Goal: Information Seeking & Learning: Learn about a topic

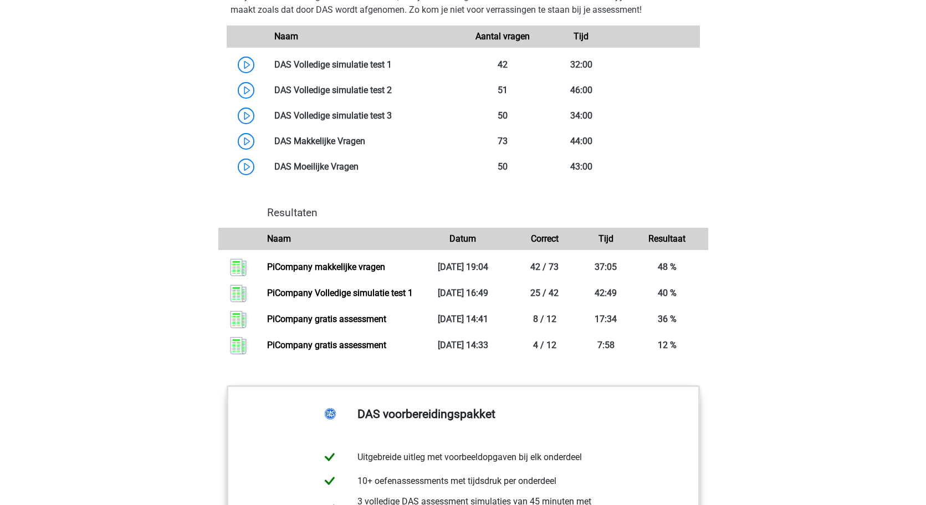
scroll to position [1039, 0]
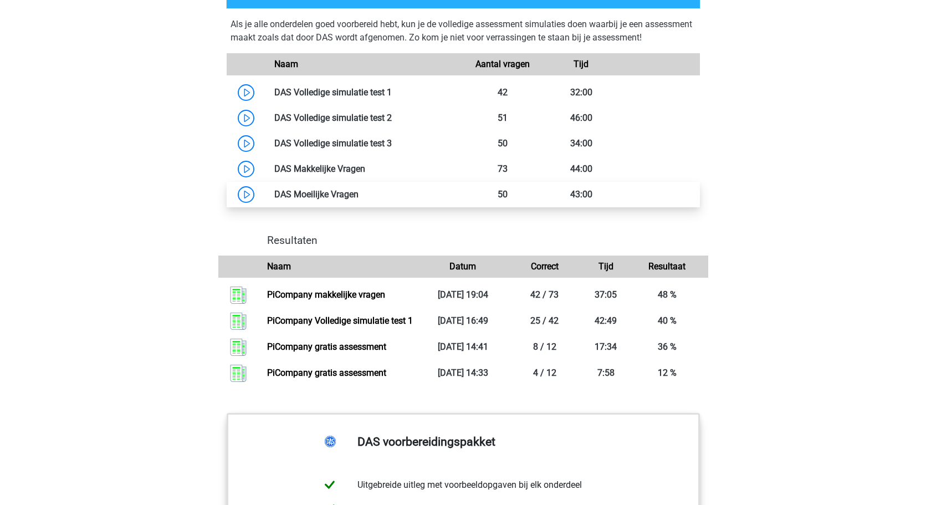
click at [358, 196] on link at bounding box center [358, 194] width 0 height 11
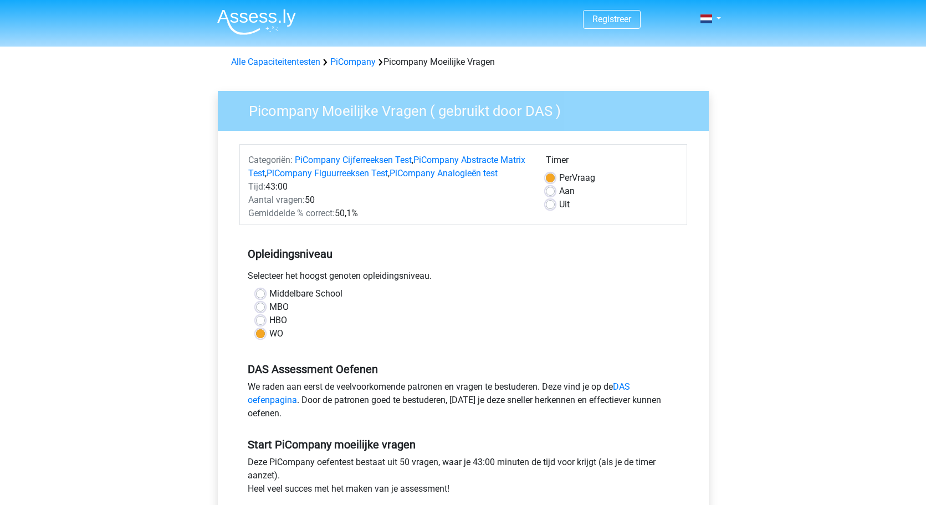
click at [559, 204] on label "Uit" at bounding box center [564, 204] width 11 height 13
click at [551, 204] on input "Uit" at bounding box center [550, 203] width 9 height 11
radio input "true"
click at [559, 182] on label "Per Vraag" at bounding box center [577, 177] width 36 height 13
click at [548, 182] on input "Per Vraag" at bounding box center [550, 176] width 9 height 11
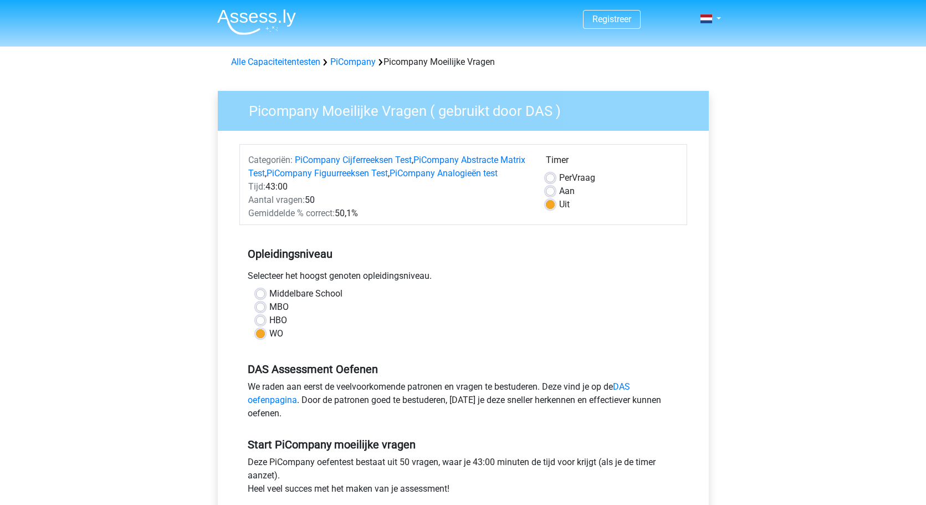
radio input "true"
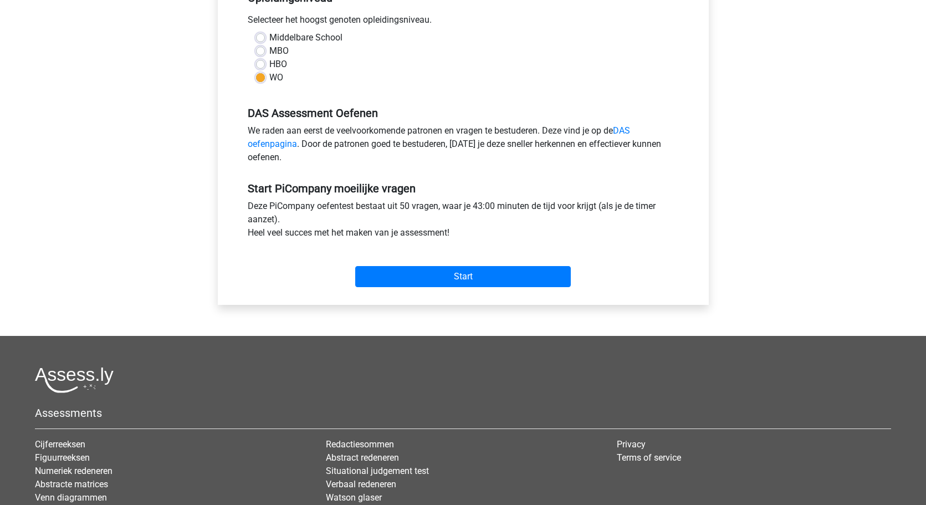
scroll to position [199, 0]
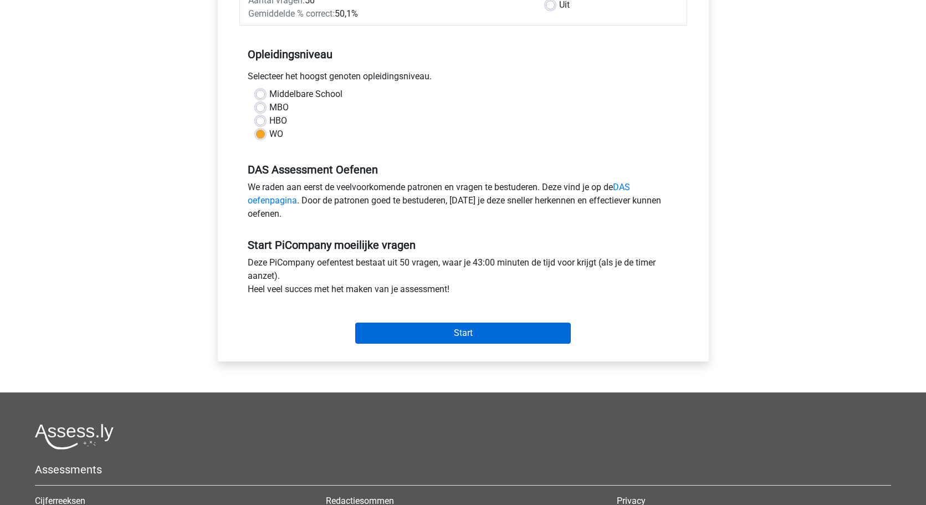
click at [448, 342] on input "Start" at bounding box center [463, 332] width 216 height 21
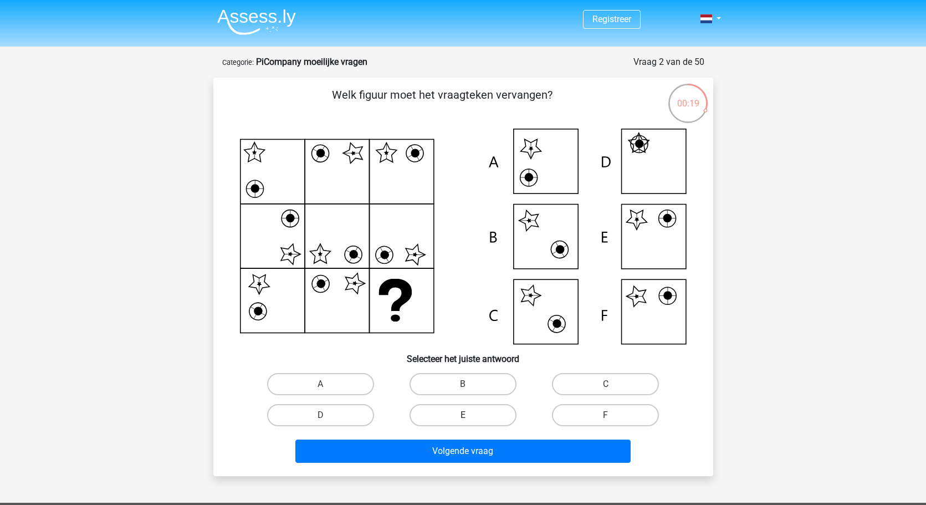
click at [494, 412] on label "E" at bounding box center [462, 415] width 107 height 22
click at [470, 415] on input "E" at bounding box center [466, 418] width 7 height 7
radio input "true"
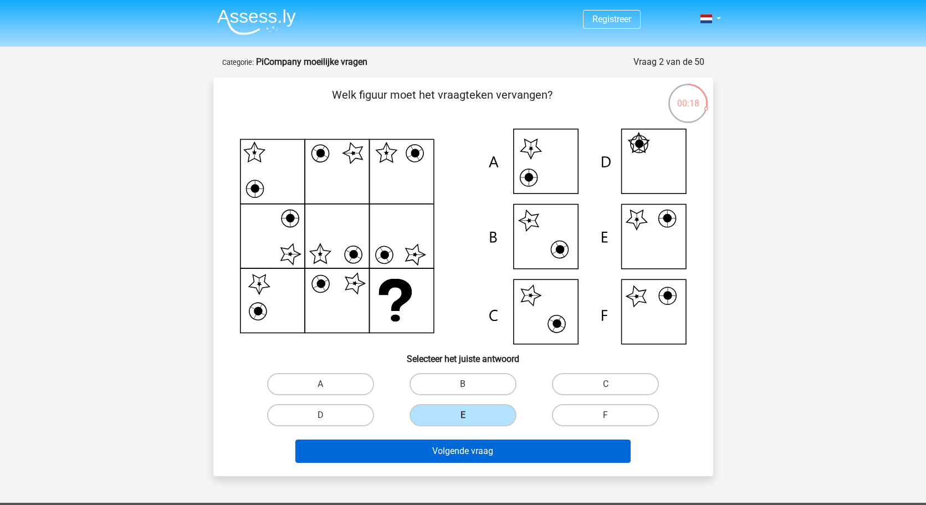
click at [495, 447] on button "Volgende vraag" at bounding box center [462, 450] width 335 height 23
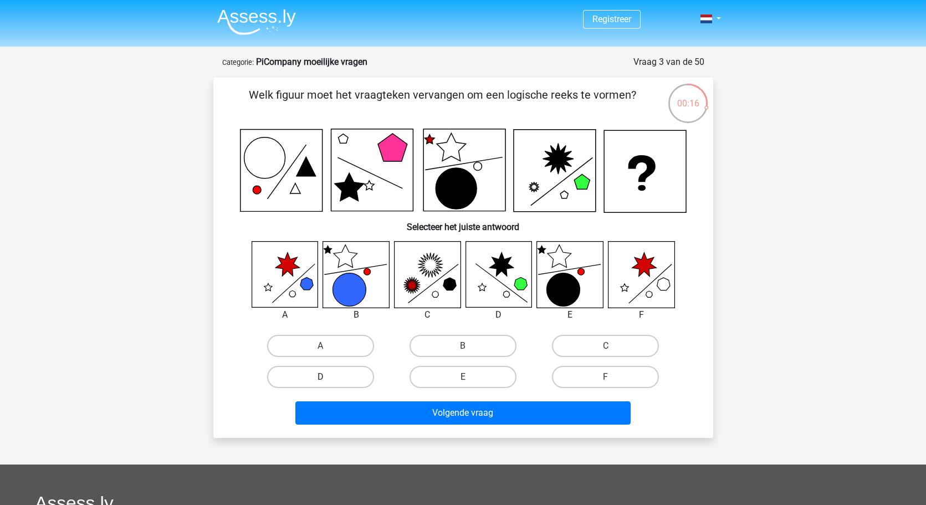
click at [320, 372] on label "D" at bounding box center [320, 377] width 107 height 22
click at [320, 377] on input "D" at bounding box center [323, 380] width 7 height 7
radio input "true"
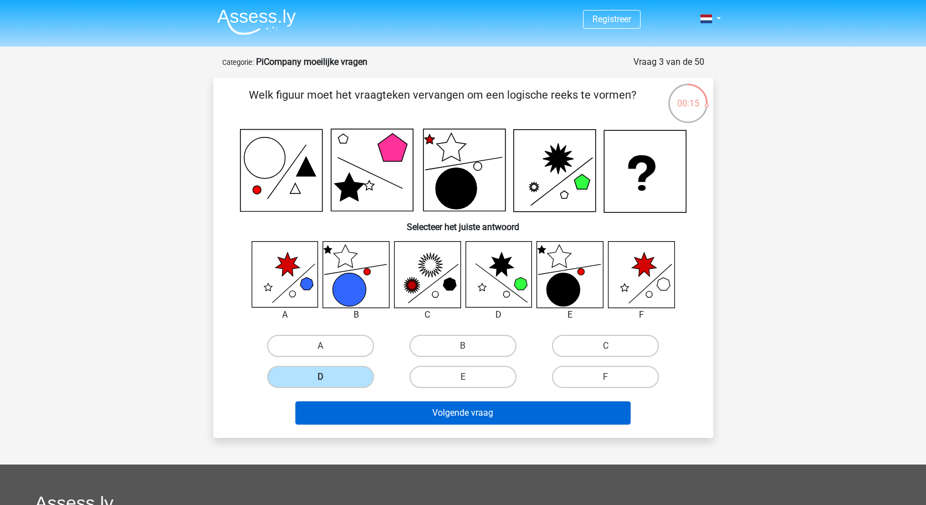
click at [451, 409] on button "Volgende vraag" at bounding box center [462, 412] width 335 height 23
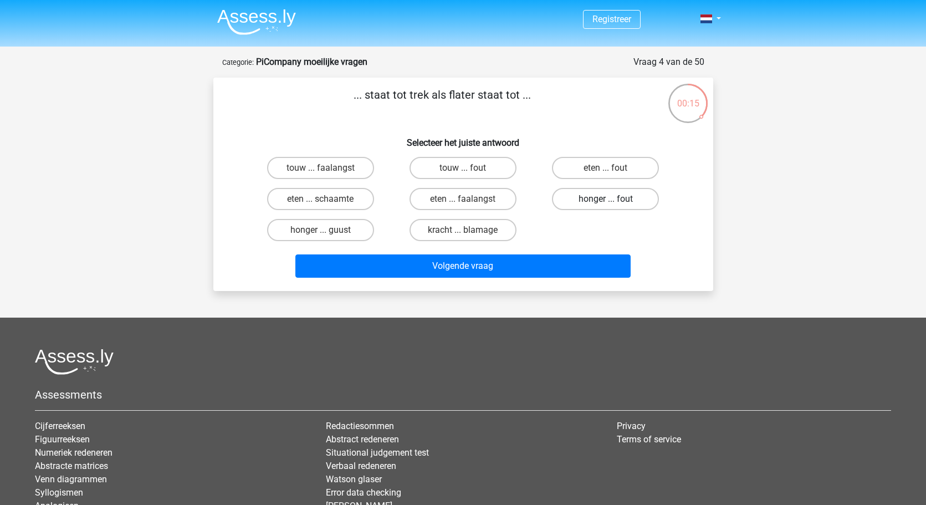
click at [618, 201] on label "honger ... fout" at bounding box center [605, 199] width 107 height 22
click at [613, 201] on input "honger ... fout" at bounding box center [609, 202] width 7 height 7
radio input "true"
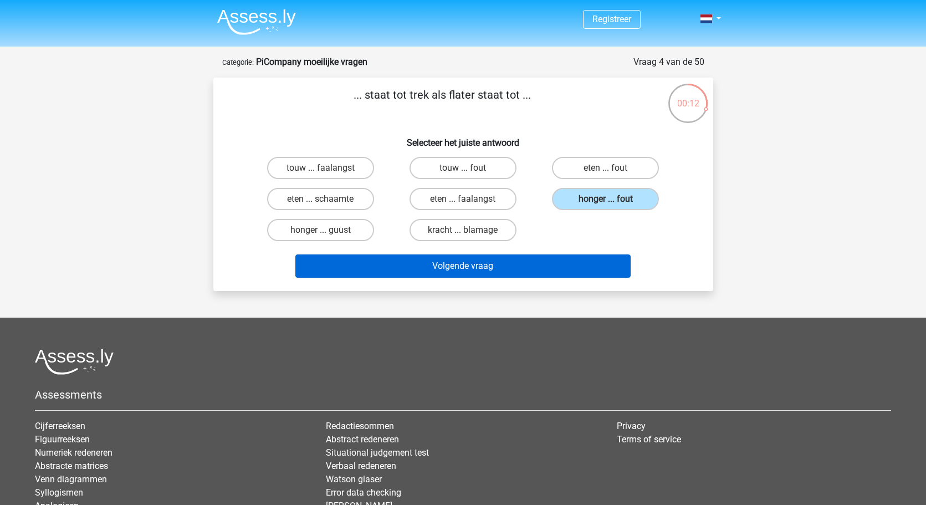
click at [522, 268] on button "Volgende vraag" at bounding box center [462, 265] width 335 height 23
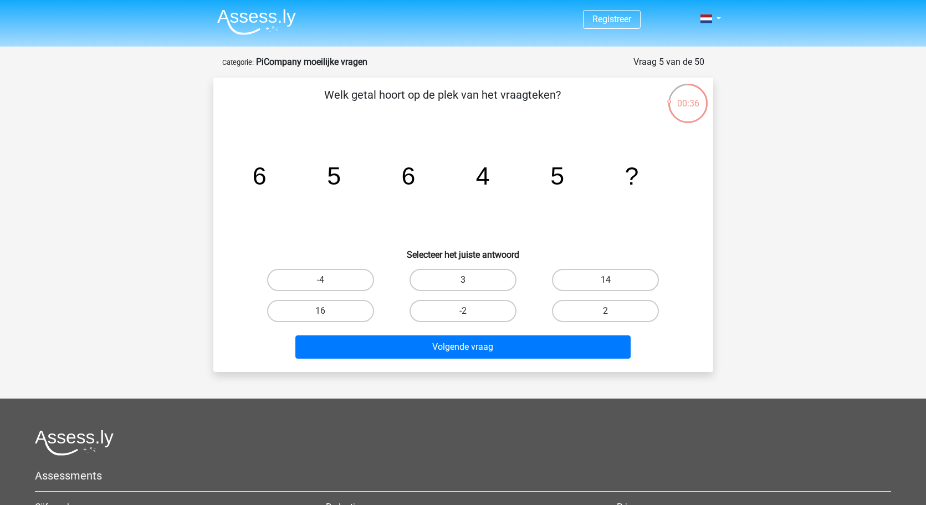
click at [491, 283] on label "3" at bounding box center [462, 280] width 107 height 22
click at [470, 283] on input "3" at bounding box center [466, 283] width 7 height 7
radio input "true"
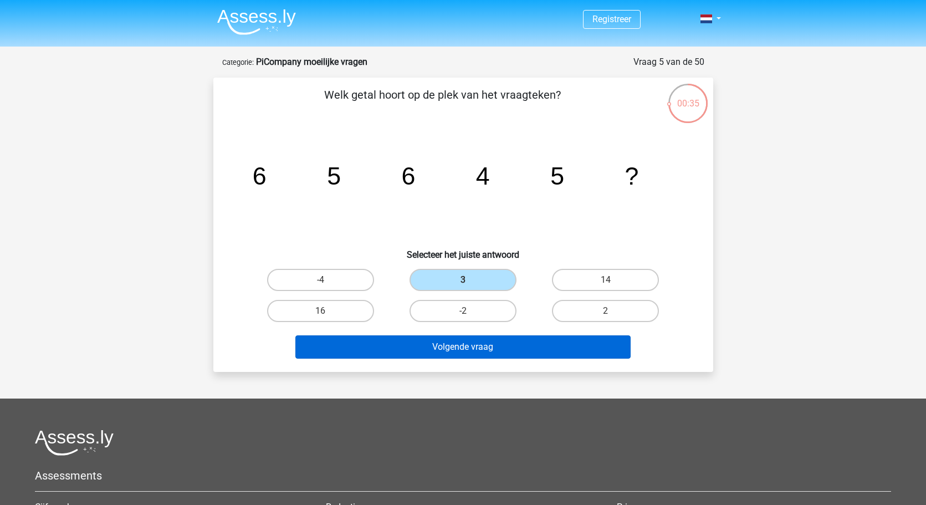
click at [498, 345] on button "Volgende vraag" at bounding box center [462, 346] width 335 height 23
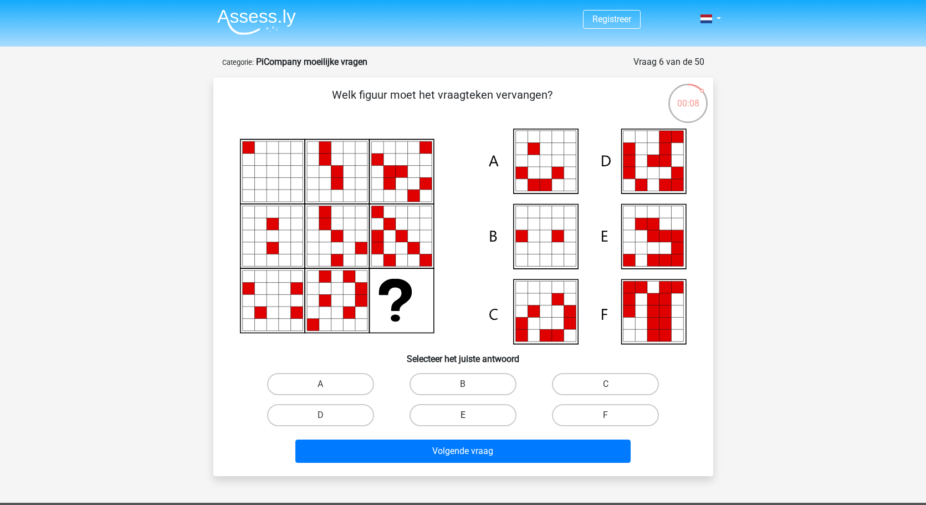
click at [482, 409] on label "E" at bounding box center [462, 415] width 107 height 22
click at [470, 415] on input "E" at bounding box center [466, 418] width 7 height 7
radio input "true"
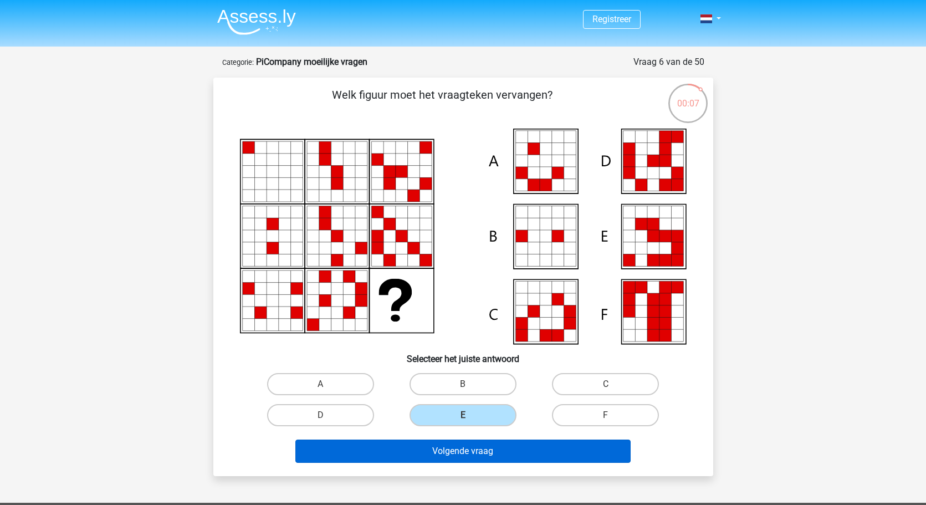
click at [482, 449] on button "Volgende vraag" at bounding box center [462, 450] width 335 height 23
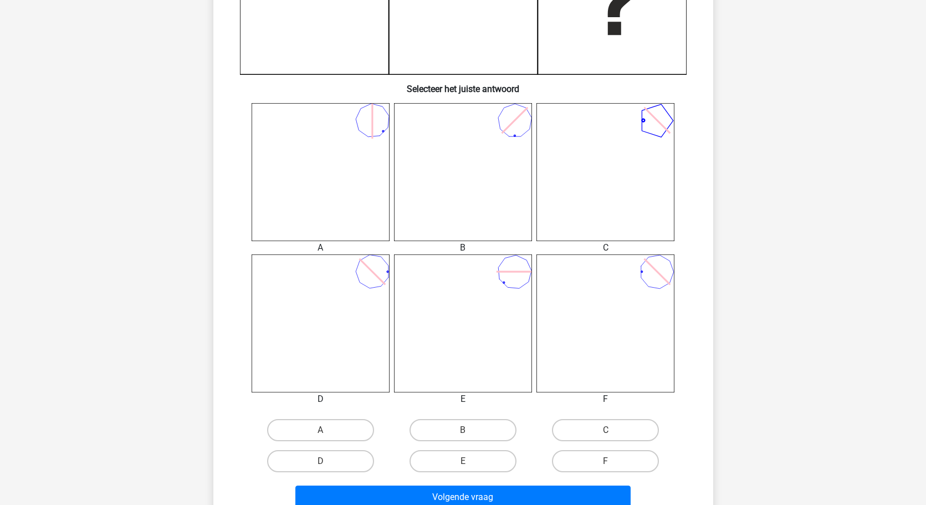
scroll to position [404, 0]
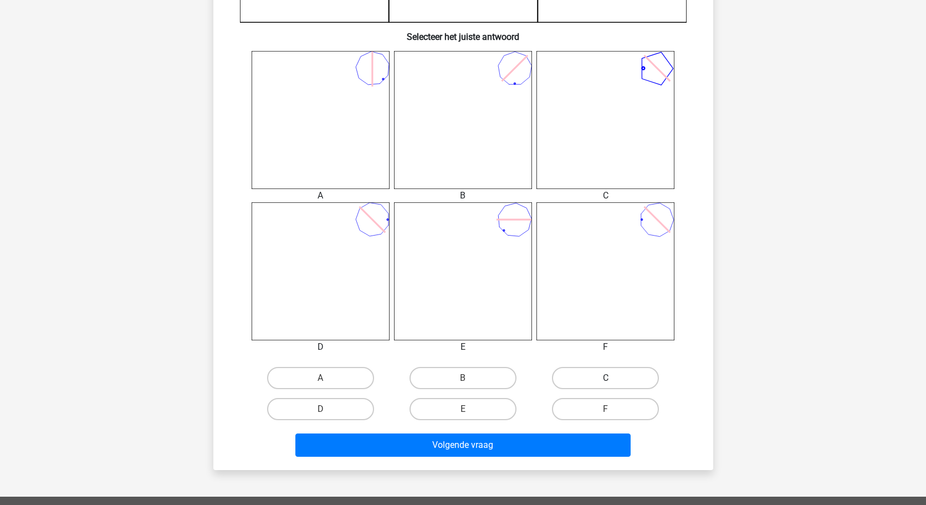
click at [605, 373] on label "C" at bounding box center [605, 378] width 107 height 22
click at [606, 378] on input "C" at bounding box center [609, 381] width 7 height 7
radio input "true"
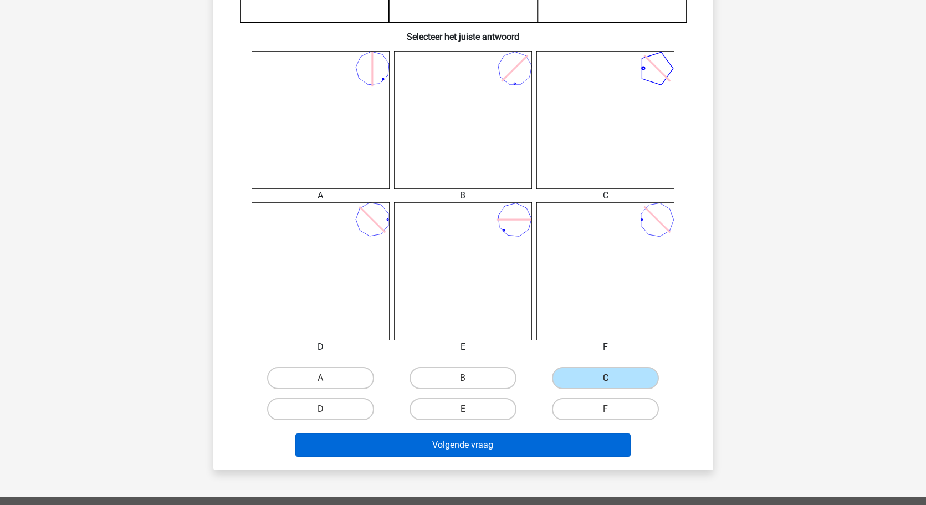
click at [488, 445] on button "Volgende vraag" at bounding box center [462, 444] width 335 height 23
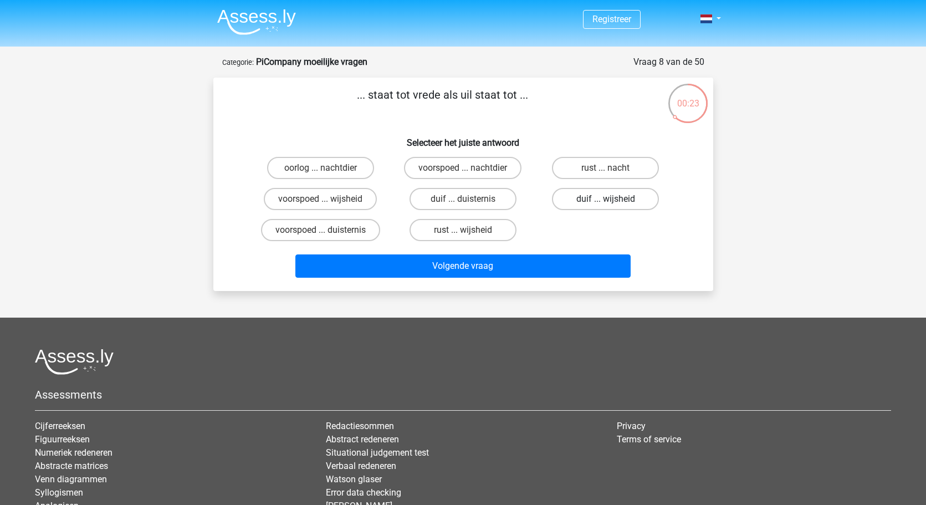
click at [622, 198] on label "duif ... wijsheid" at bounding box center [605, 199] width 107 height 22
click at [613, 199] on input "duif ... wijsheid" at bounding box center [609, 202] width 7 height 7
radio input "true"
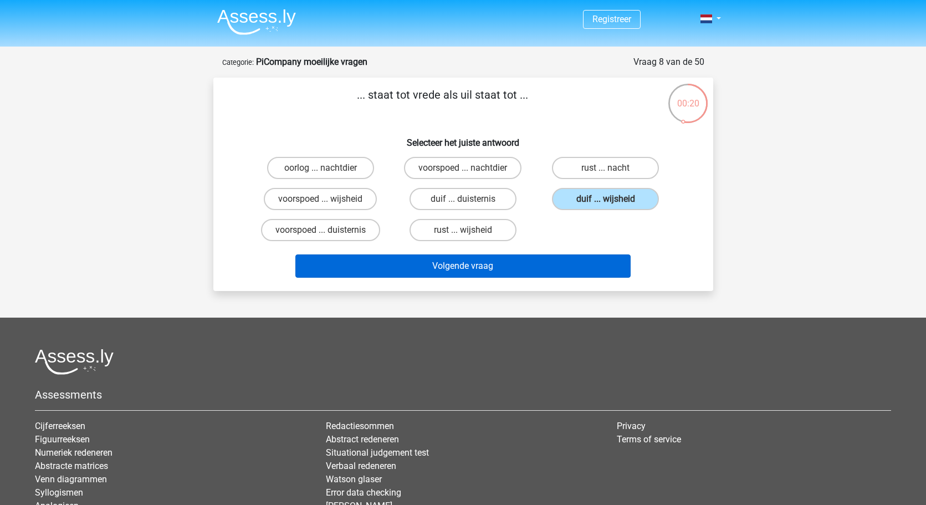
click at [488, 266] on button "Volgende vraag" at bounding box center [462, 265] width 335 height 23
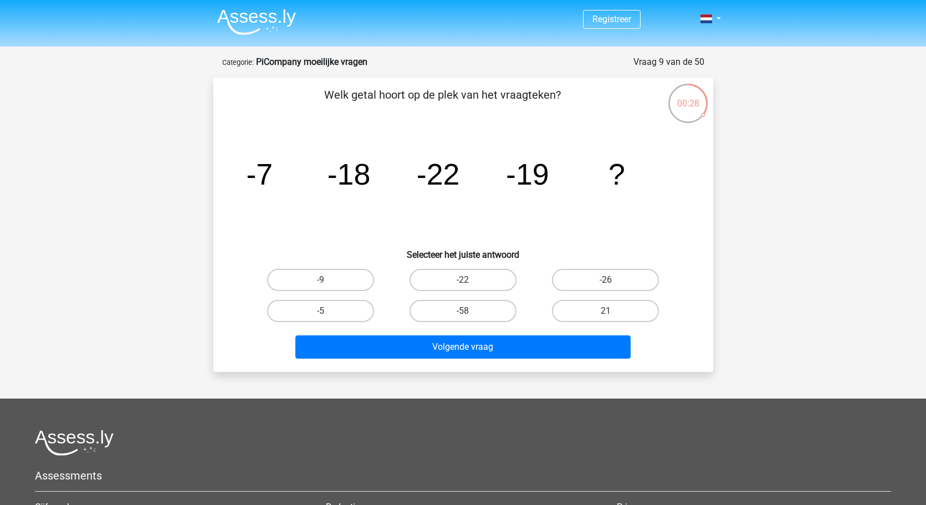
click at [433, 165] on tspan "-22" at bounding box center [437, 173] width 43 height 33
click at [473, 273] on label "-22" at bounding box center [462, 280] width 107 height 22
click at [470, 280] on input "-22" at bounding box center [466, 283] width 7 height 7
radio input "true"
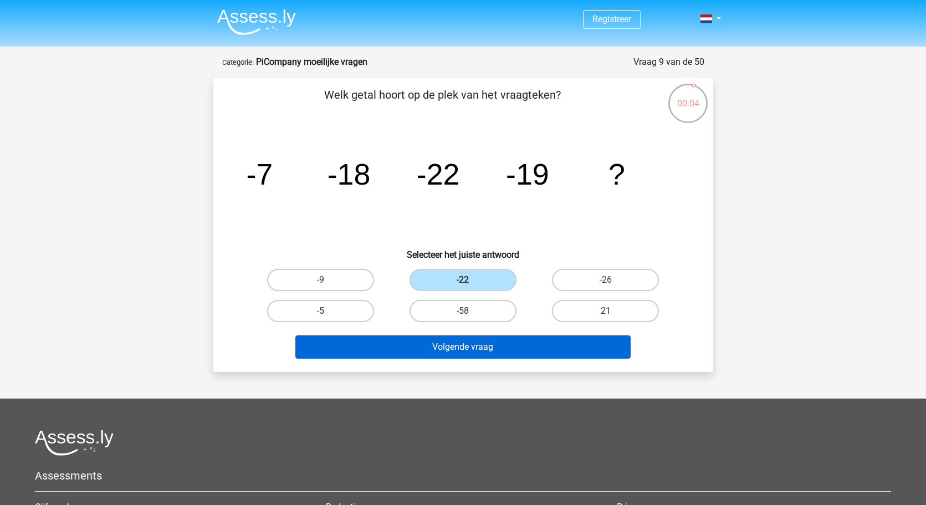
click at [475, 346] on button "Volgende vraag" at bounding box center [462, 346] width 335 height 23
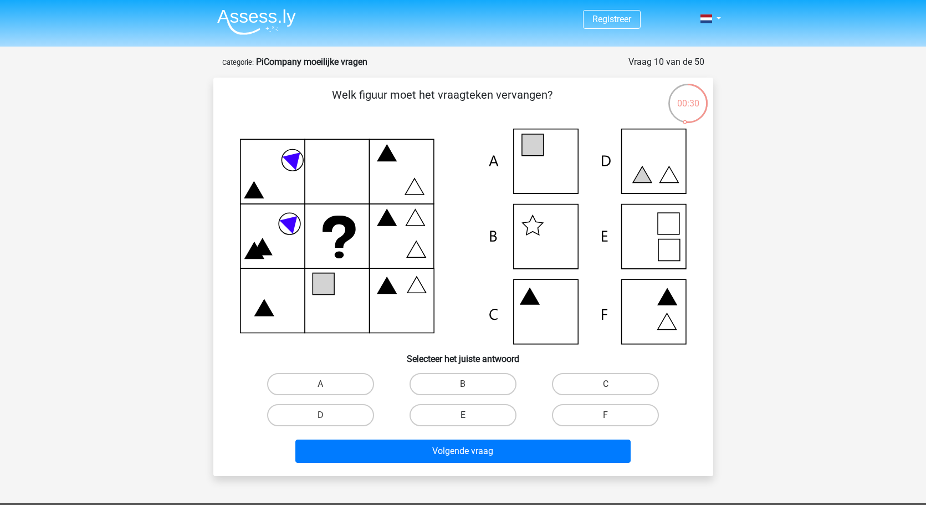
click at [462, 409] on label "E" at bounding box center [462, 415] width 107 height 22
click at [463, 415] on input "E" at bounding box center [466, 418] width 7 height 7
radio input "true"
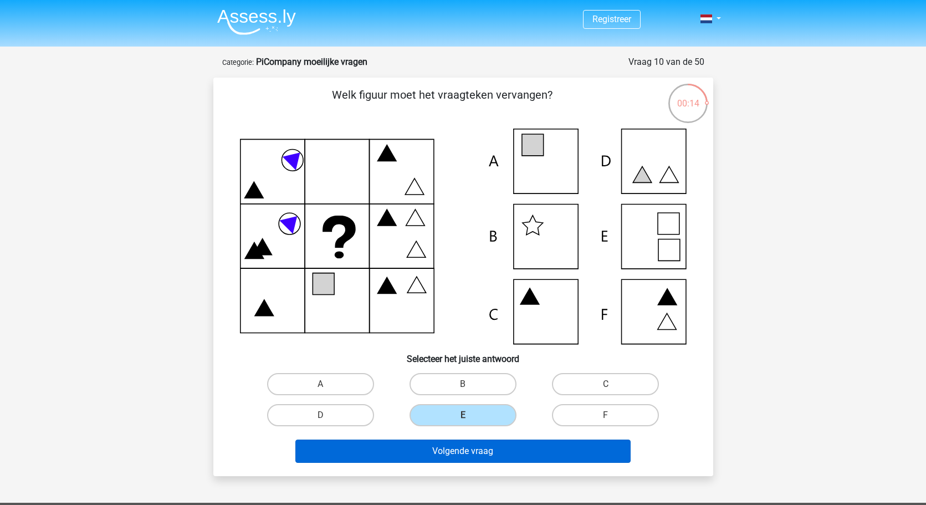
click at [455, 454] on button "Volgende vraag" at bounding box center [462, 450] width 335 height 23
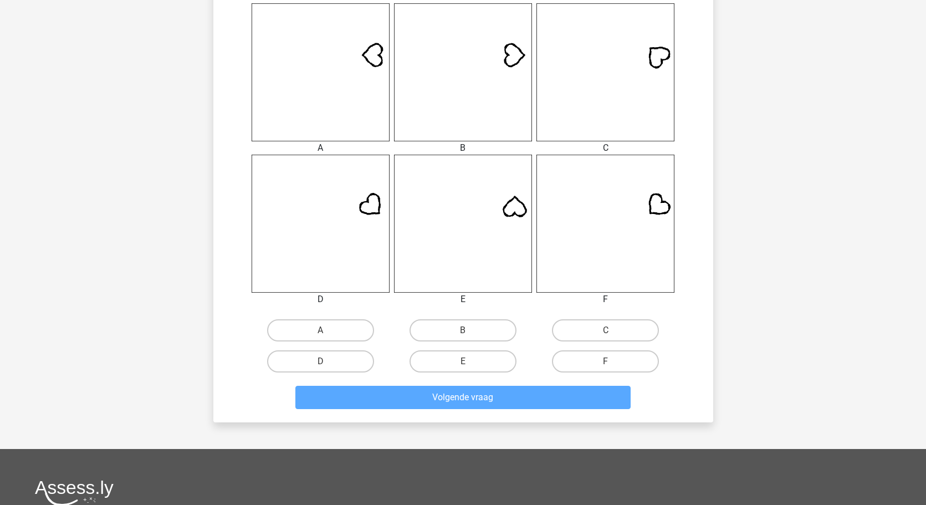
scroll to position [483, 0]
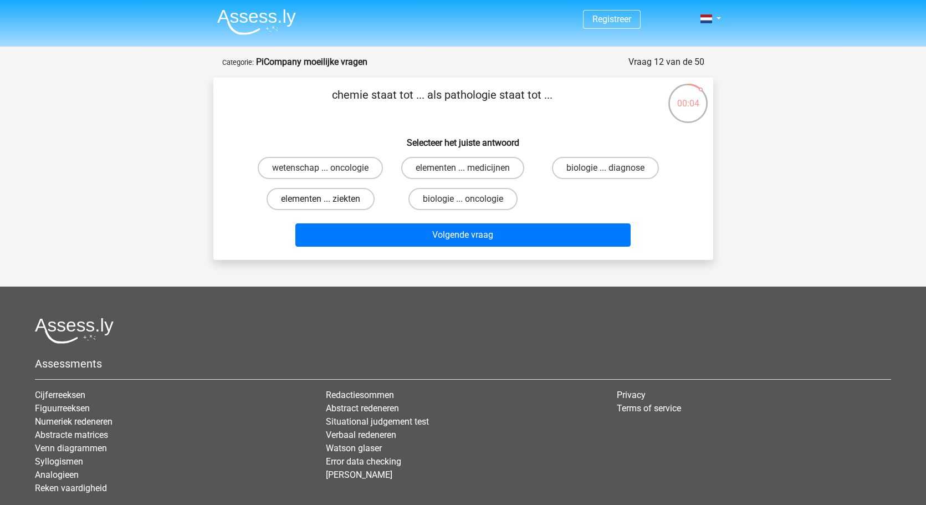
click at [332, 194] on label "elementen ... ziekten" at bounding box center [320, 199] width 108 height 22
click at [327, 199] on input "elementen ... ziekten" at bounding box center [323, 202] width 7 height 7
radio input "true"
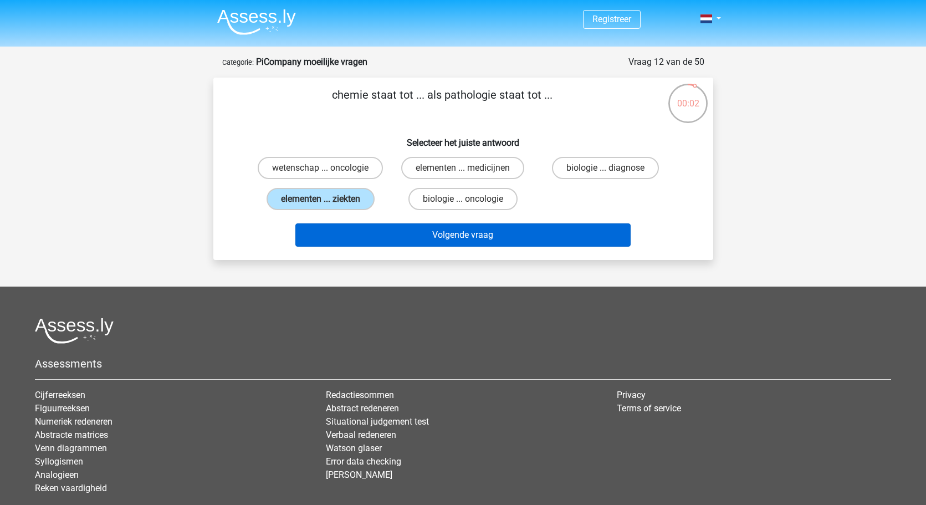
click at [419, 235] on button "Volgende vraag" at bounding box center [462, 234] width 335 height 23
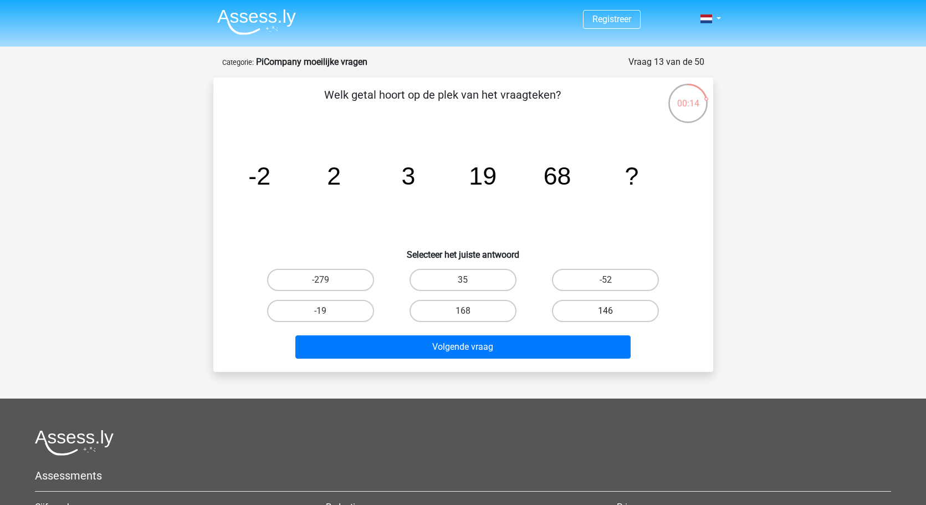
click at [583, 316] on label "146" at bounding box center [605, 311] width 107 height 22
click at [606, 316] on input "146" at bounding box center [609, 314] width 7 height 7
radio input "true"
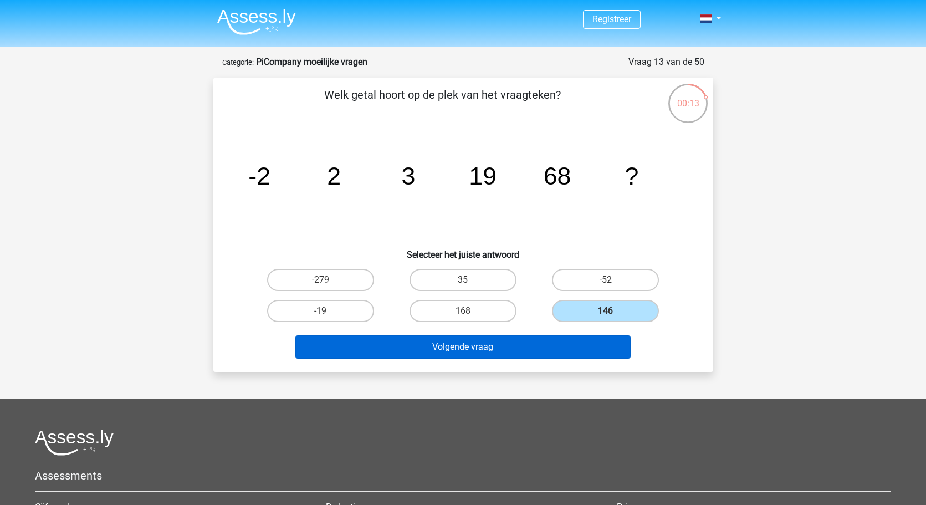
click at [492, 346] on button "Volgende vraag" at bounding box center [462, 346] width 335 height 23
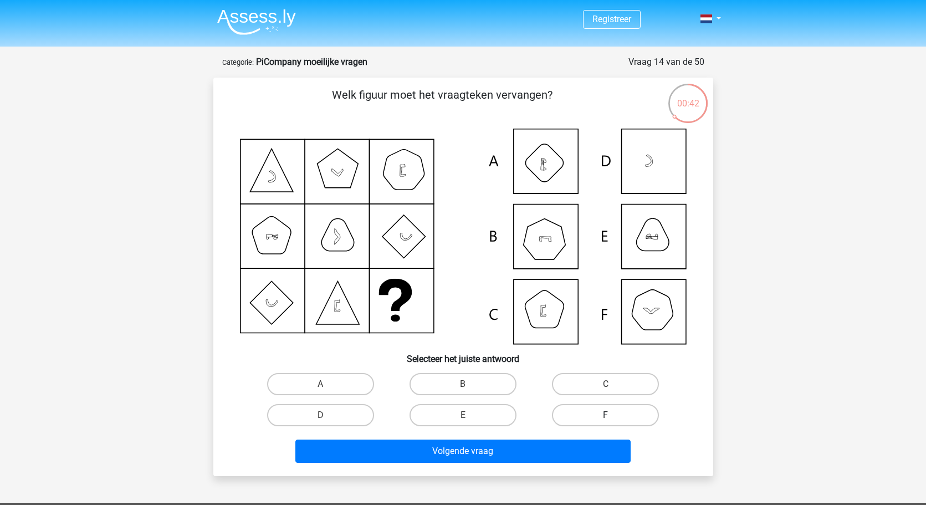
click at [591, 410] on label "F" at bounding box center [605, 415] width 107 height 22
click at [606, 415] on input "F" at bounding box center [609, 418] width 7 height 7
radio input "true"
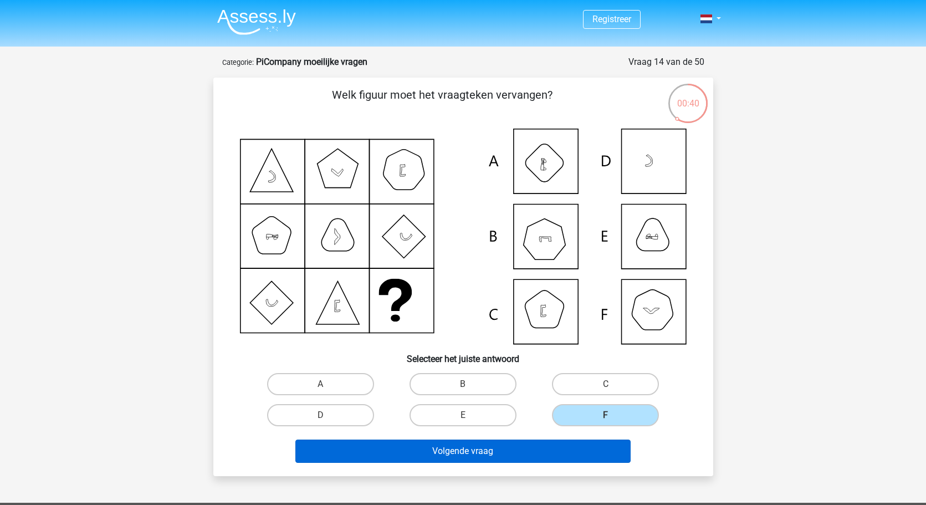
click at [524, 450] on button "Volgende vraag" at bounding box center [462, 450] width 335 height 23
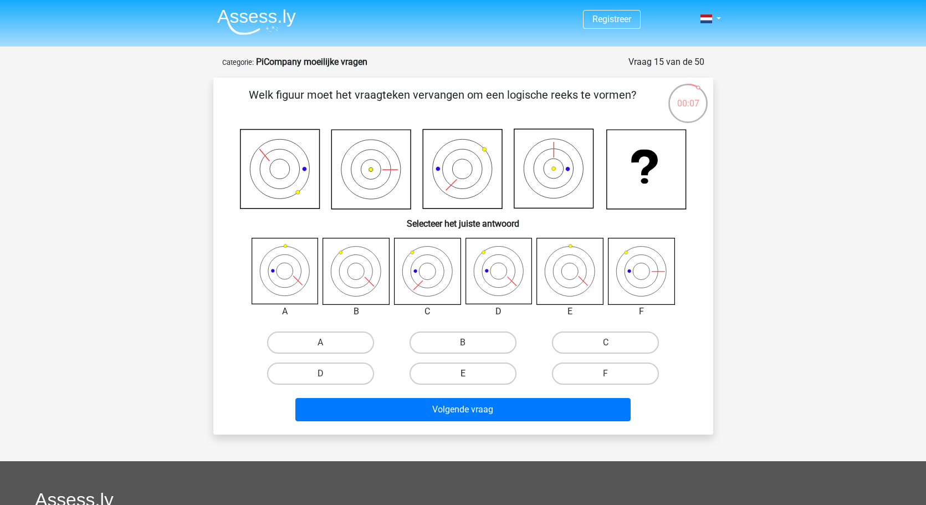
click at [481, 372] on label "E" at bounding box center [462, 373] width 107 height 22
click at [470, 373] on input "E" at bounding box center [466, 376] width 7 height 7
radio input "true"
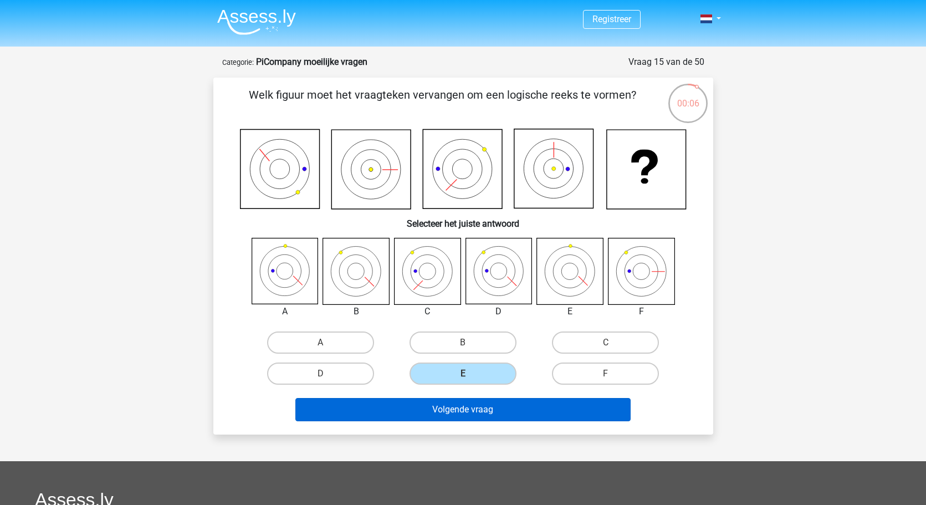
click at [479, 405] on button "Volgende vraag" at bounding box center [462, 409] width 335 height 23
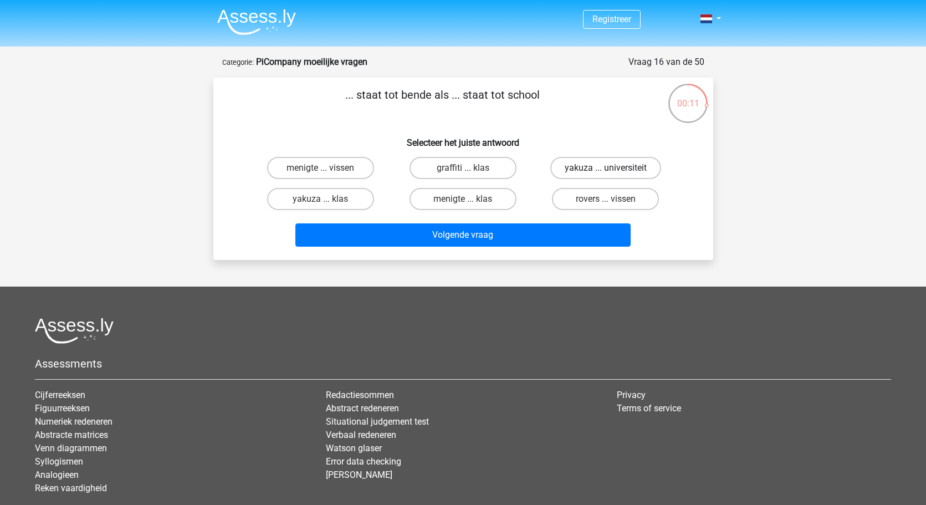
click at [603, 169] on label "yakuza ... universiteit" at bounding box center [605, 168] width 111 height 22
click at [606, 169] on input "yakuza ... universiteit" at bounding box center [609, 171] width 7 height 7
radio input "true"
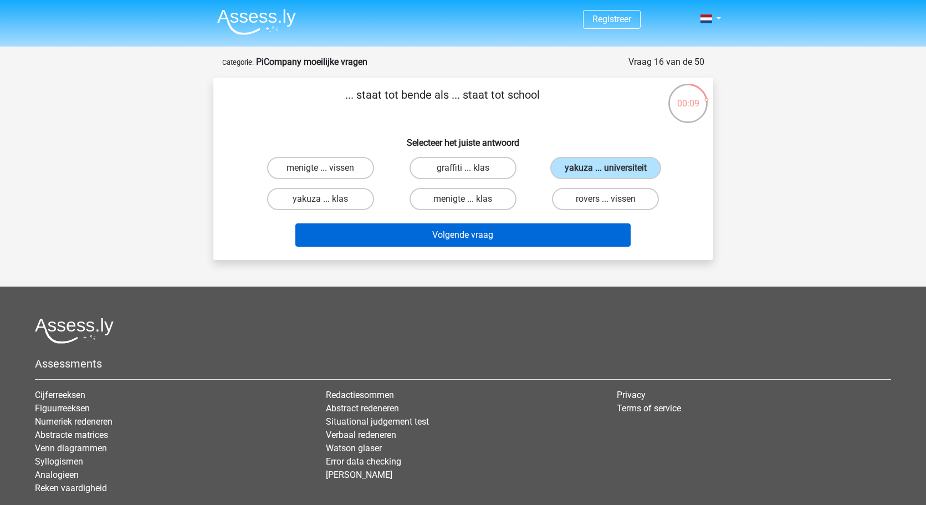
click at [483, 233] on button "Volgende vraag" at bounding box center [462, 234] width 335 height 23
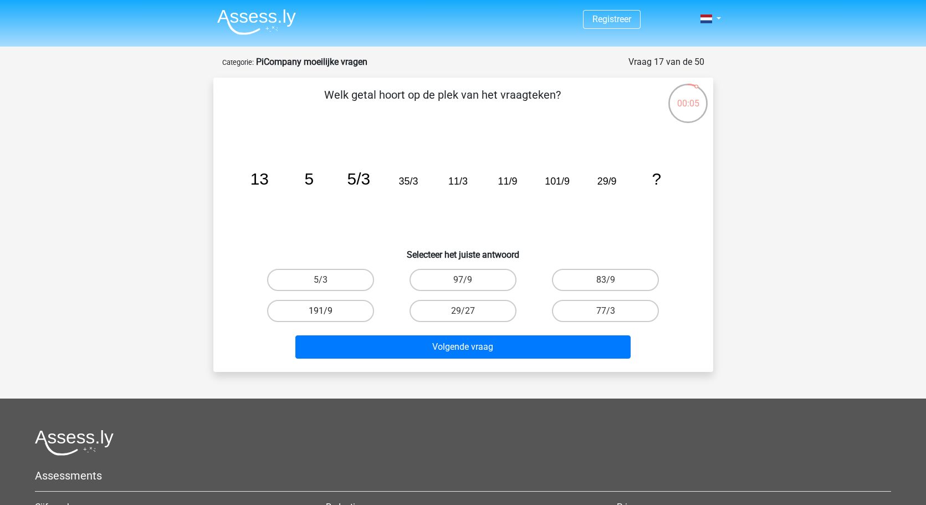
click at [329, 300] on label "191/9" at bounding box center [320, 311] width 107 height 22
click at [327, 311] on input "191/9" at bounding box center [323, 314] width 7 height 7
radio input "true"
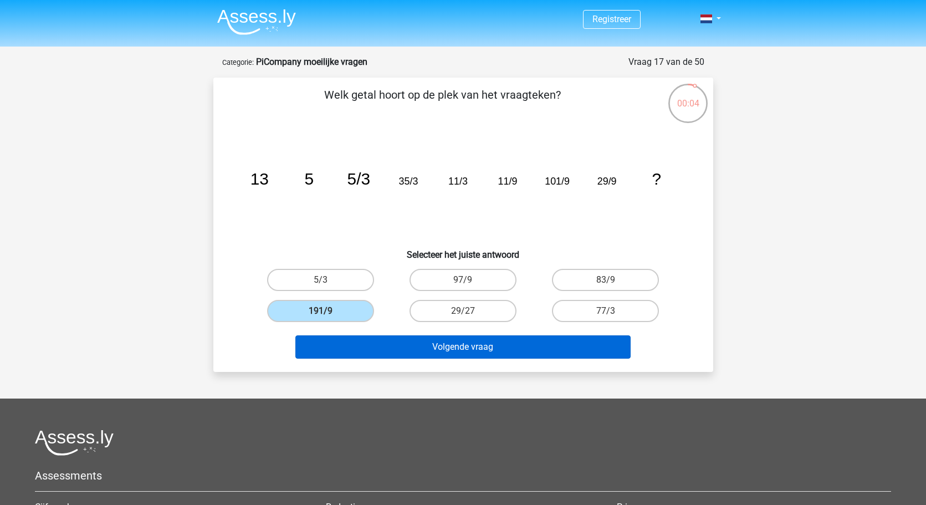
click at [378, 357] on button "Volgende vraag" at bounding box center [462, 346] width 335 height 23
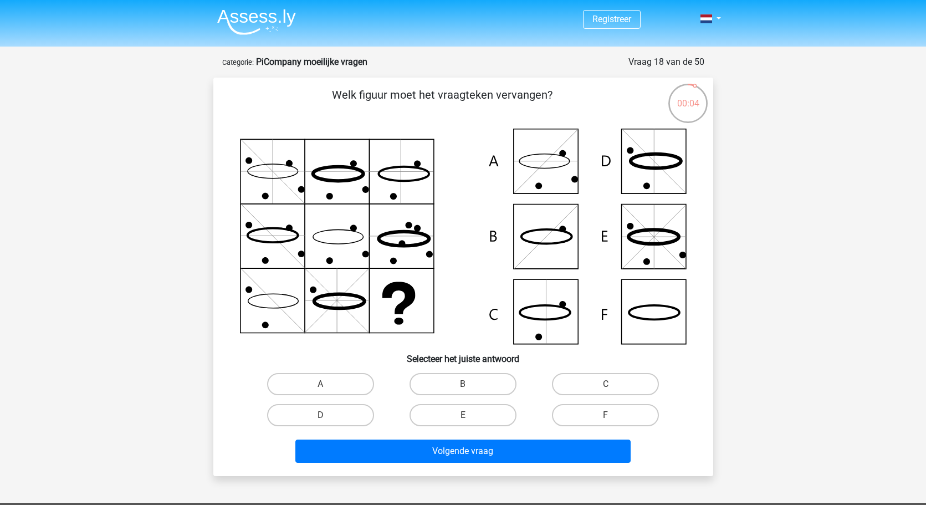
click at [543, 303] on icon at bounding box center [463, 237] width 447 height 216
click at [571, 385] on label "C" at bounding box center [605, 384] width 107 height 22
click at [606, 385] on input "C" at bounding box center [609, 387] width 7 height 7
radio input "true"
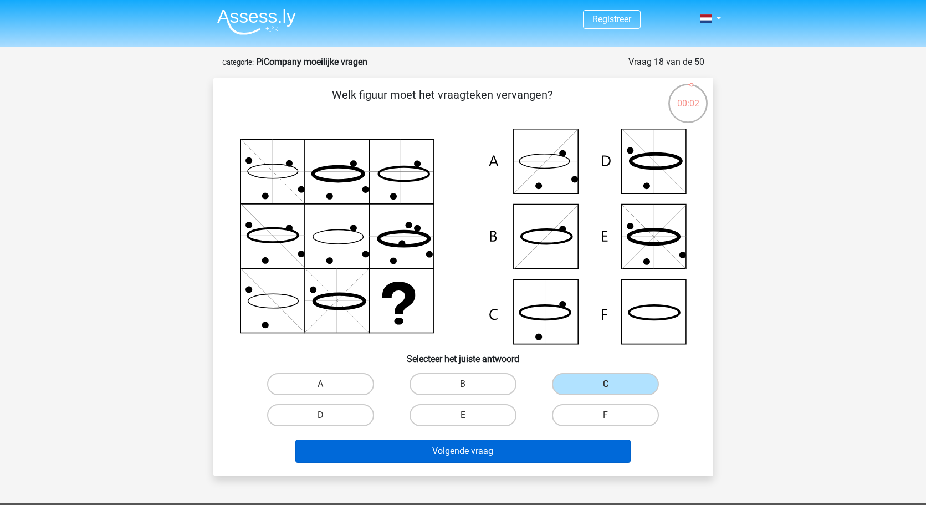
click at [509, 453] on button "Volgende vraag" at bounding box center [462, 450] width 335 height 23
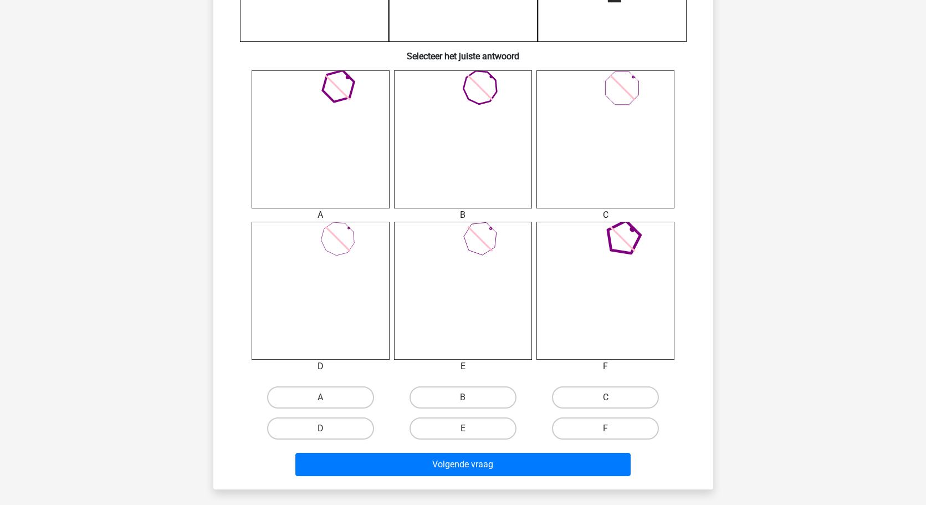
scroll to position [386, 0]
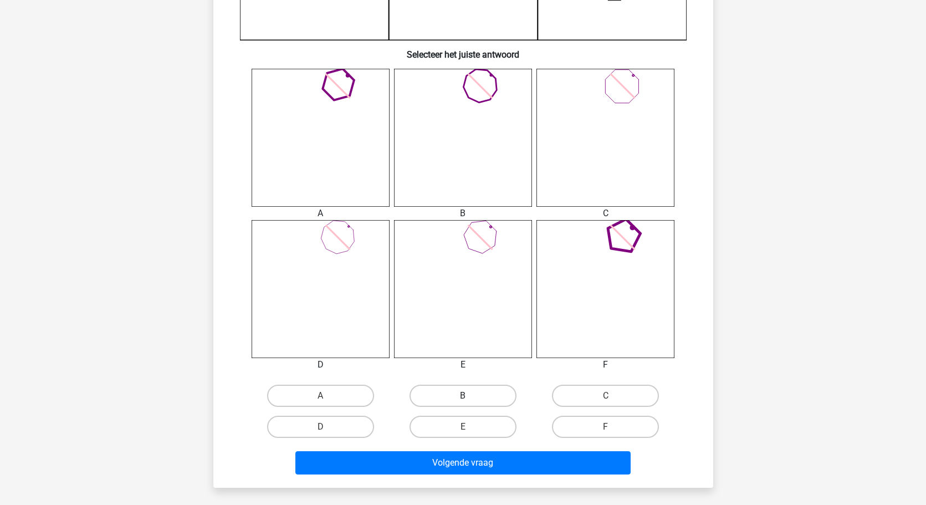
click at [446, 389] on label "B" at bounding box center [462, 396] width 107 height 22
click at [463, 396] on input "B" at bounding box center [466, 399] width 7 height 7
radio input "true"
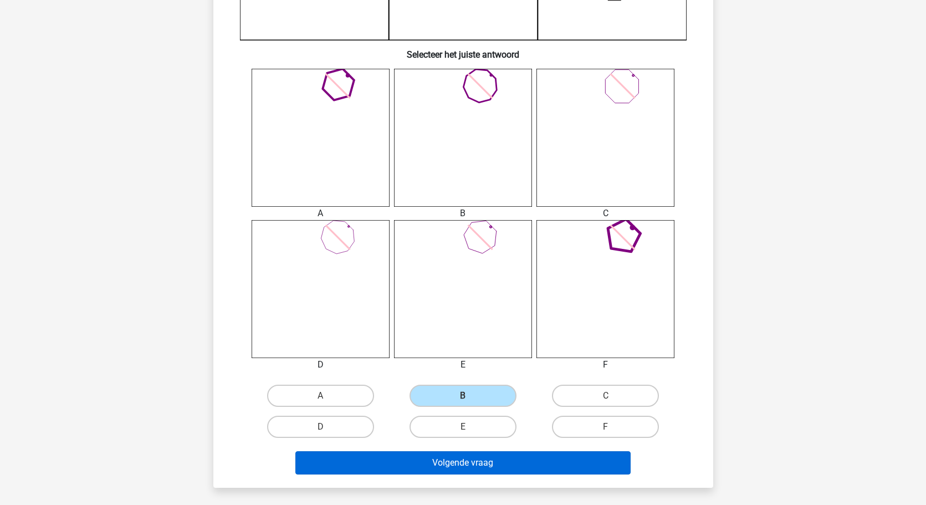
click at [447, 458] on button "Volgende vraag" at bounding box center [462, 462] width 335 height 23
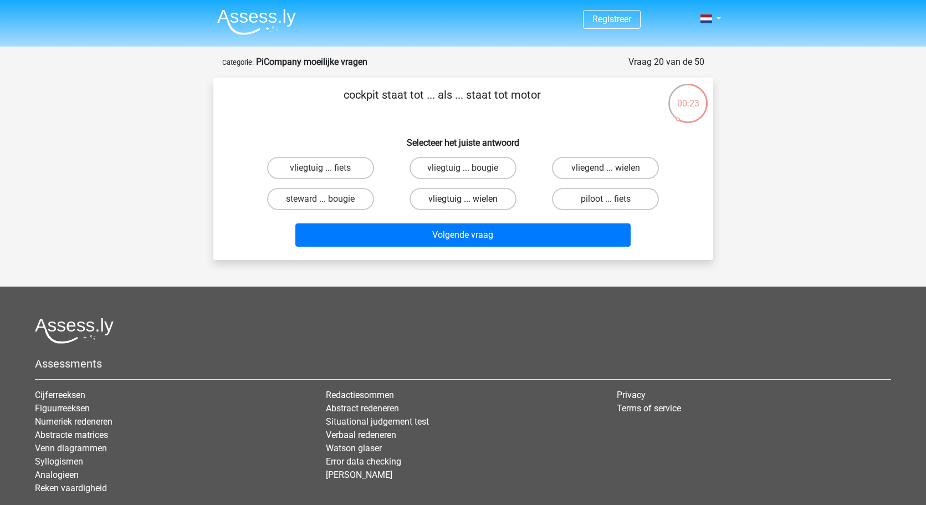
click at [447, 201] on label "vliegtuig ... wielen" at bounding box center [462, 199] width 107 height 22
click at [463, 201] on input "vliegtuig ... wielen" at bounding box center [466, 202] width 7 height 7
radio input "true"
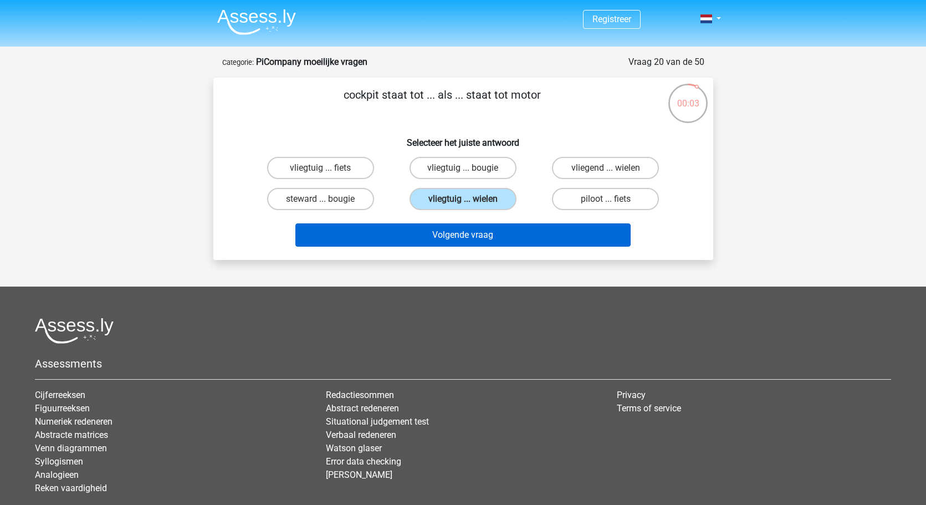
click at [439, 239] on button "Volgende vraag" at bounding box center [462, 234] width 335 height 23
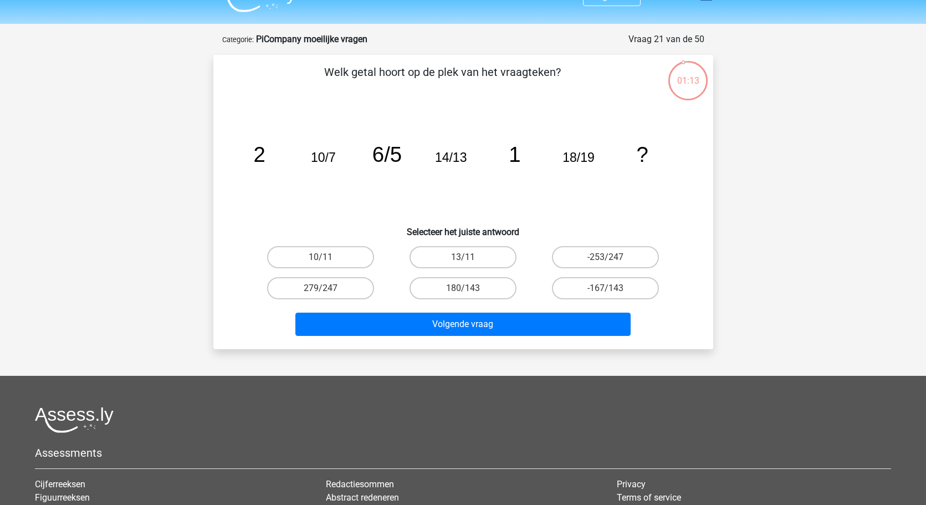
scroll to position [17, 0]
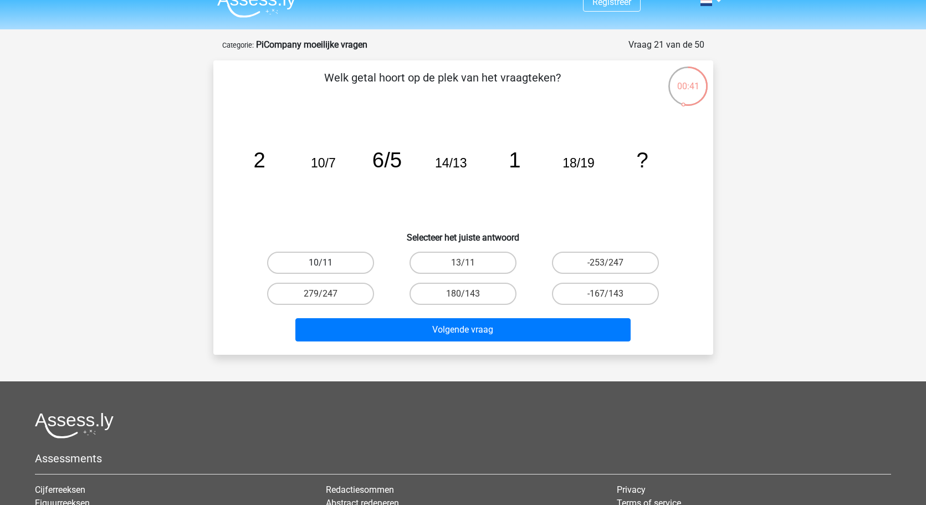
click at [295, 267] on label "10/11" at bounding box center [320, 263] width 107 height 22
click at [320, 267] on input "10/11" at bounding box center [323, 266] width 7 height 7
radio input "true"
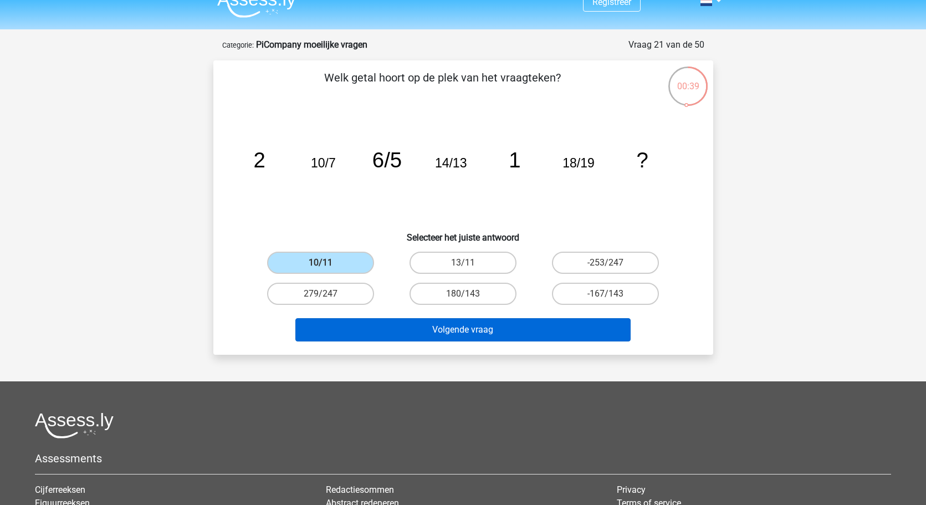
click at [408, 326] on button "Volgende vraag" at bounding box center [462, 329] width 335 height 23
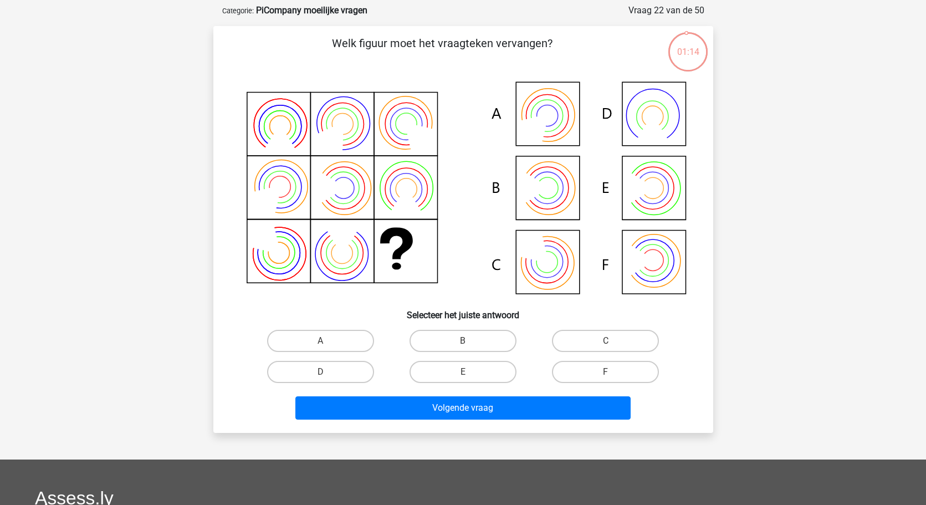
scroll to position [57, 0]
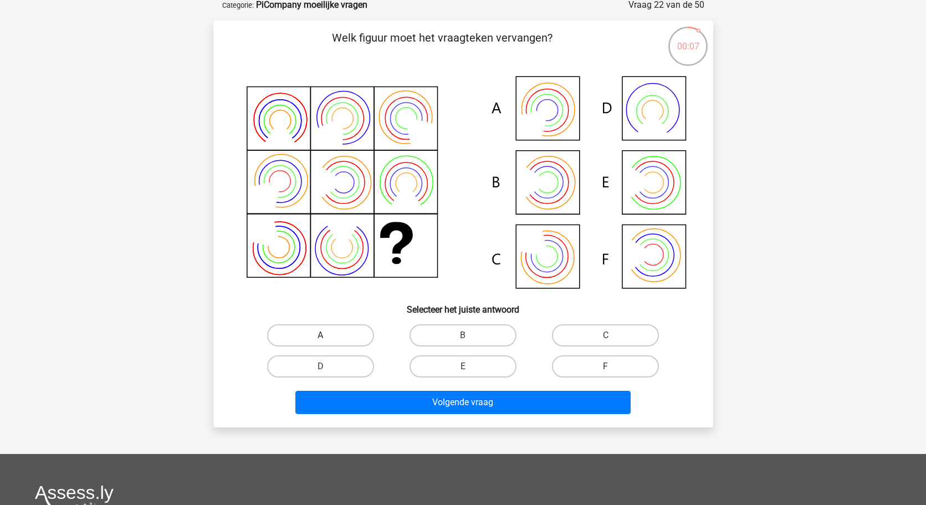
click at [345, 331] on label "A" at bounding box center [320, 335] width 107 height 22
click at [327, 335] on input "A" at bounding box center [323, 338] width 7 height 7
radio input "true"
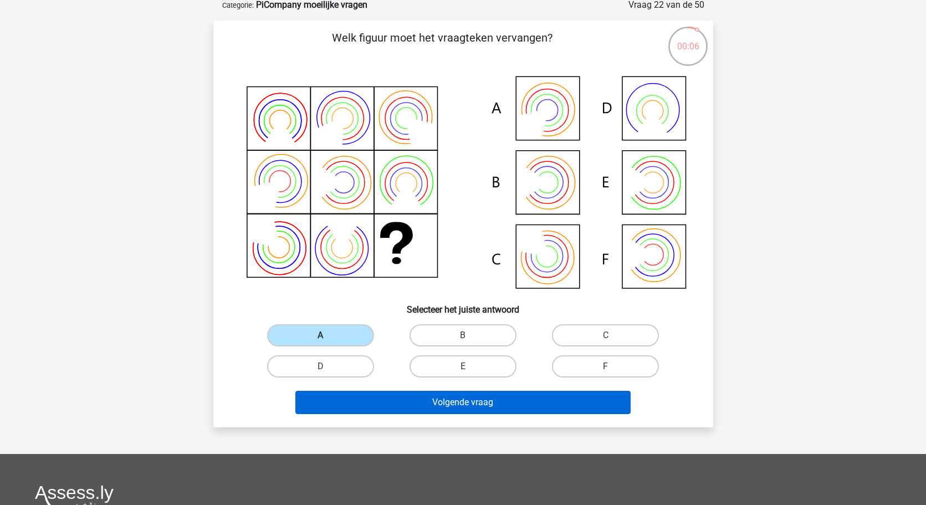
click at [387, 405] on button "Volgende vraag" at bounding box center [462, 402] width 335 height 23
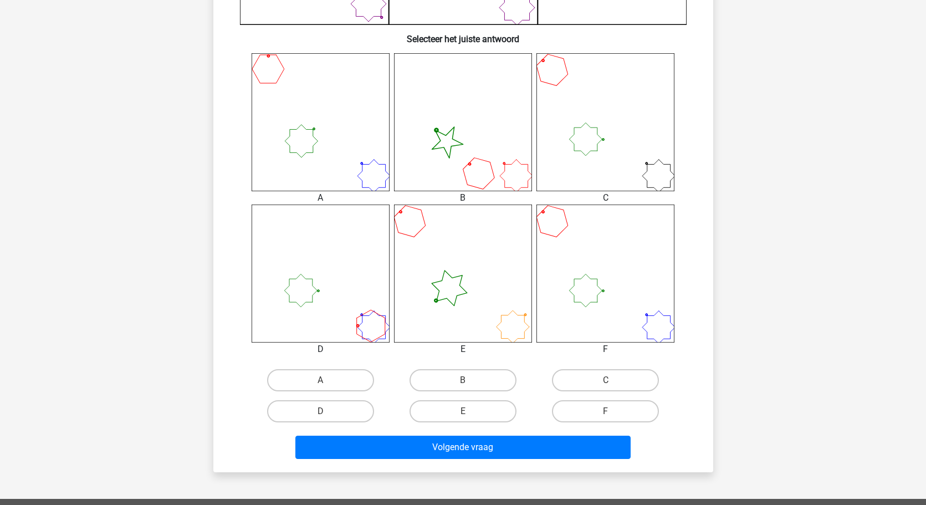
scroll to position [468, 0]
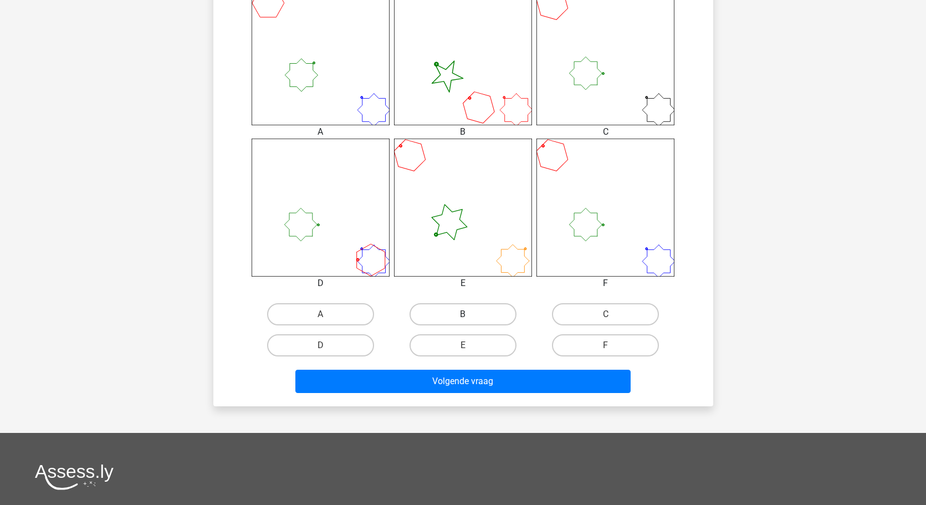
click at [448, 309] on label "B" at bounding box center [462, 314] width 107 height 22
click at [463, 314] on input "B" at bounding box center [466, 317] width 7 height 7
radio input "true"
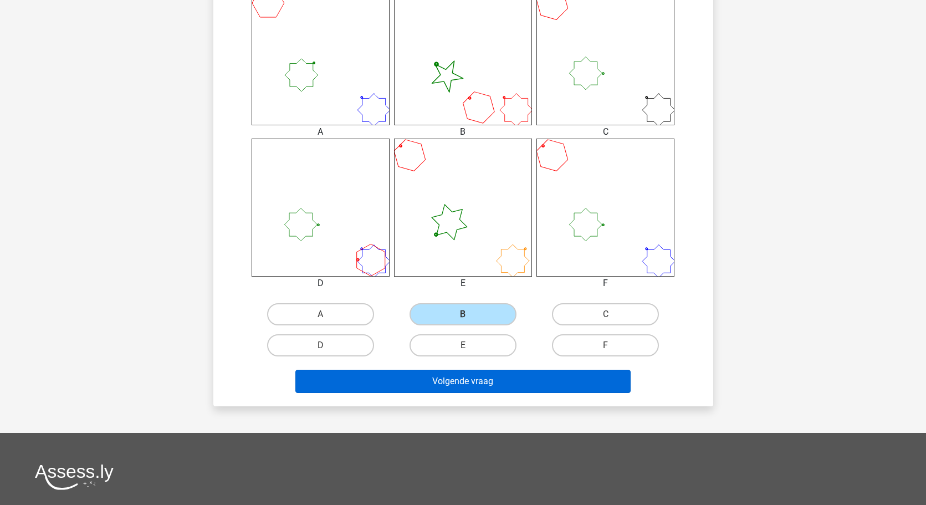
click at [445, 376] on button "Volgende vraag" at bounding box center [462, 381] width 335 height 23
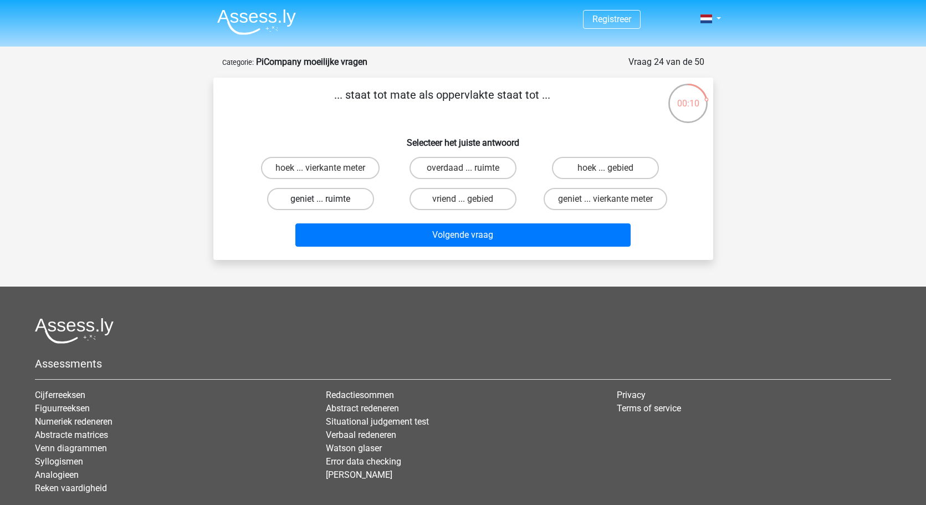
click at [341, 203] on label "geniet ... ruimte" at bounding box center [320, 199] width 107 height 22
click at [327, 203] on input "geniet ... ruimte" at bounding box center [323, 202] width 7 height 7
radio input "true"
click at [599, 203] on label "geniet ... vierkante meter" at bounding box center [606, 199] width 124 height 22
click at [606, 203] on input "geniet ... vierkante meter" at bounding box center [609, 202] width 7 height 7
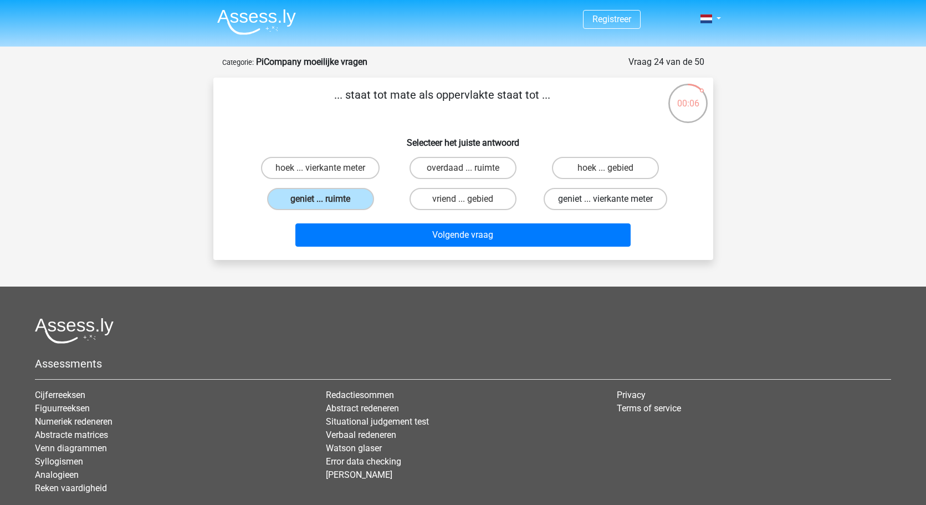
radio input "true"
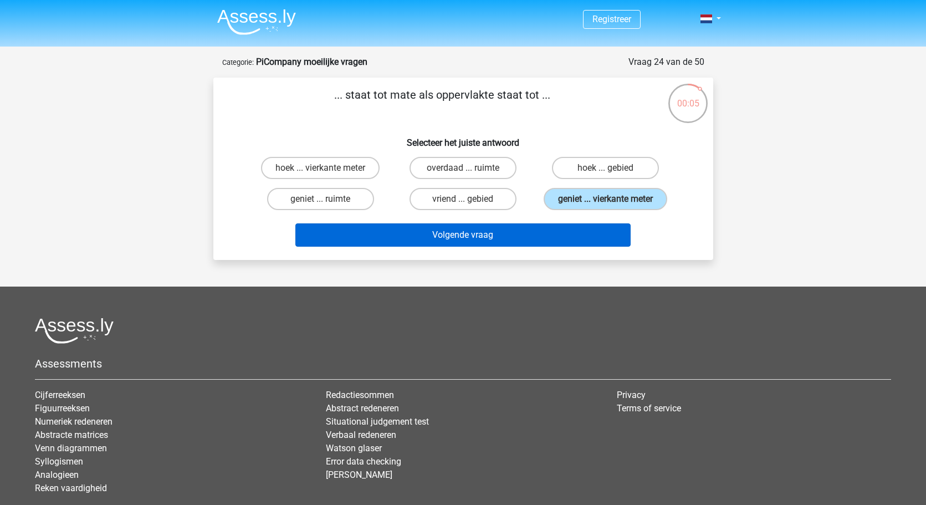
click at [530, 240] on button "Volgende vraag" at bounding box center [462, 234] width 335 height 23
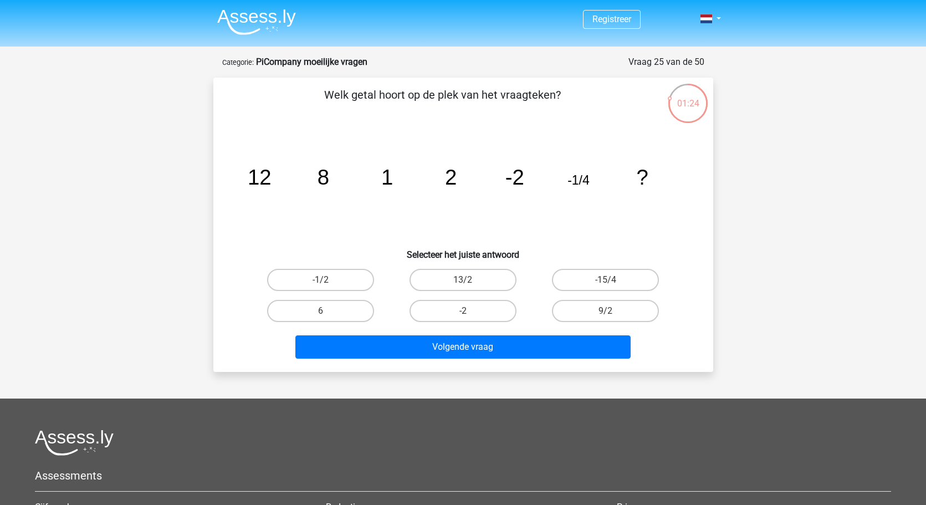
click at [513, 179] on tspan "-2" at bounding box center [514, 177] width 19 height 24
click at [343, 279] on label "-1/2" at bounding box center [320, 280] width 107 height 22
click at [327, 280] on input "-1/2" at bounding box center [323, 283] width 7 height 7
radio input "true"
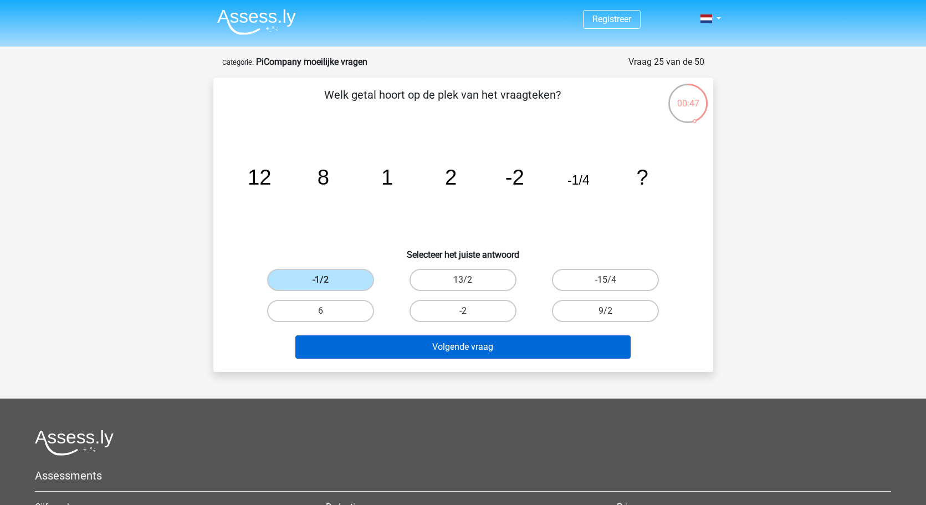
click at [394, 342] on button "Volgende vraag" at bounding box center [462, 346] width 335 height 23
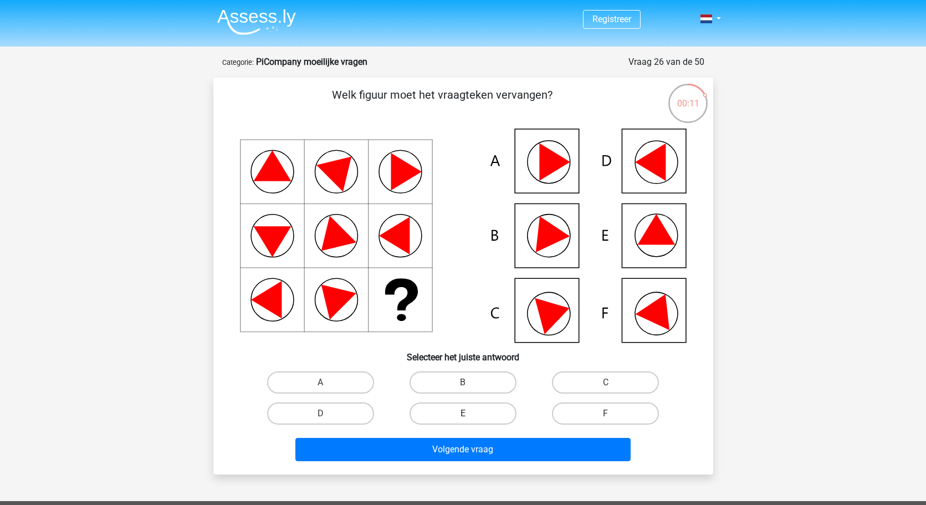
click at [453, 408] on label "E" at bounding box center [462, 413] width 107 height 22
click at [463, 413] on input "E" at bounding box center [466, 416] width 7 height 7
radio input "true"
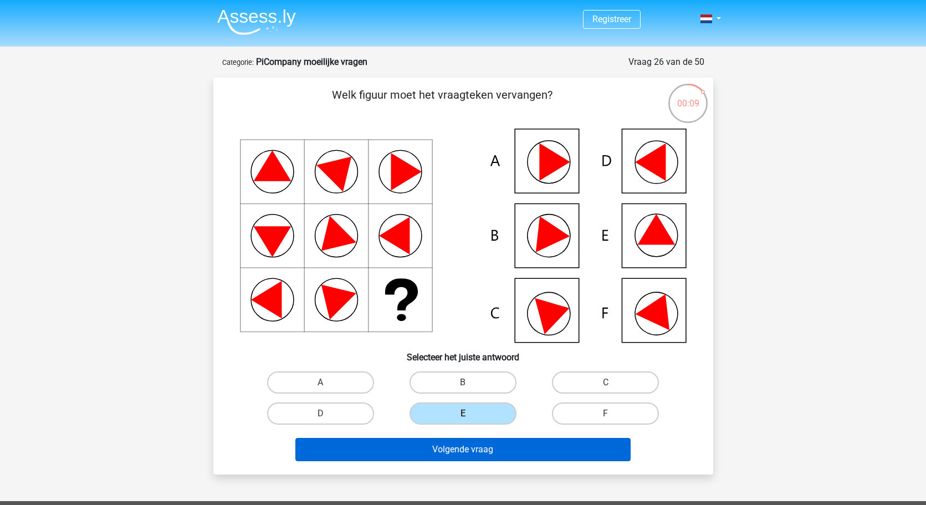
click at [443, 448] on button "Volgende vraag" at bounding box center [462, 449] width 335 height 23
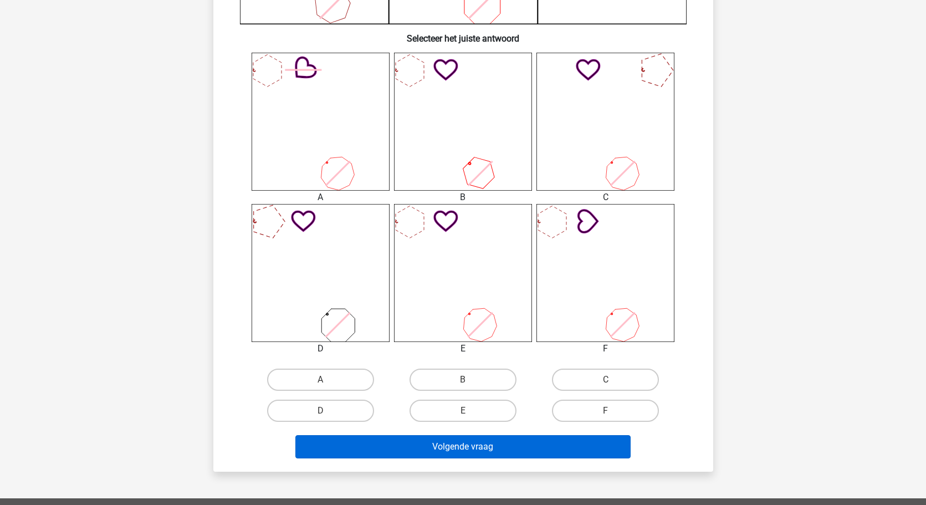
scroll to position [402, 0]
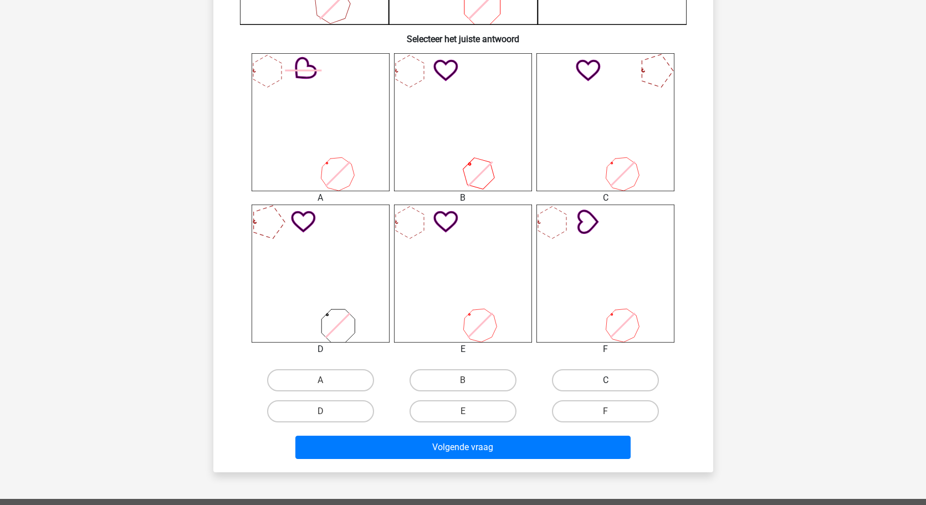
click at [603, 373] on label "C" at bounding box center [605, 380] width 107 height 22
click at [606, 380] on input "C" at bounding box center [609, 383] width 7 height 7
radio input "true"
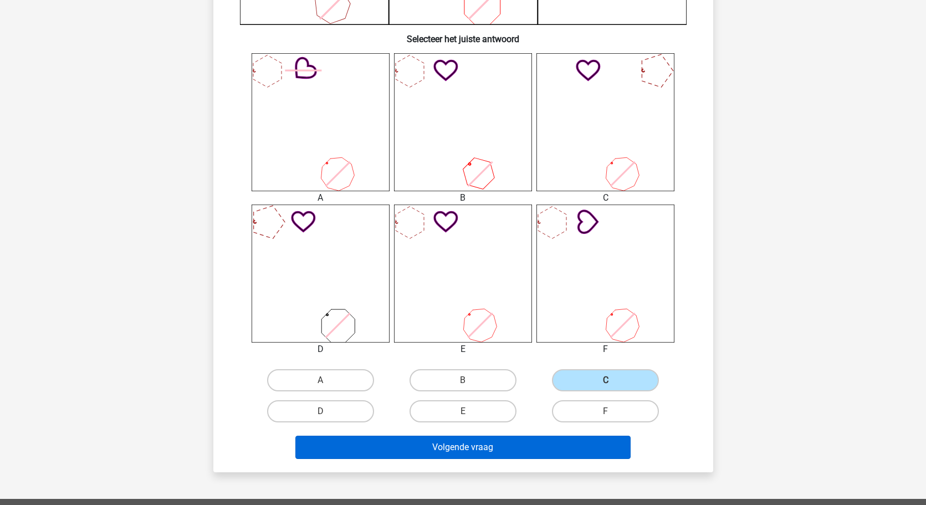
click at [491, 443] on button "Volgende vraag" at bounding box center [462, 446] width 335 height 23
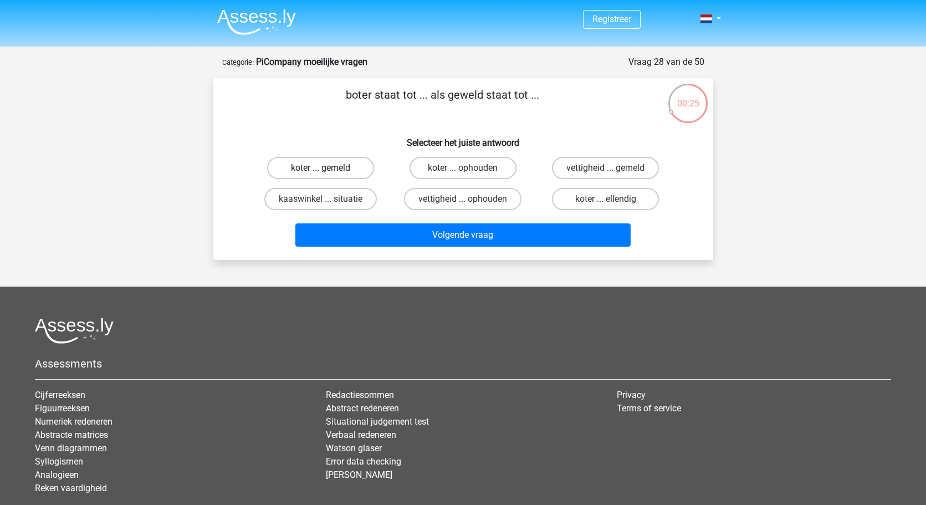
click at [355, 170] on label "koter ... gemeld" at bounding box center [320, 168] width 107 height 22
click at [327, 170] on input "koter ... gemeld" at bounding box center [323, 171] width 7 height 7
radio input "true"
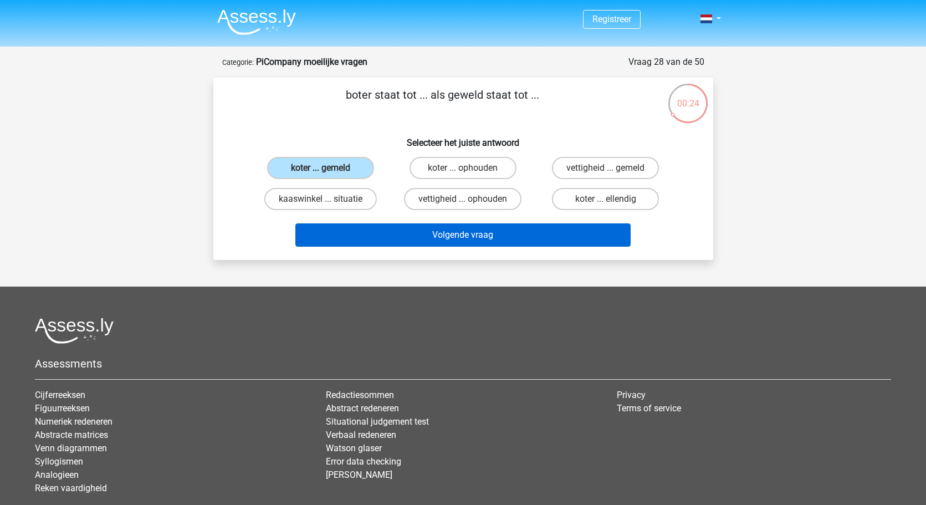
click at [435, 238] on button "Volgende vraag" at bounding box center [462, 234] width 335 height 23
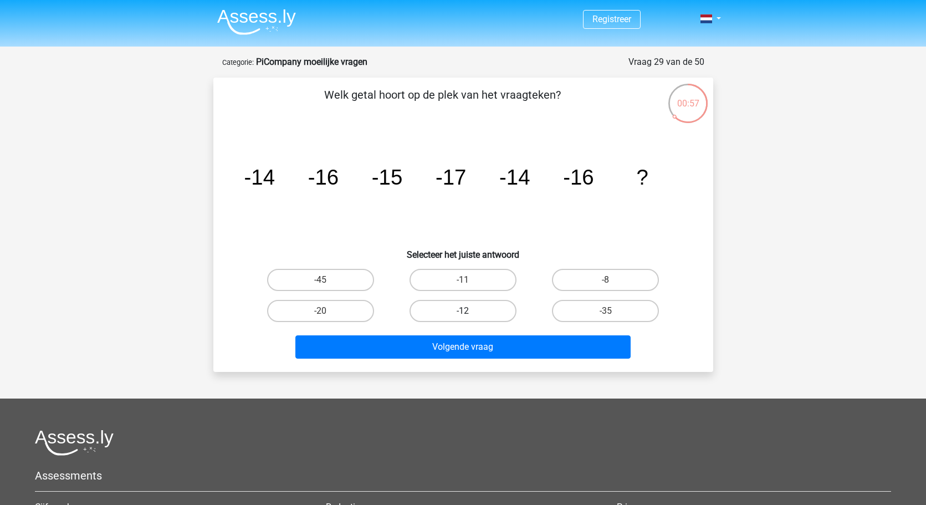
click at [489, 309] on label "-12" at bounding box center [462, 311] width 107 height 22
click at [470, 311] on input "-12" at bounding box center [466, 314] width 7 height 7
radio input "true"
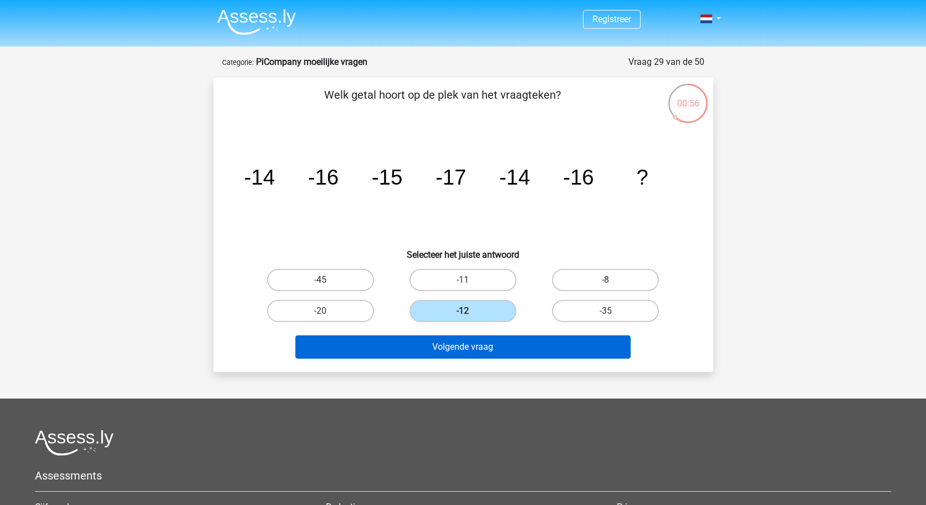
click at [480, 347] on button "Volgende vraag" at bounding box center [462, 346] width 335 height 23
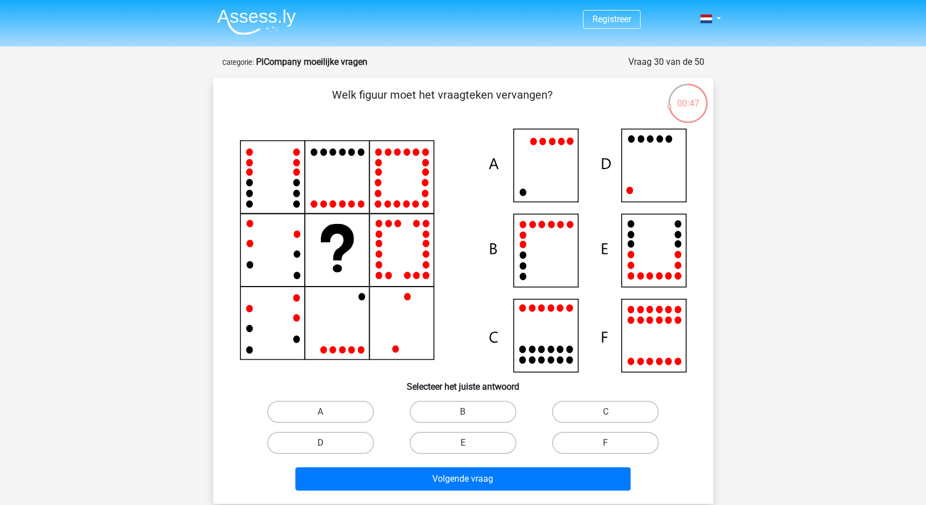
click at [360, 442] on label "D" at bounding box center [320, 443] width 107 height 22
click at [327, 443] on input "D" at bounding box center [323, 446] width 7 height 7
radio input "true"
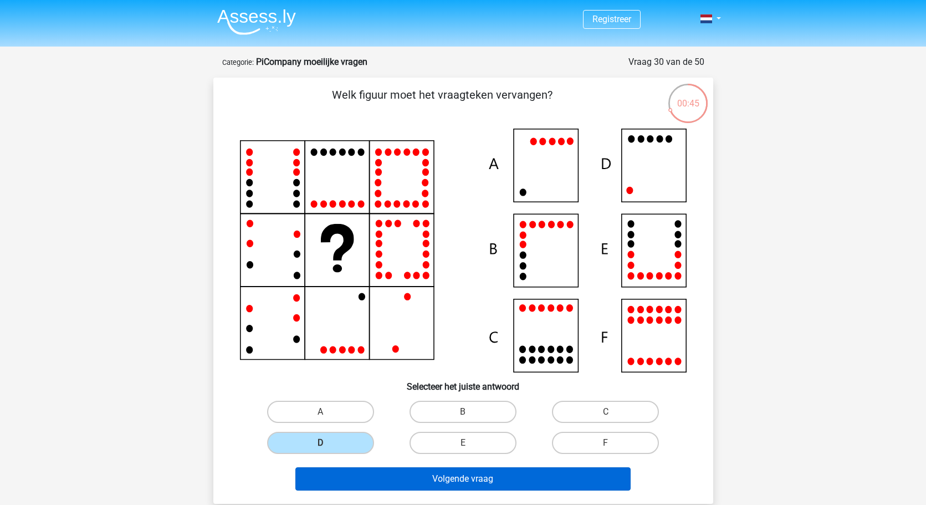
click at [427, 483] on button "Volgende vraag" at bounding box center [462, 478] width 335 height 23
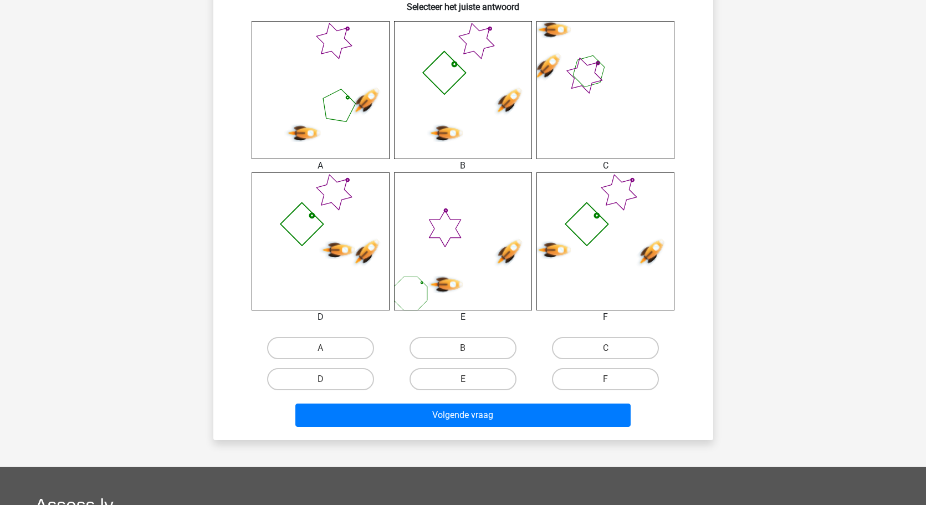
scroll to position [434, 0]
click at [463, 348] on input "B" at bounding box center [466, 350] width 7 height 7
radio input "true"
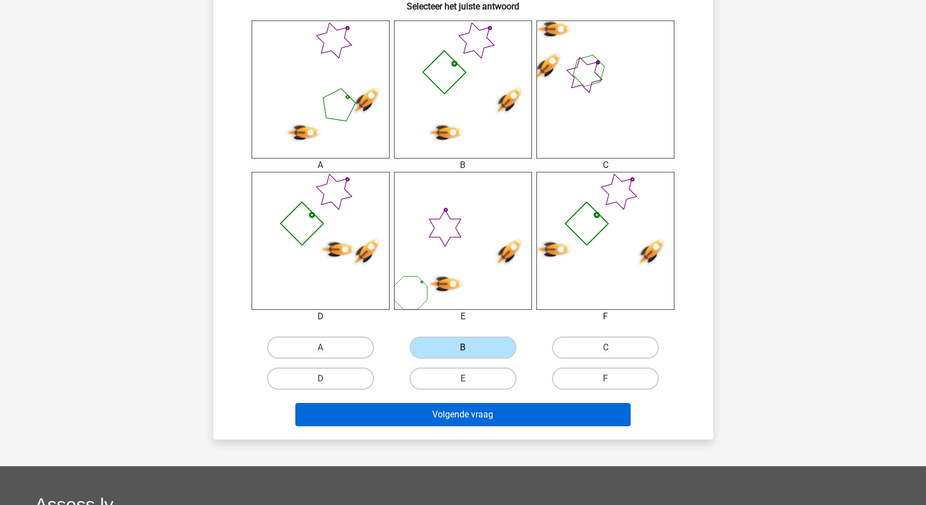
click at [470, 415] on button "Volgende vraag" at bounding box center [462, 414] width 335 height 23
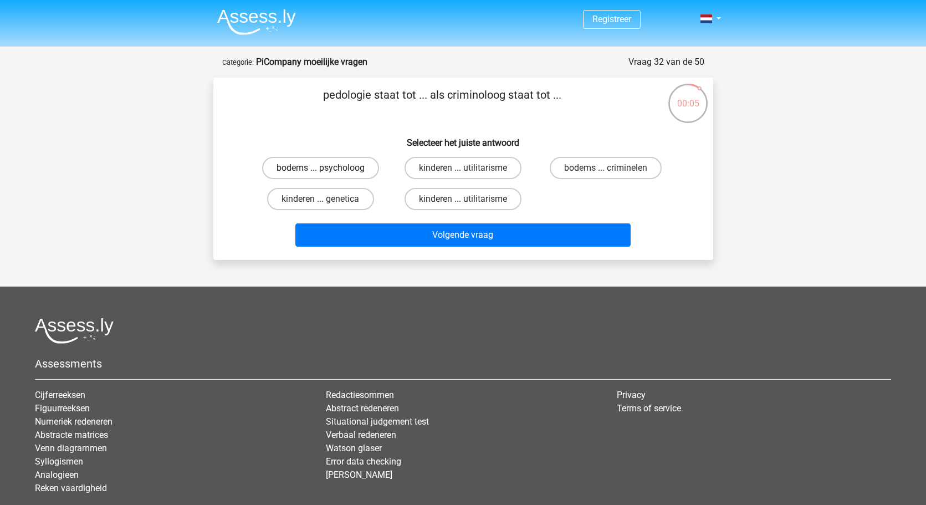
click at [341, 175] on label "bodems ... psycholoog" at bounding box center [320, 168] width 117 height 22
click at [327, 175] on input "bodems ... psycholoog" at bounding box center [323, 171] width 7 height 7
radio input "true"
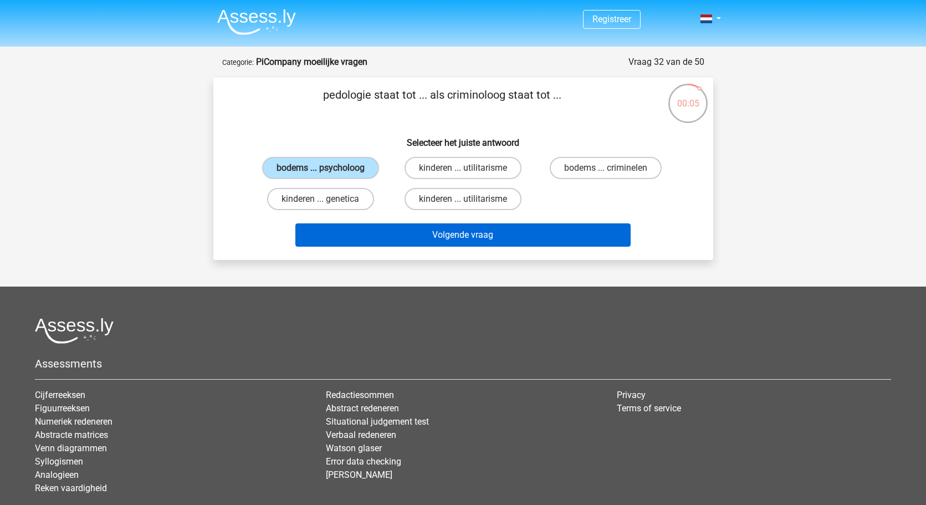
click at [390, 229] on button "Volgende vraag" at bounding box center [462, 234] width 335 height 23
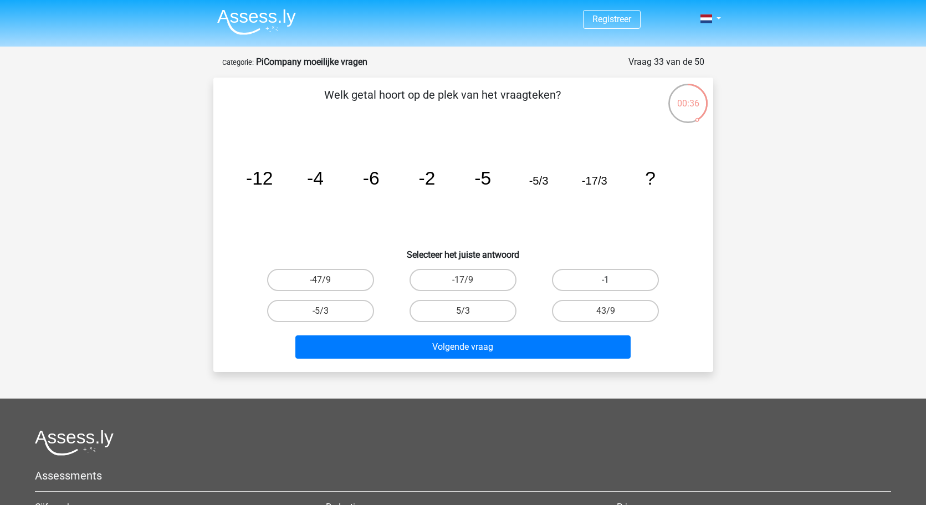
click at [576, 279] on label "-1" at bounding box center [605, 280] width 107 height 22
click at [606, 280] on input "-1" at bounding box center [609, 283] width 7 height 7
radio input "true"
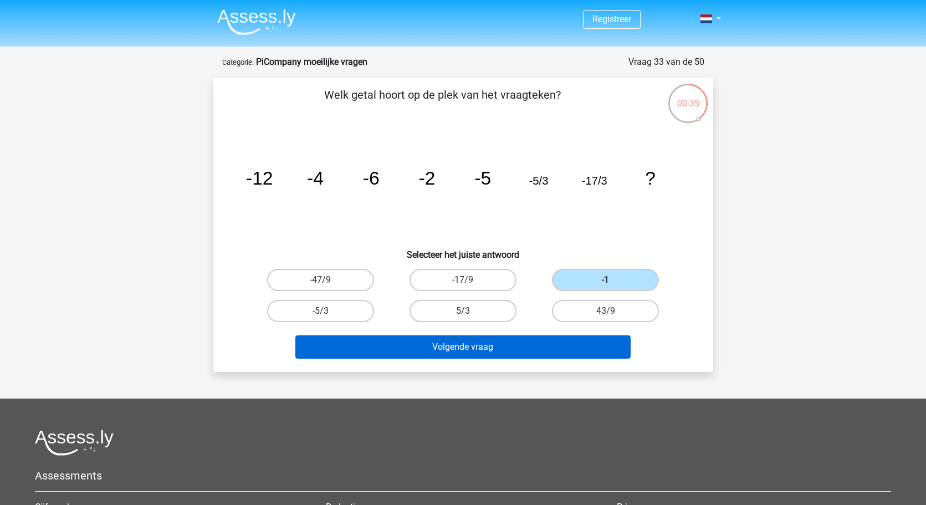
click at [475, 352] on button "Volgende vraag" at bounding box center [462, 346] width 335 height 23
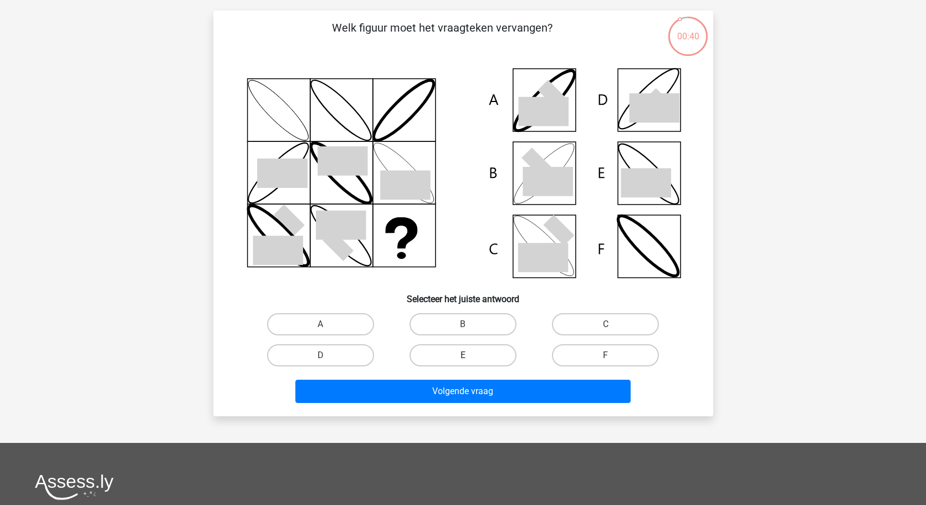
scroll to position [68, 0]
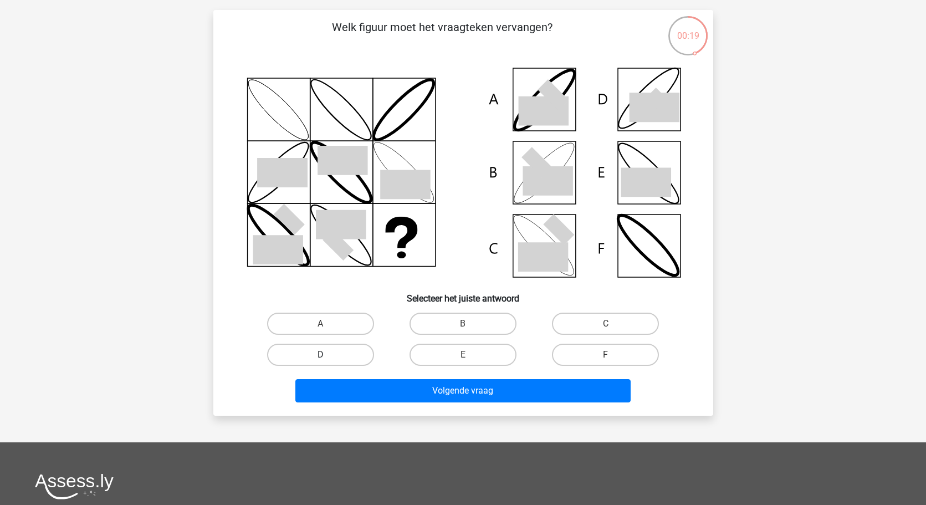
click at [362, 353] on label "D" at bounding box center [320, 355] width 107 height 22
click at [327, 355] on input "D" at bounding box center [323, 358] width 7 height 7
radio input "true"
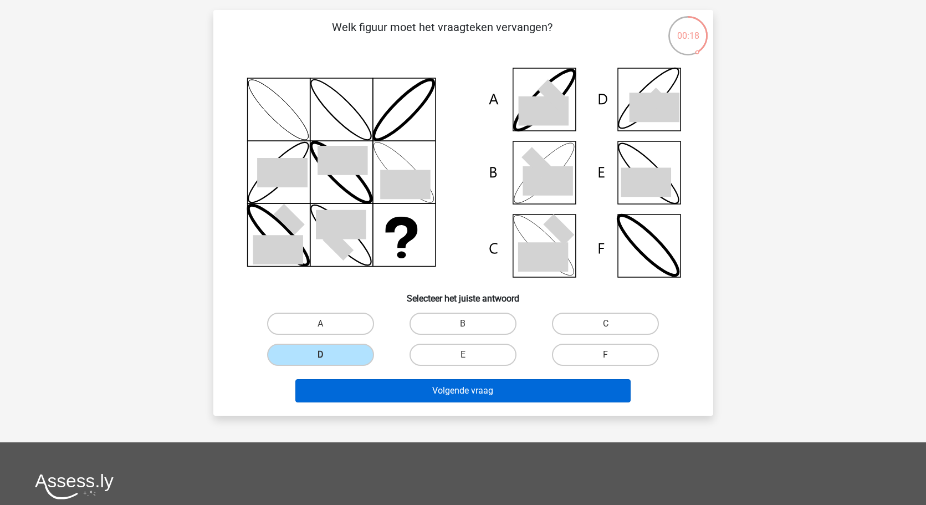
click at [421, 396] on button "Volgende vraag" at bounding box center [462, 390] width 335 height 23
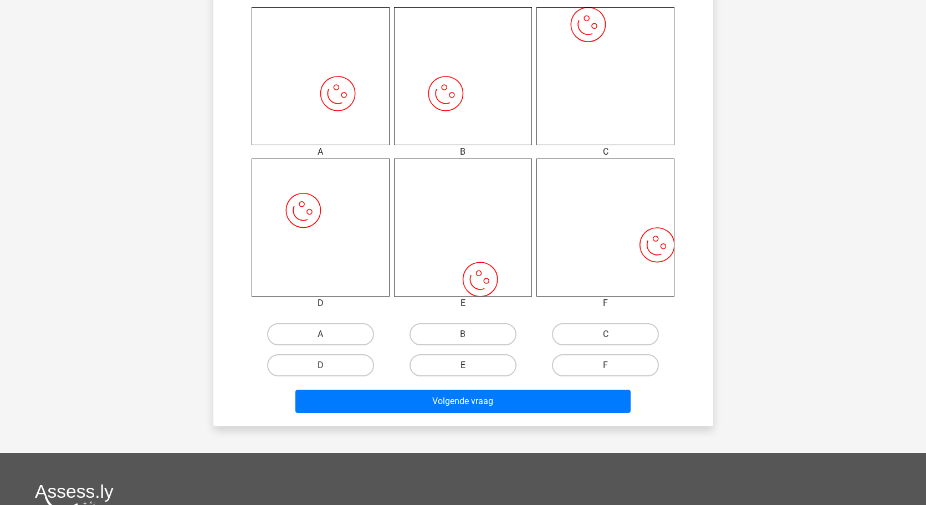
scroll to position [447, 0]
click at [628, 365] on label "F" at bounding box center [605, 366] width 107 height 22
click at [613, 366] on input "F" at bounding box center [609, 369] width 7 height 7
radio input "true"
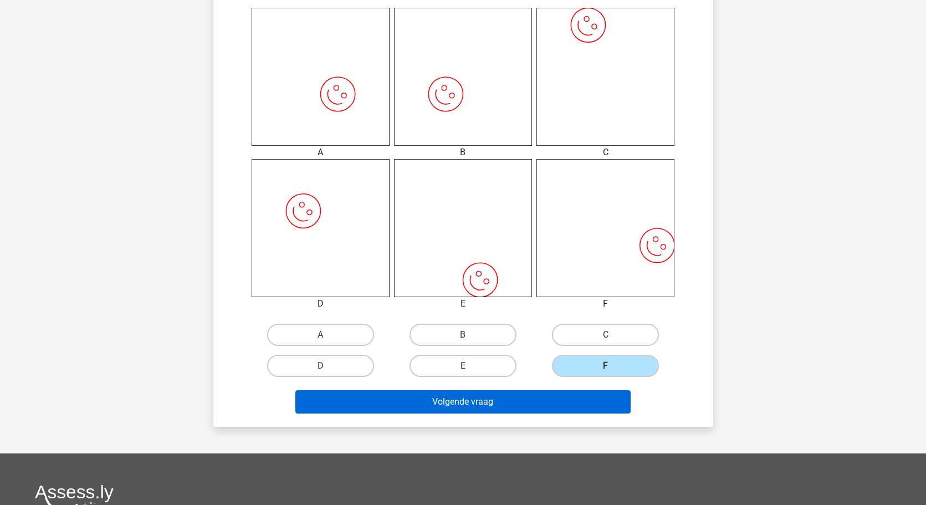
click at [534, 398] on button "Volgende vraag" at bounding box center [462, 401] width 335 height 23
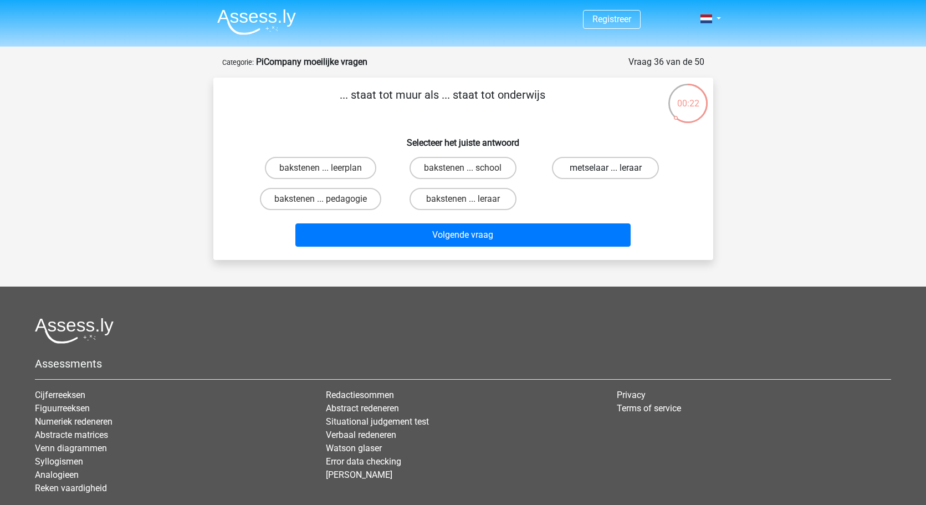
click at [615, 172] on label "metselaar ... leraar" at bounding box center [605, 168] width 107 height 22
click at [613, 172] on input "metselaar ... leraar" at bounding box center [609, 171] width 7 height 7
radio input "true"
click at [463, 172] on input "bakstenen ... school" at bounding box center [466, 171] width 7 height 7
radio input "true"
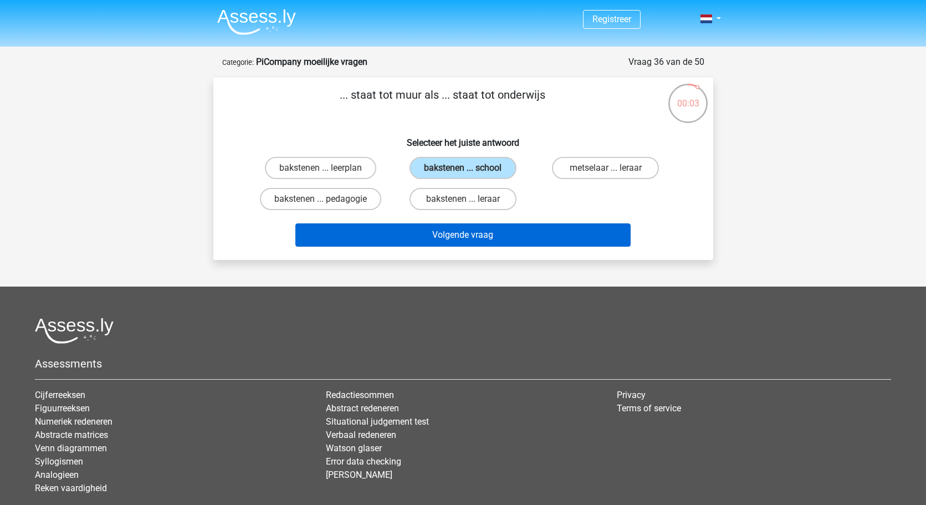
click at [462, 232] on button "Volgende vraag" at bounding box center [462, 234] width 335 height 23
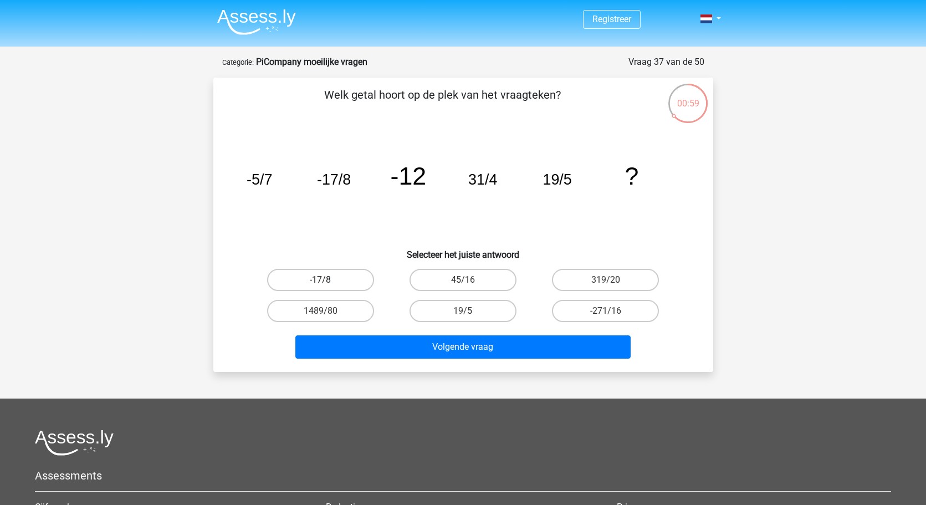
click at [343, 275] on label "-17/8" at bounding box center [320, 280] width 107 height 22
click at [327, 280] on input "-17/8" at bounding box center [323, 283] width 7 height 7
radio input "true"
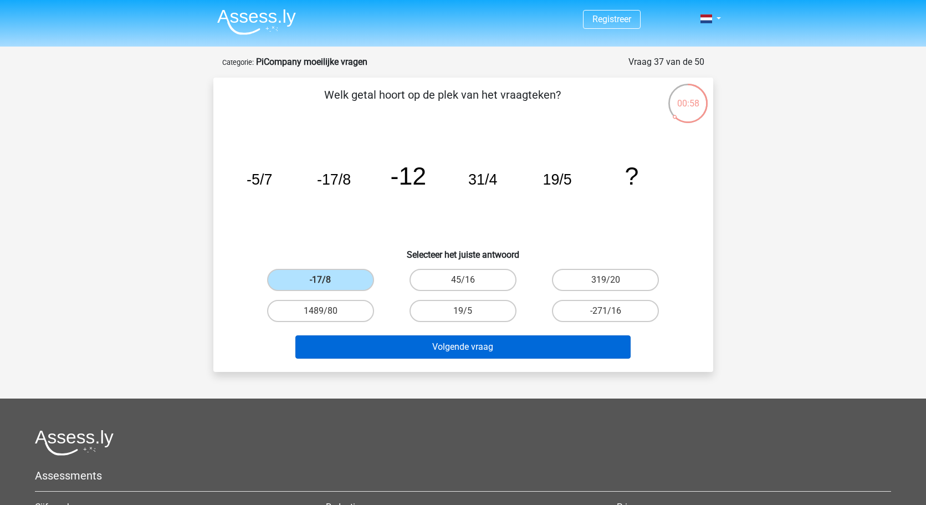
click at [399, 353] on button "Volgende vraag" at bounding box center [462, 346] width 335 height 23
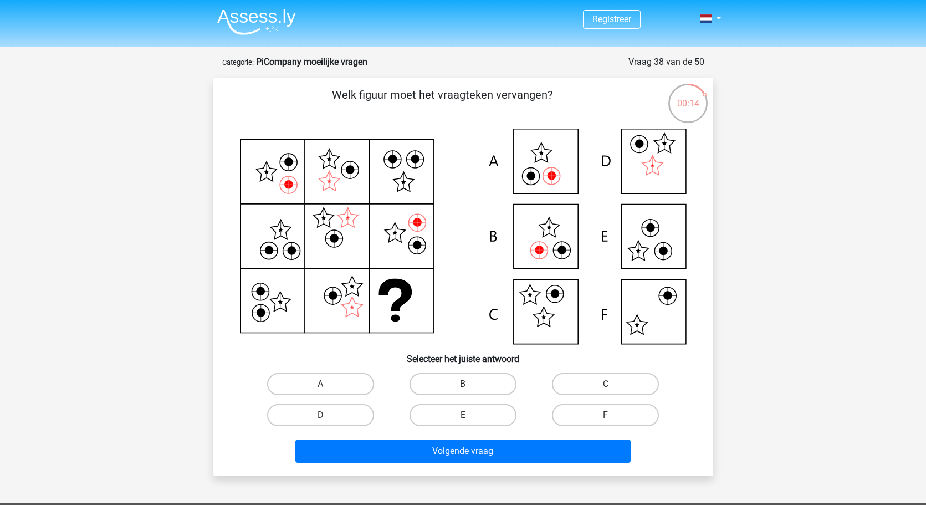
click at [473, 373] on label "B" at bounding box center [462, 384] width 107 height 22
click at [470, 384] on input "B" at bounding box center [466, 387] width 7 height 7
radio input "true"
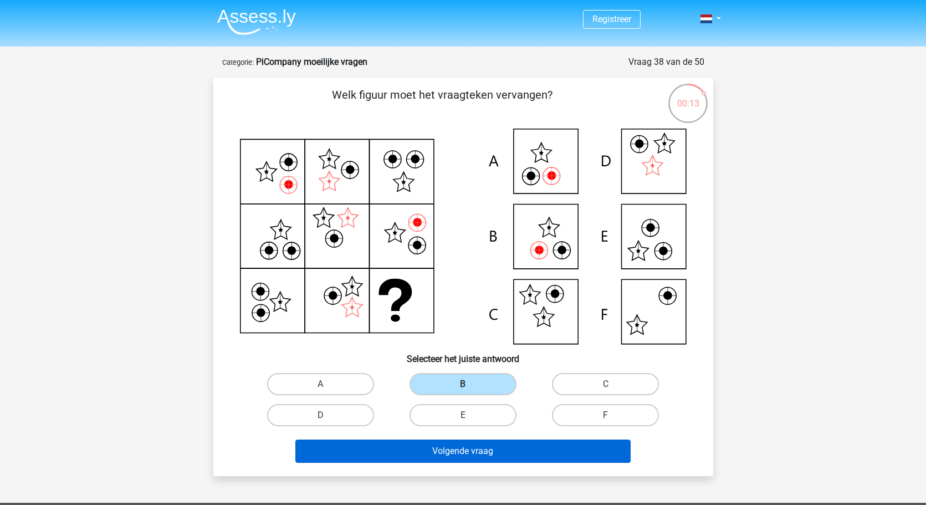
click at [462, 450] on button "Volgende vraag" at bounding box center [462, 450] width 335 height 23
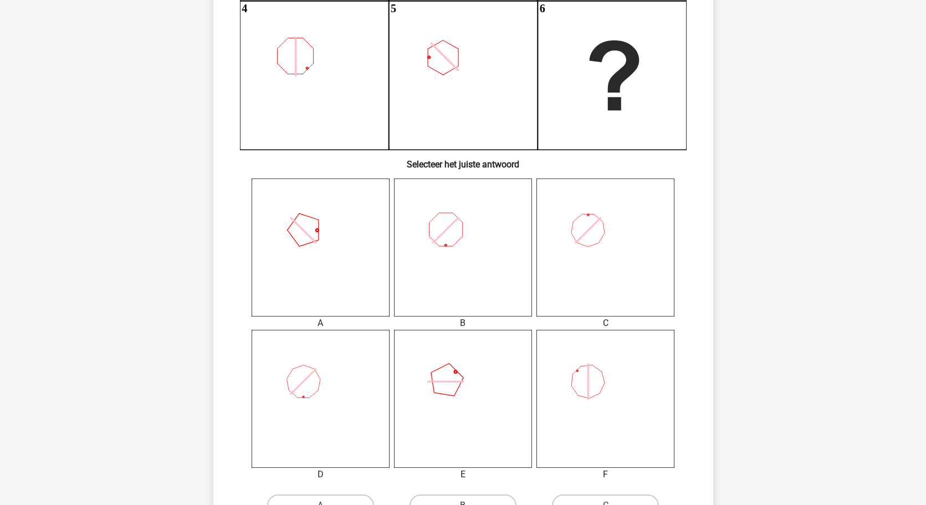
scroll to position [291, 0]
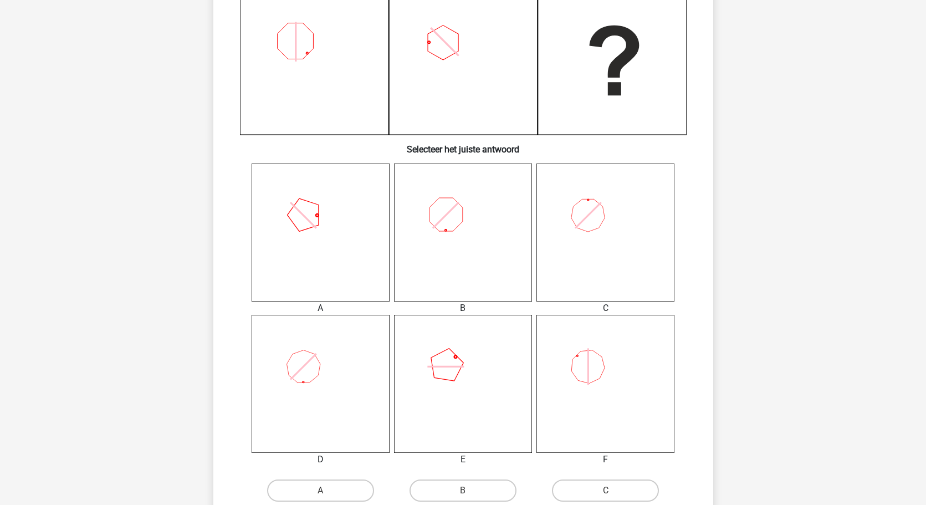
click at [452, 363] on icon at bounding box center [463, 384] width 138 height 138
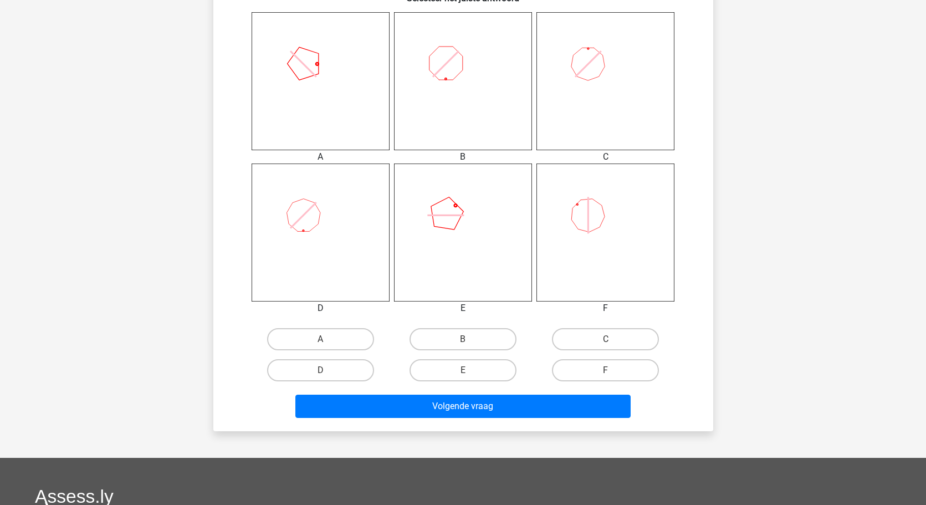
scroll to position [465, 0]
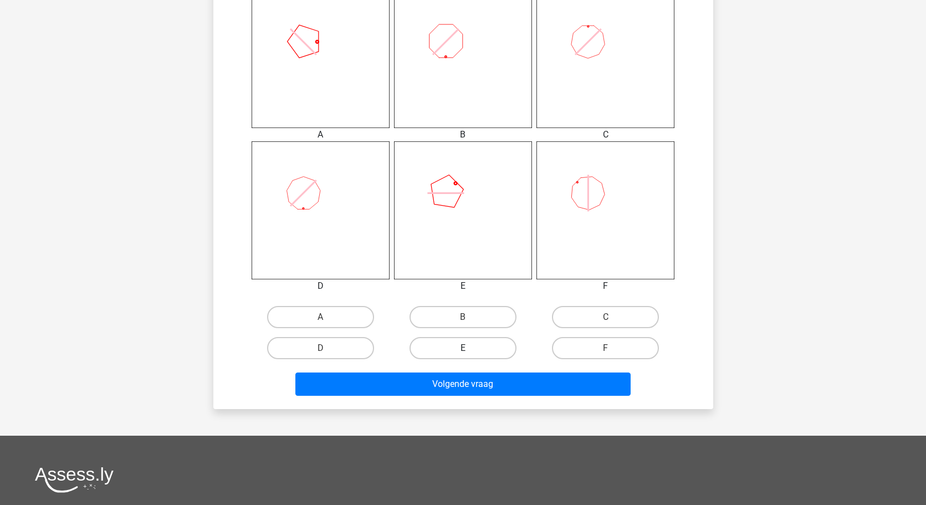
click at [455, 350] on label "E" at bounding box center [462, 348] width 107 height 22
click at [463, 350] on input "E" at bounding box center [466, 351] width 7 height 7
radio input "true"
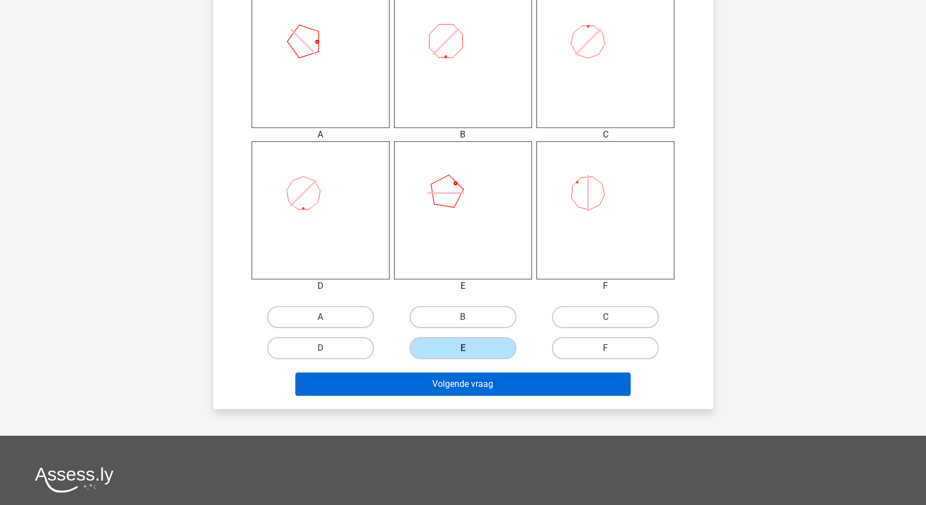
click at [448, 381] on button "Volgende vraag" at bounding box center [462, 383] width 335 height 23
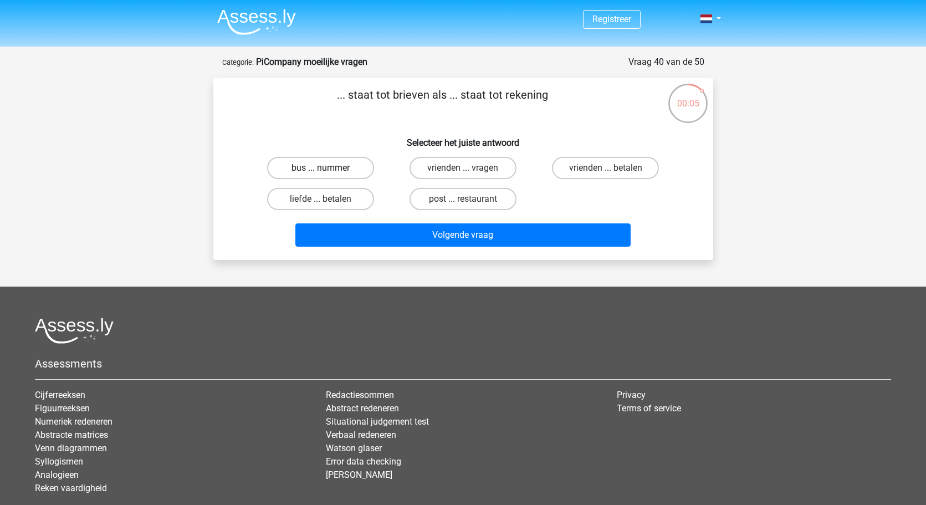
click at [317, 170] on label "bus ... nummer" at bounding box center [320, 168] width 107 height 22
click at [320, 170] on input "bus ... nummer" at bounding box center [323, 171] width 7 height 7
radio input "true"
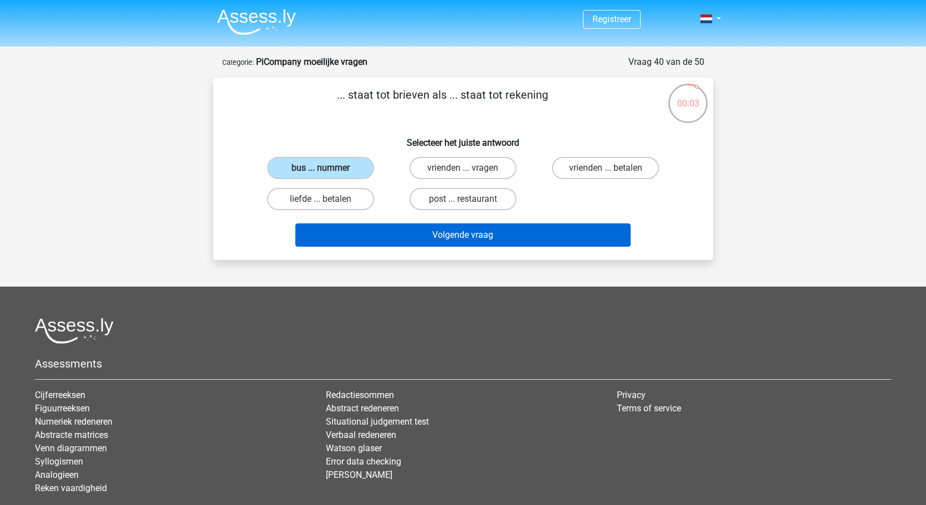
click at [448, 234] on button "Volgende vraag" at bounding box center [462, 234] width 335 height 23
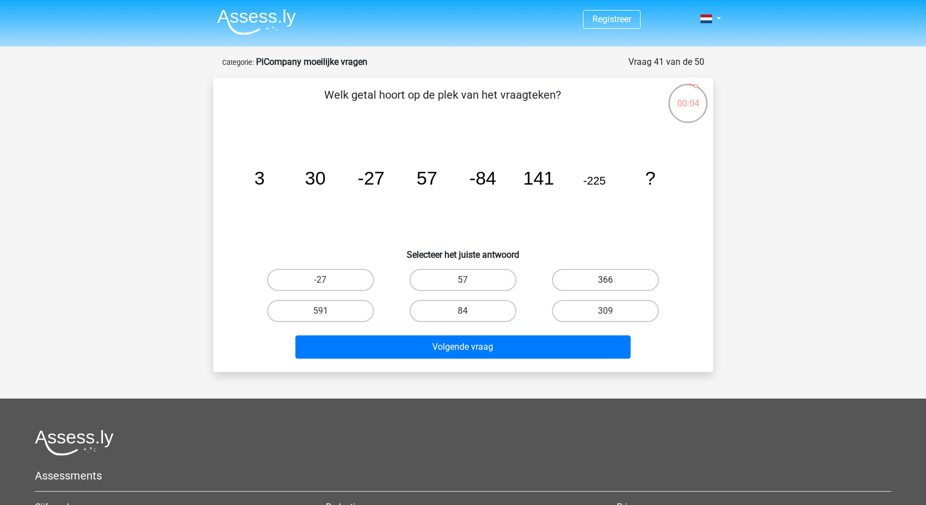
click at [583, 277] on label "366" at bounding box center [605, 280] width 107 height 22
click at [606, 280] on input "366" at bounding box center [609, 283] width 7 height 7
radio input "true"
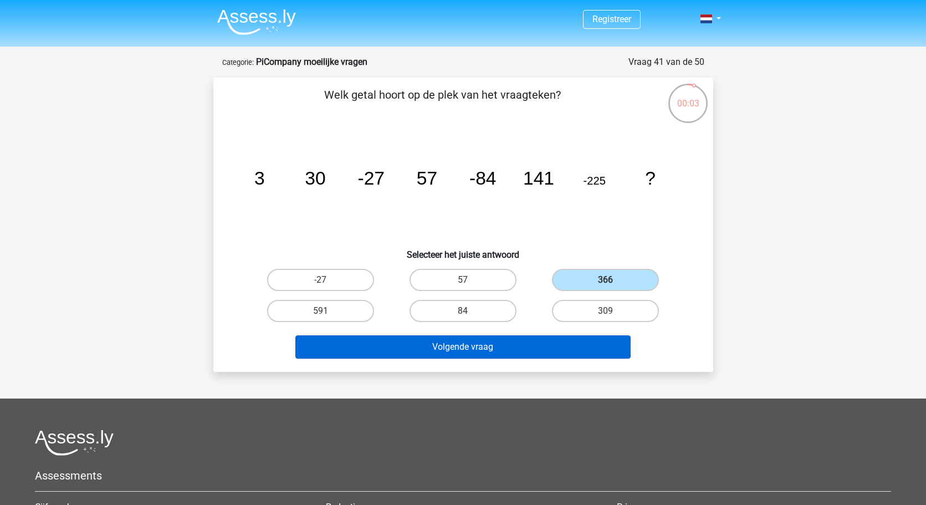
click at [545, 342] on button "Volgende vraag" at bounding box center [462, 346] width 335 height 23
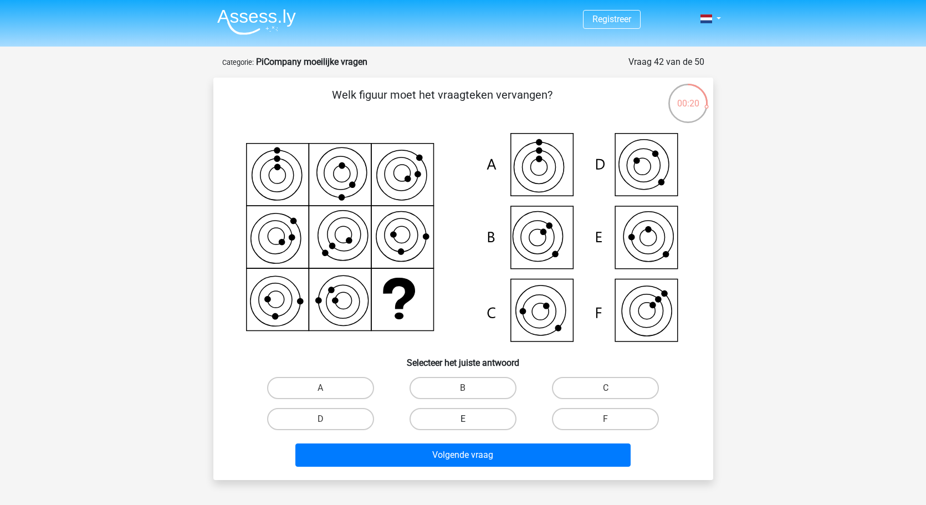
click at [478, 415] on label "E" at bounding box center [462, 419] width 107 height 22
click at [470, 419] on input "E" at bounding box center [466, 422] width 7 height 7
radio input "true"
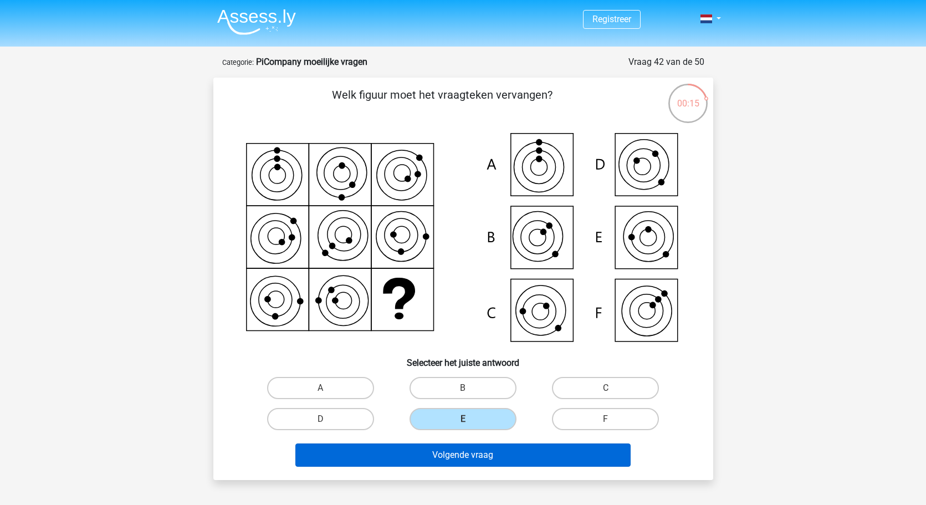
click at [471, 459] on button "Volgende vraag" at bounding box center [462, 454] width 335 height 23
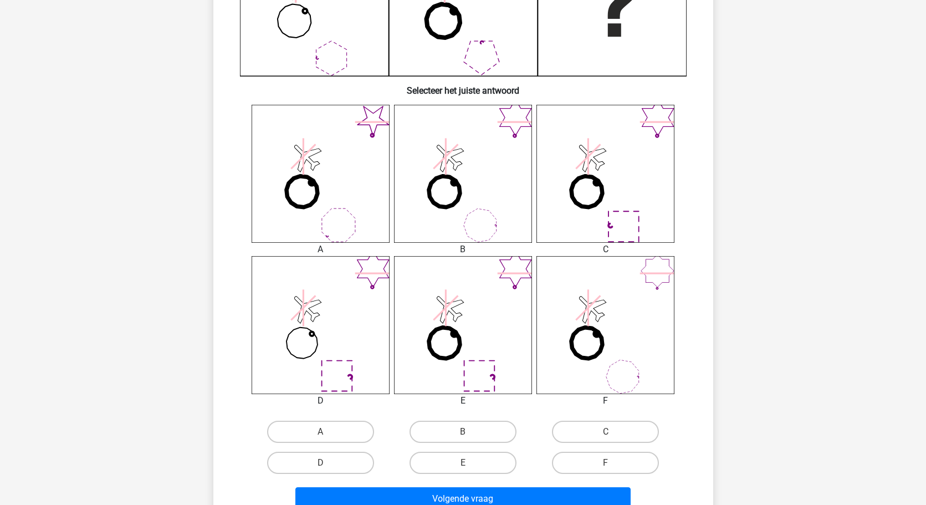
scroll to position [354, 0]
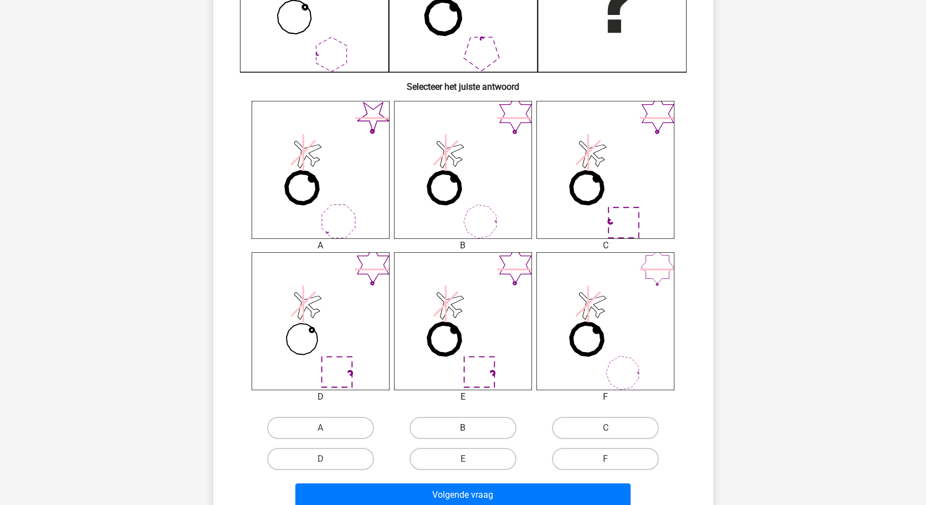
click at [474, 419] on label "B" at bounding box center [462, 428] width 107 height 22
click at [470, 428] on input "B" at bounding box center [466, 431] width 7 height 7
radio input "true"
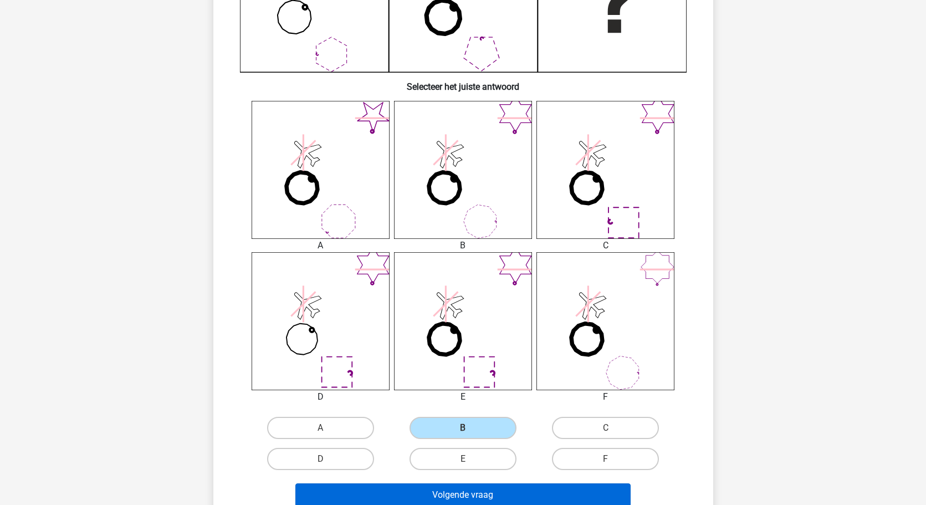
click at [468, 491] on button "Volgende vraag" at bounding box center [462, 494] width 335 height 23
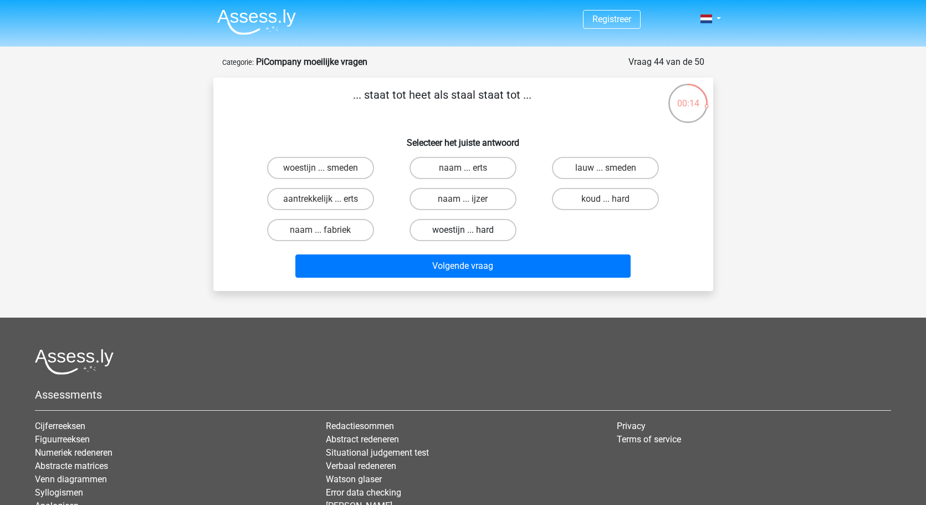
click at [434, 229] on label "woestijn ... hard" at bounding box center [462, 230] width 107 height 22
click at [463, 230] on input "woestijn ... hard" at bounding box center [466, 233] width 7 height 7
radio input "true"
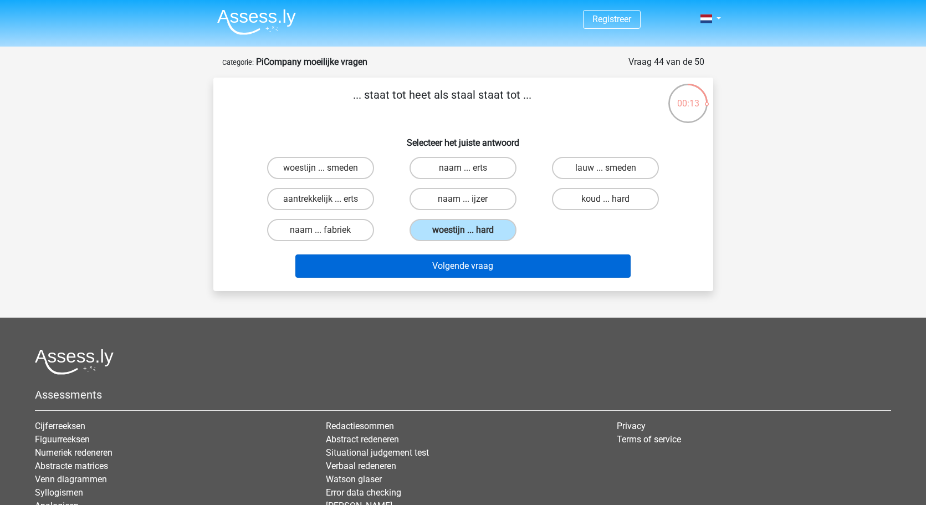
click at [427, 271] on button "Volgende vraag" at bounding box center [462, 265] width 335 height 23
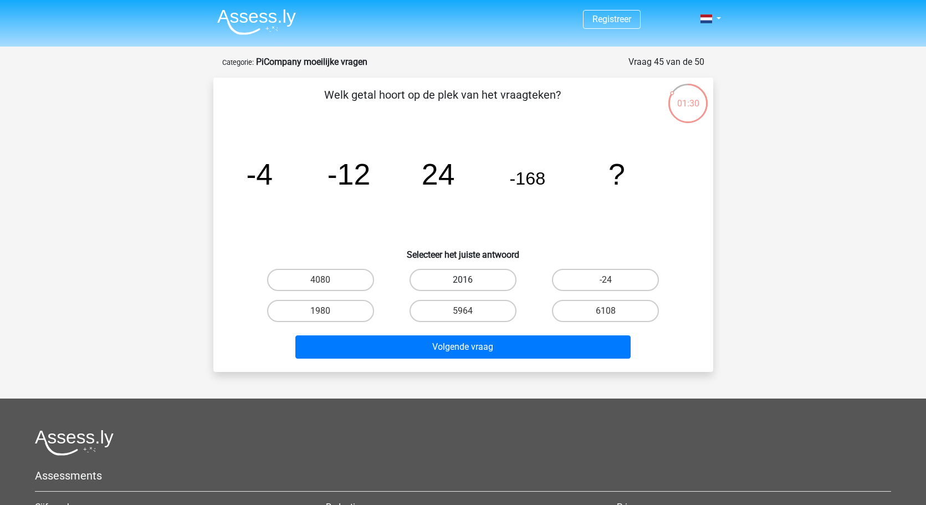
click at [443, 277] on label "2016" at bounding box center [462, 280] width 107 height 22
click at [463, 280] on input "2016" at bounding box center [466, 283] width 7 height 7
radio input "true"
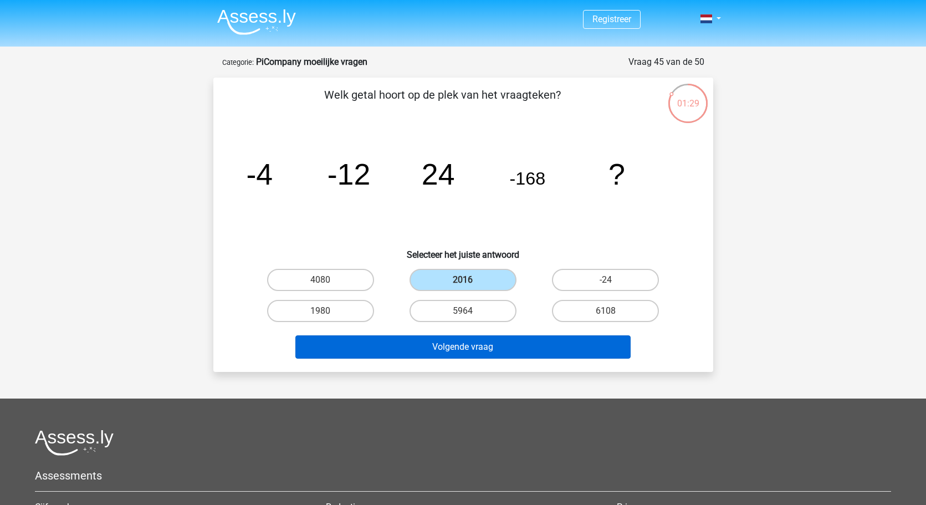
click at [447, 350] on button "Volgende vraag" at bounding box center [462, 346] width 335 height 23
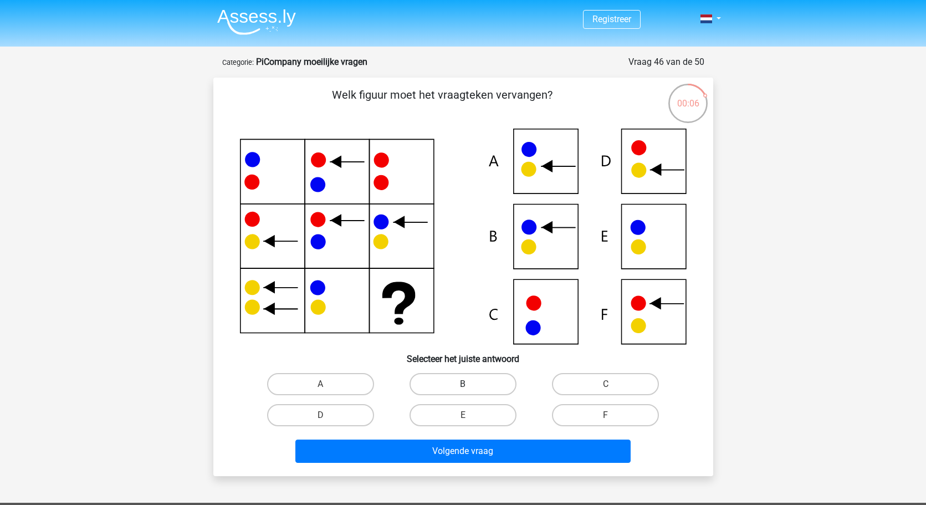
click at [472, 389] on label "B" at bounding box center [462, 384] width 107 height 22
click at [470, 389] on input "B" at bounding box center [466, 387] width 7 height 7
radio input "true"
click at [494, 410] on label "E" at bounding box center [462, 415] width 107 height 22
click at [470, 415] on input "E" at bounding box center [466, 418] width 7 height 7
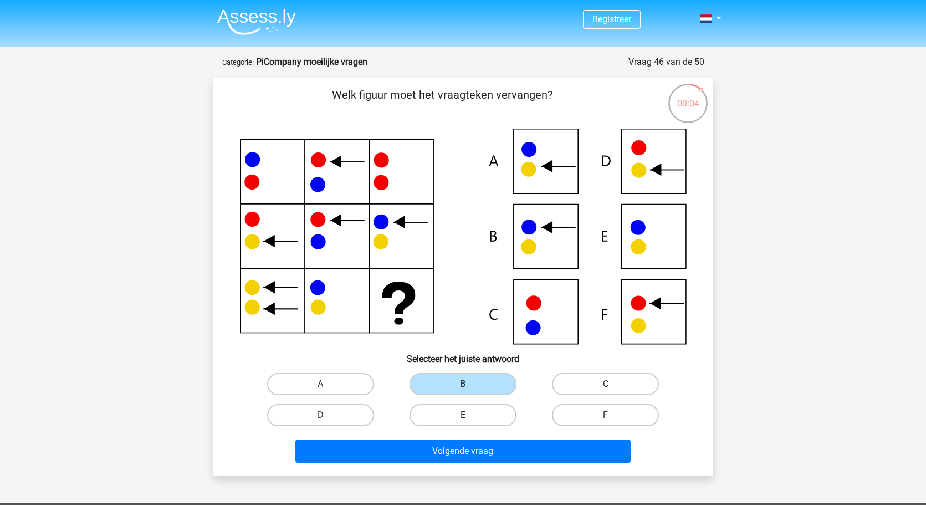
radio input "true"
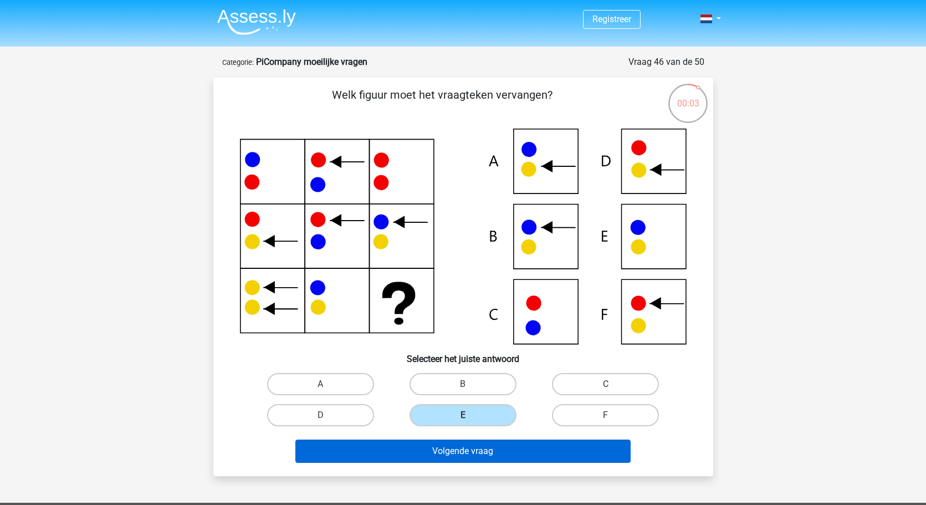
click at [490, 448] on button "Volgende vraag" at bounding box center [462, 450] width 335 height 23
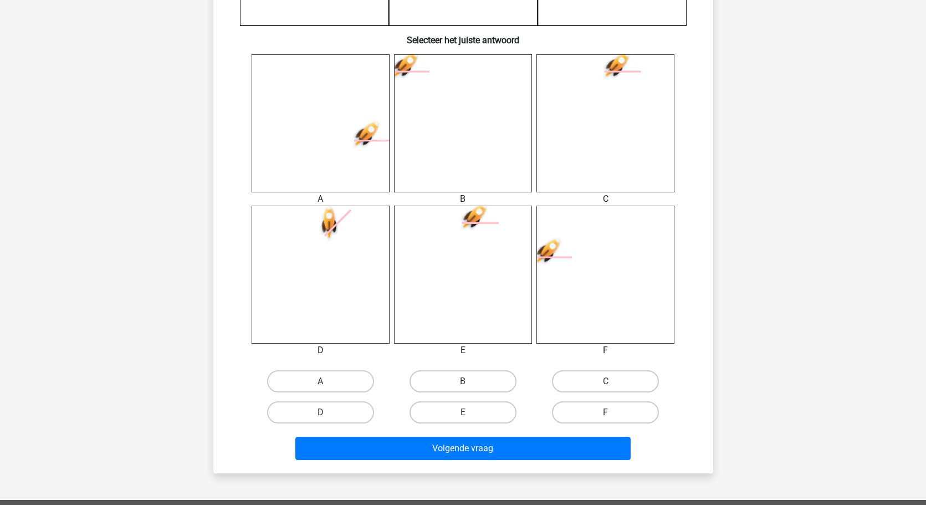
scroll to position [397, 0]
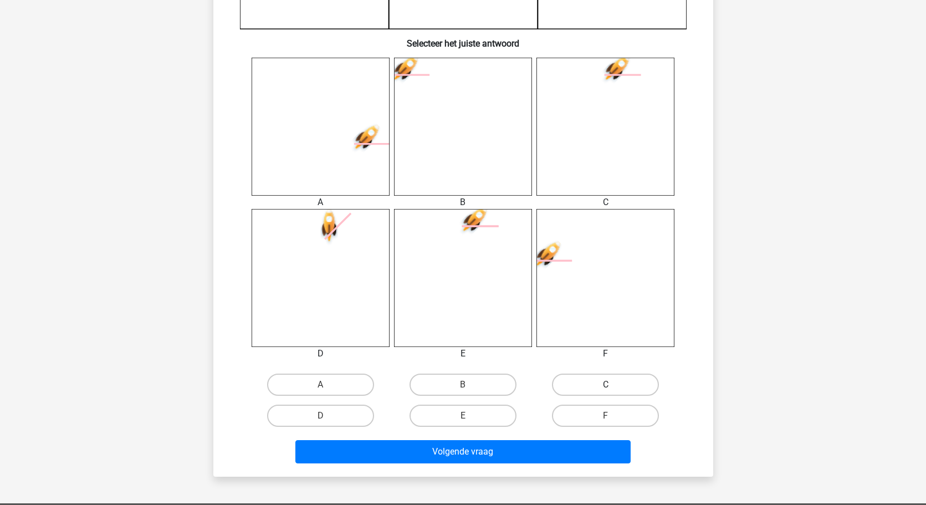
click at [585, 387] on label "C" at bounding box center [605, 384] width 107 height 22
click at [606, 387] on input "C" at bounding box center [609, 388] width 7 height 7
radio input "true"
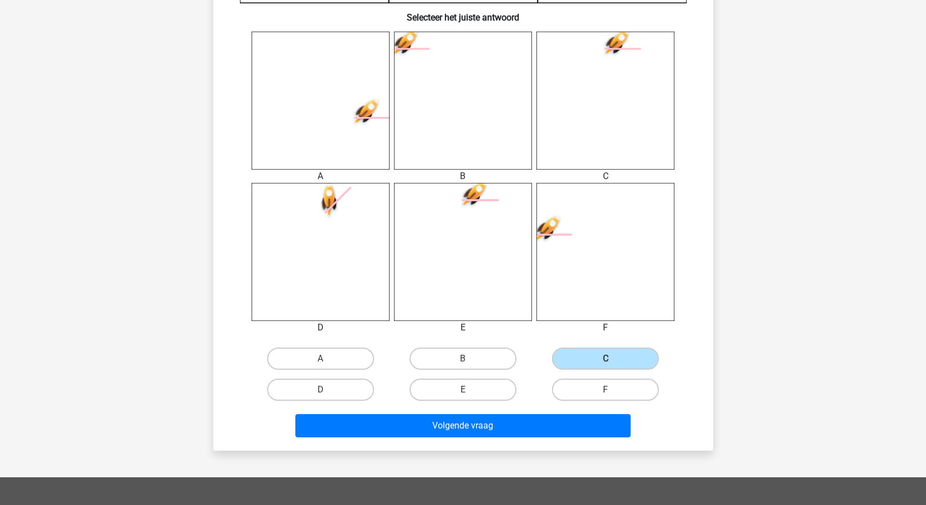
scroll to position [473, 0]
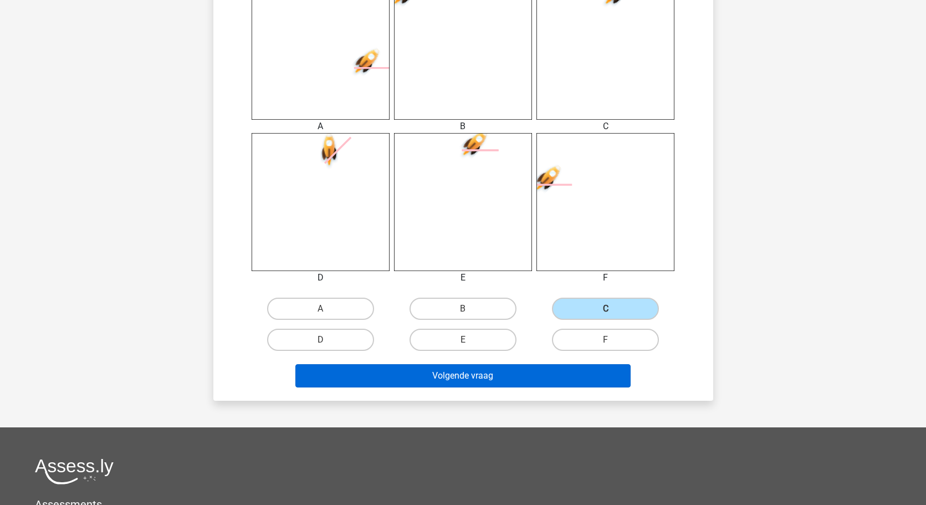
click at [503, 372] on button "Volgende vraag" at bounding box center [462, 375] width 335 height 23
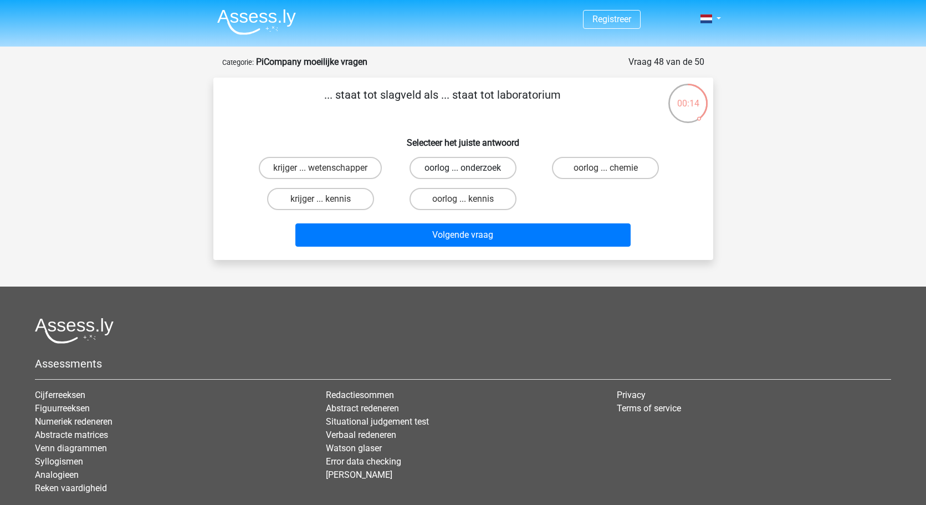
click at [454, 165] on label "oorlog ... onderzoek" at bounding box center [462, 168] width 107 height 22
click at [463, 168] on input "oorlog ... onderzoek" at bounding box center [466, 171] width 7 height 7
radio input "true"
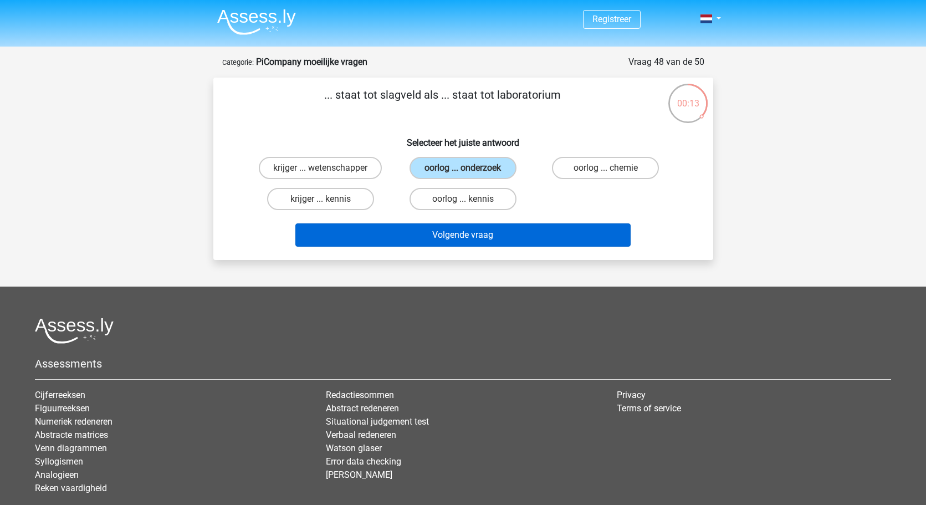
click at [459, 234] on button "Volgende vraag" at bounding box center [462, 234] width 335 height 23
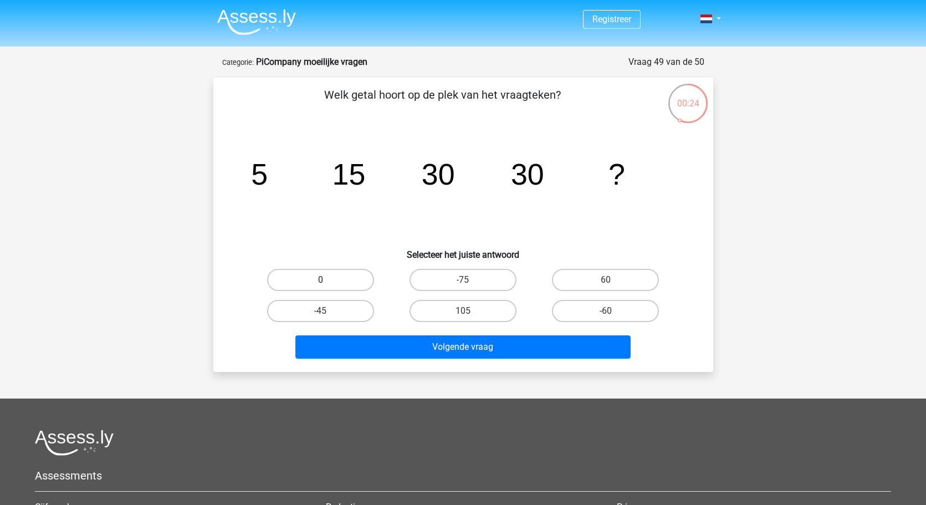
click at [339, 279] on label "0" at bounding box center [320, 280] width 107 height 22
click at [327, 280] on input "0" at bounding box center [323, 283] width 7 height 7
radio input "true"
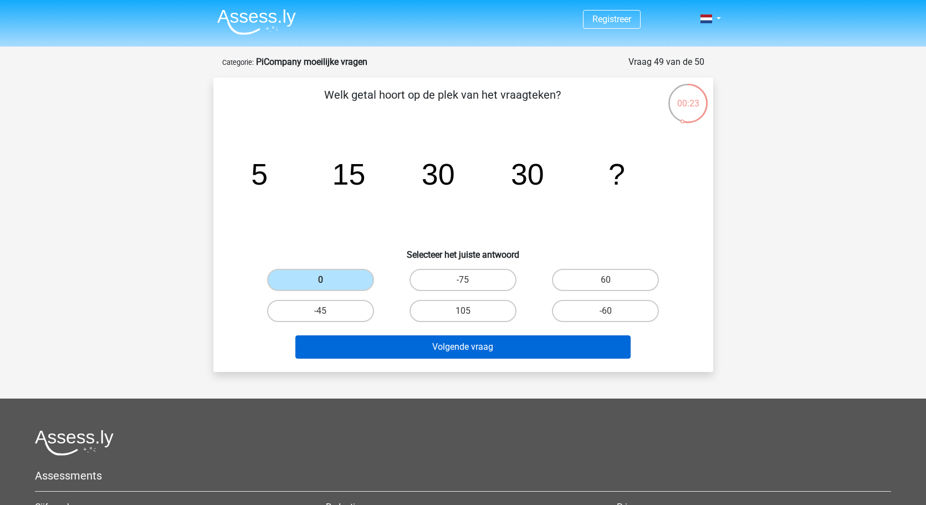
click at [470, 351] on button "Volgende vraag" at bounding box center [462, 346] width 335 height 23
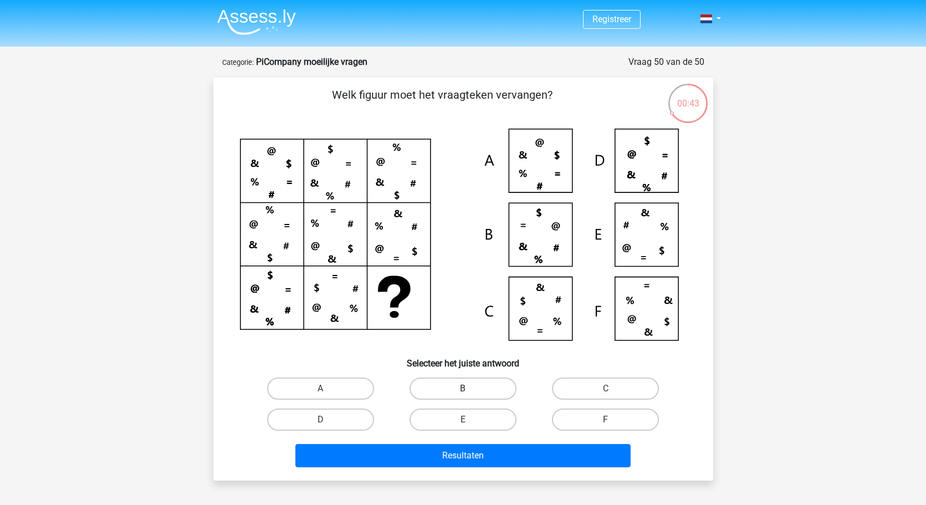
click at [452, 385] on label "B" at bounding box center [462, 388] width 107 height 22
click at [463, 388] on input "B" at bounding box center [466, 391] width 7 height 7
radio input "true"
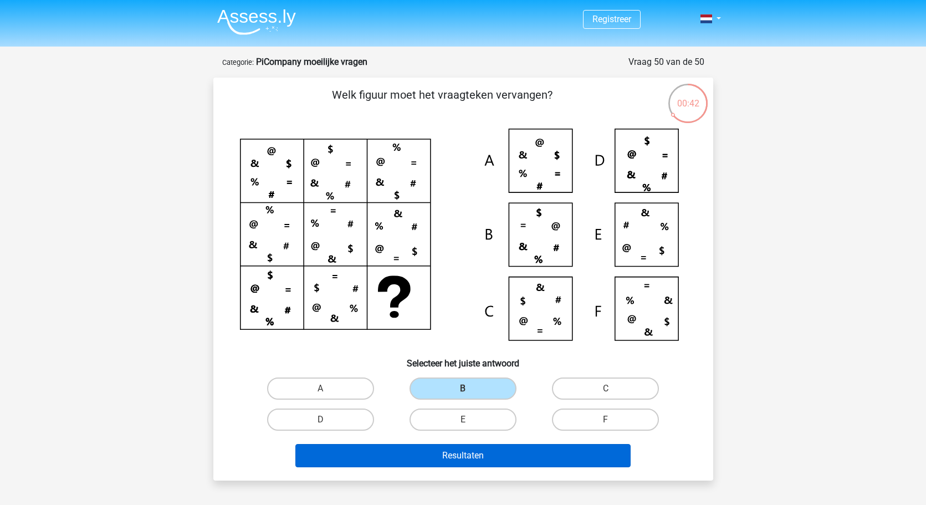
click at [426, 460] on button "Resultaten" at bounding box center [462, 455] width 335 height 23
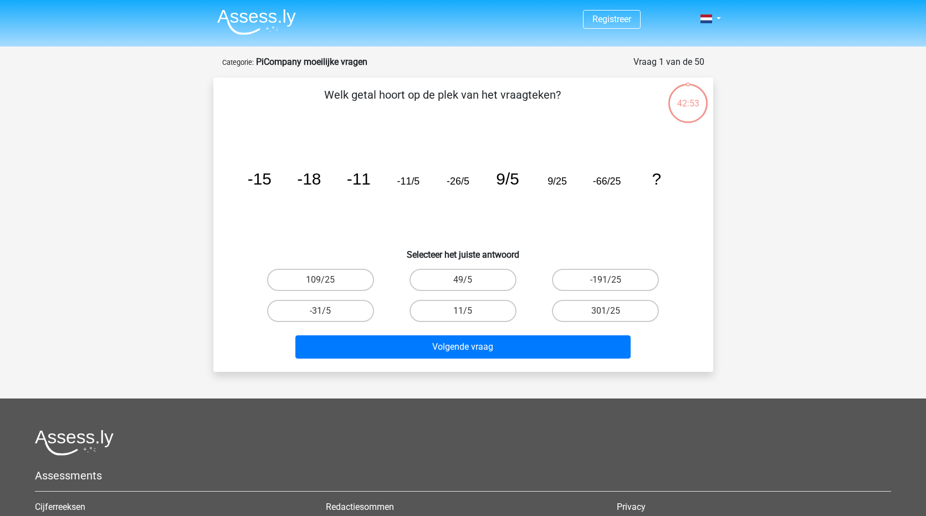
scroll to position [175, 0]
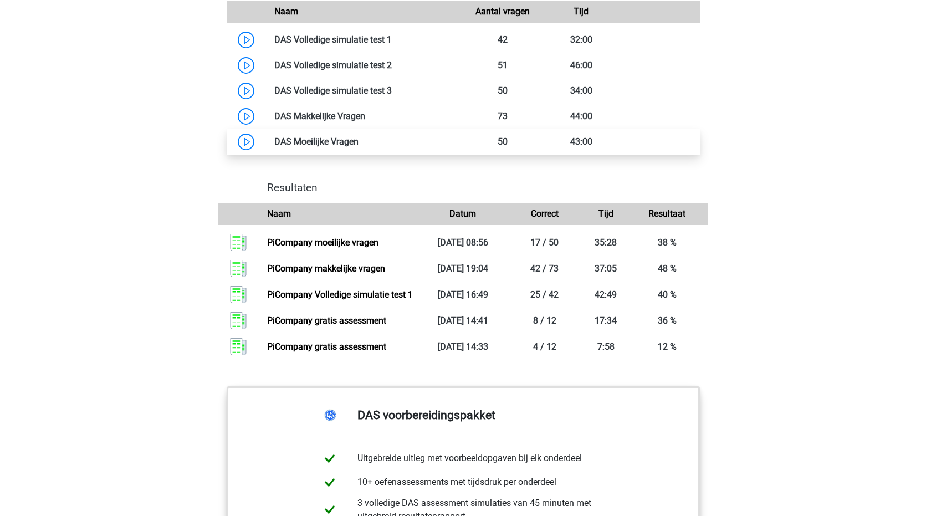
scroll to position [1093, 0]
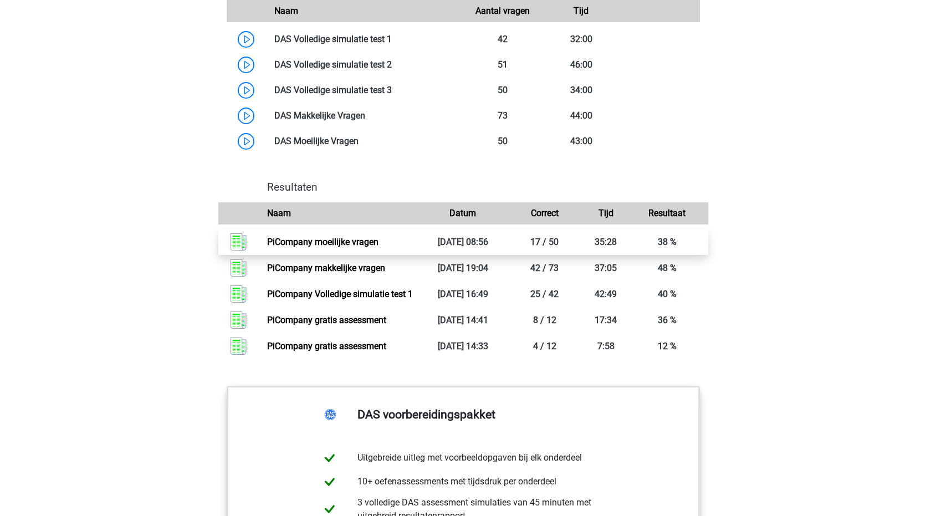
click at [326, 237] on link "PiCompany moeilijke vragen" at bounding box center [322, 242] width 111 height 11
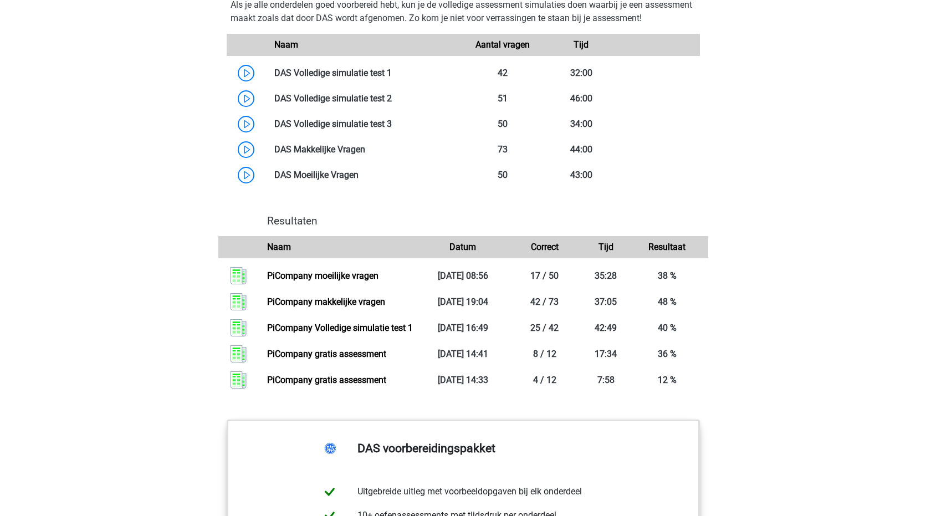
scroll to position [1050, 0]
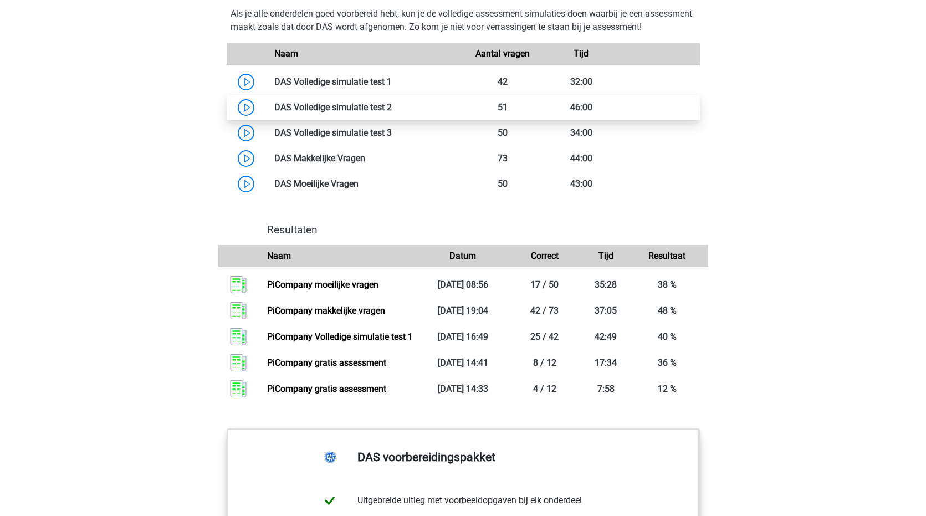
click at [392, 105] on link at bounding box center [392, 107] width 0 height 11
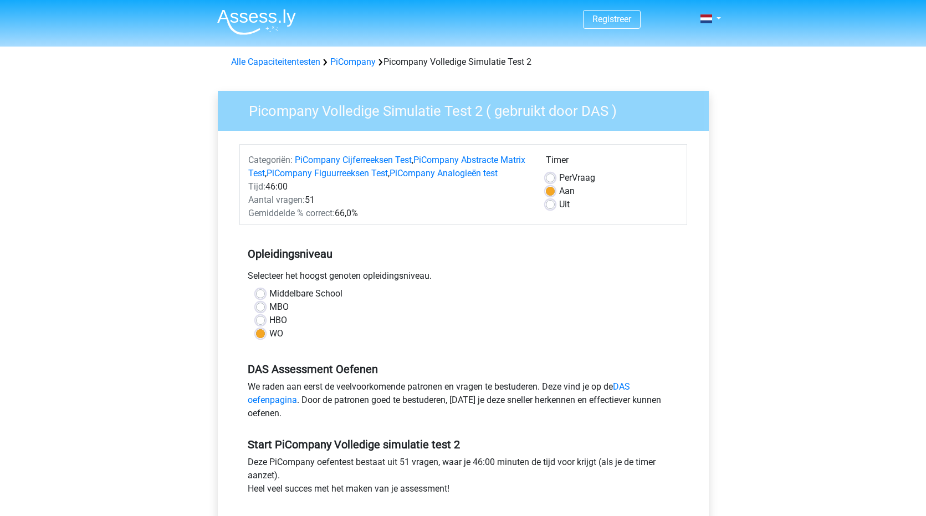
scroll to position [7, 0]
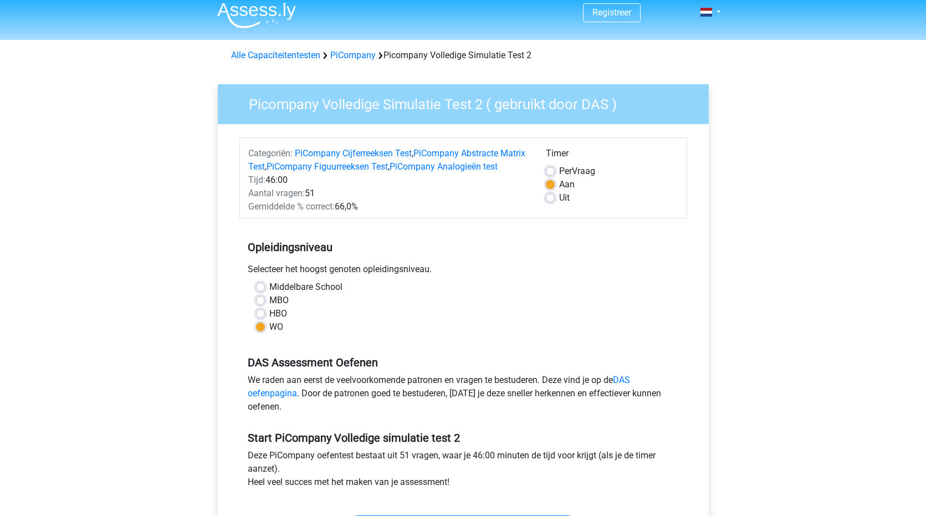
click at [559, 173] on label "Per Vraag" at bounding box center [577, 171] width 36 height 13
click at [551, 173] on input "Per Vraag" at bounding box center [550, 170] width 9 height 11
radio input "true"
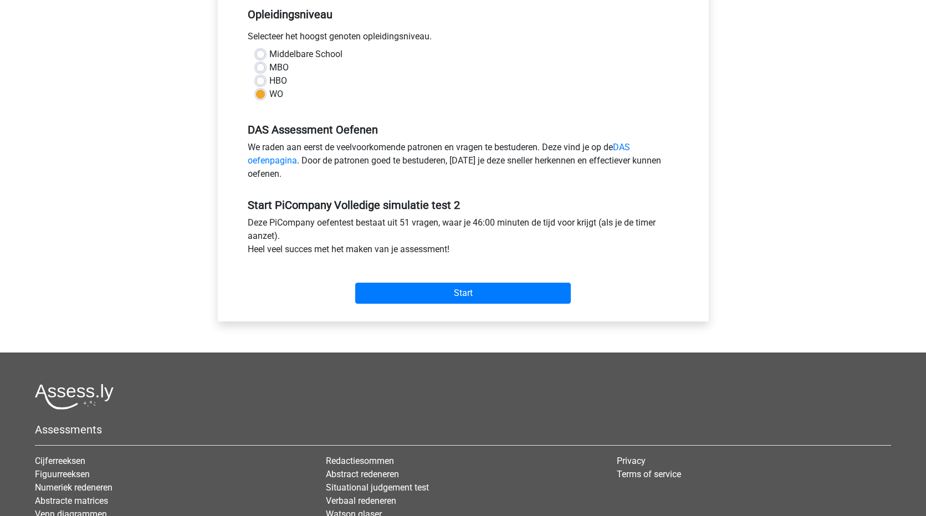
scroll to position [207, 0]
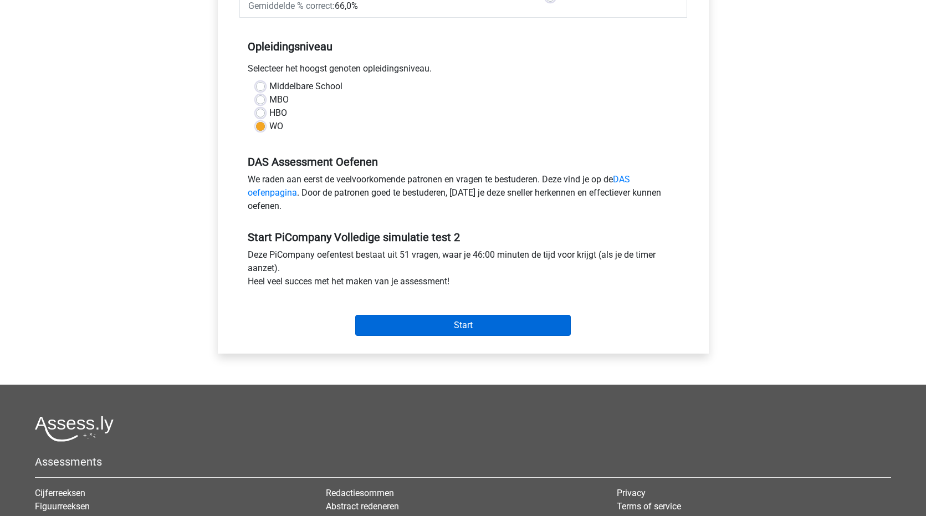
click at [446, 336] on input "Start" at bounding box center [463, 325] width 216 height 21
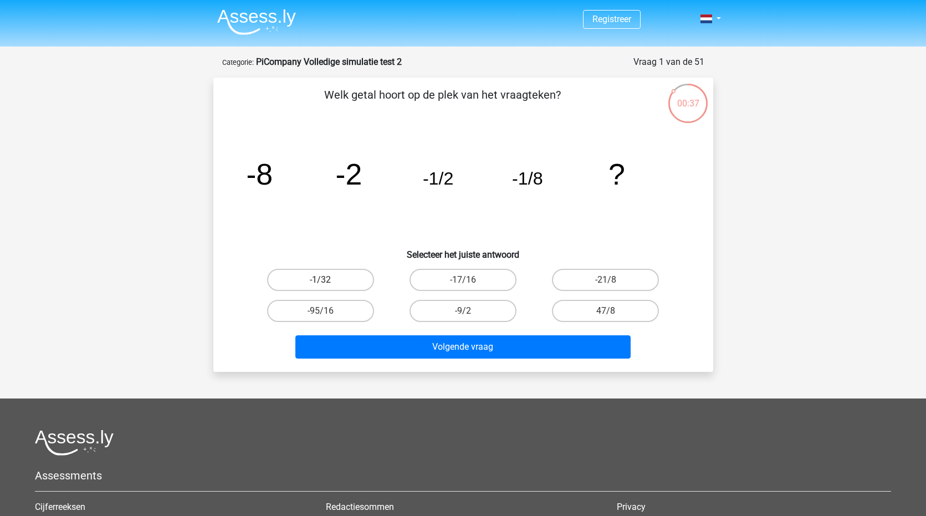
click at [354, 278] on label "-1/32" at bounding box center [320, 280] width 107 height 22
click at [327, 280] on input "-1/32" at bounding box center [323, 283] width 7 height 7
radio input "true"
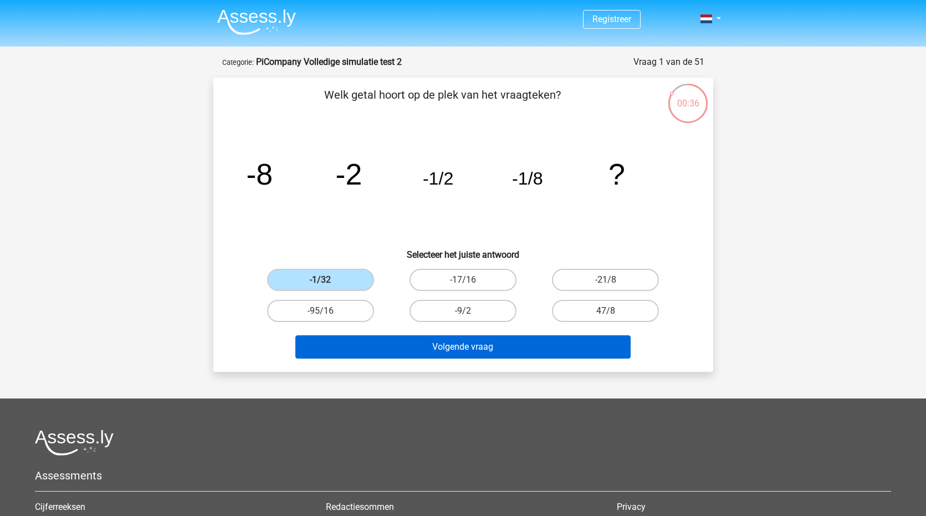
click at [394, 345] on button "Volgende vraag" at bounding box center [462, 346] width 335 height 23
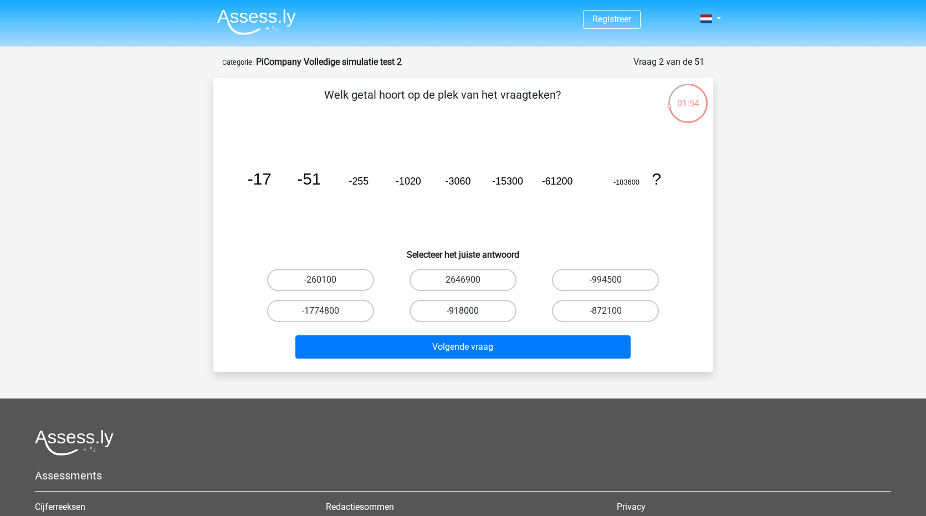
click at [484, 306] on label "-918000" at bounding box center [462, 311] width 107 height 22
click at [470, 311] on input "-918000" at bounding box center [466, 314] width 7 height 7
radio input "true"
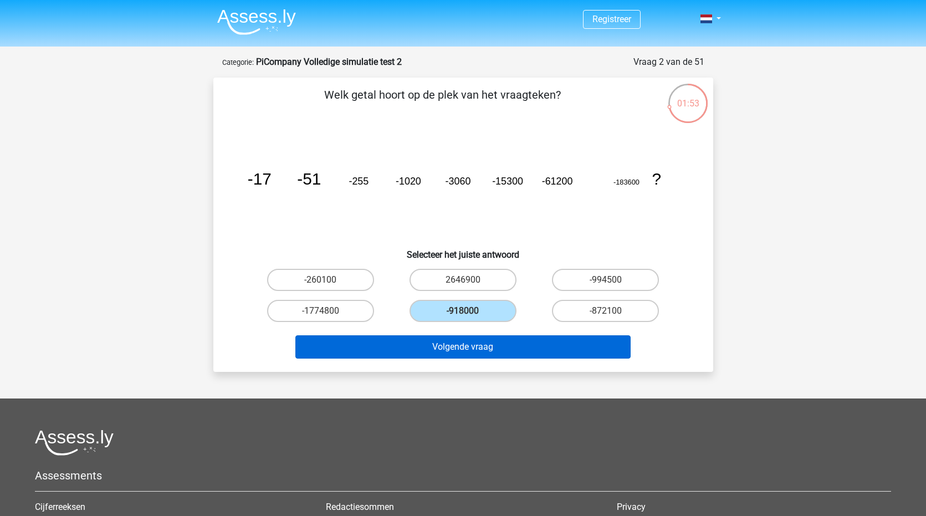
click at [482, 346] on button "Volgende vraag" at bounding box center [462, 346] width 335 height 23
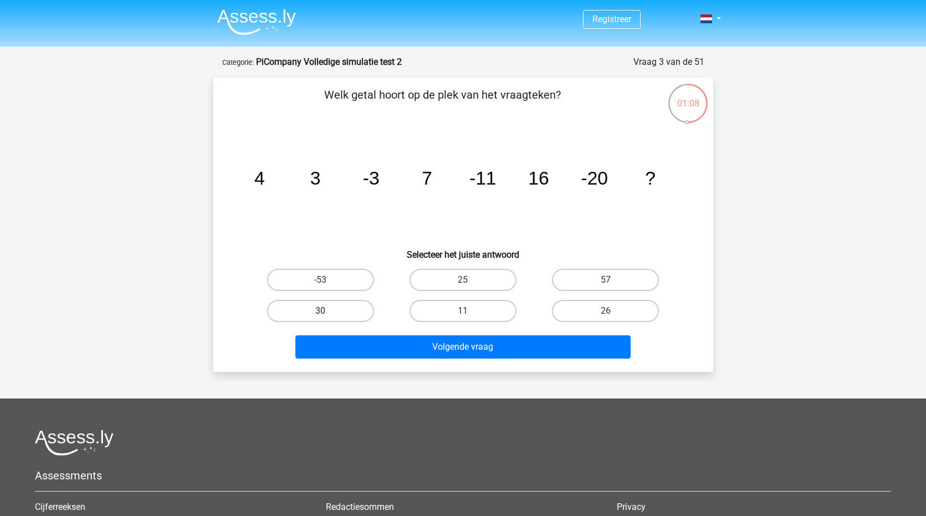
click at [331, 310] on label "30" at bounding box center [320, 311] width 107 height 22
click at [327, 311] on input "30" at bounding box center [323, 314] width 7 height 7
radio input "true"
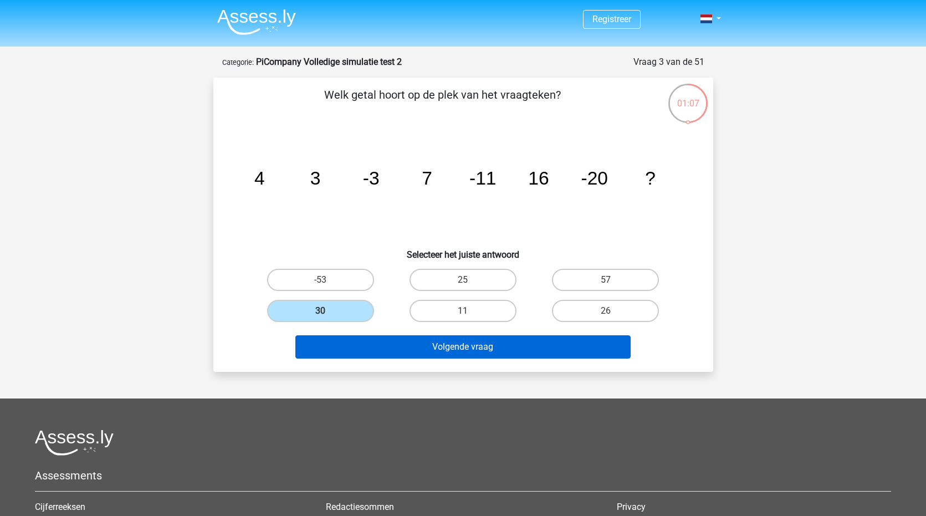
click at [389, 341] on button "Volgende vraag" at bounding box center [462, 346] width 335 height 23
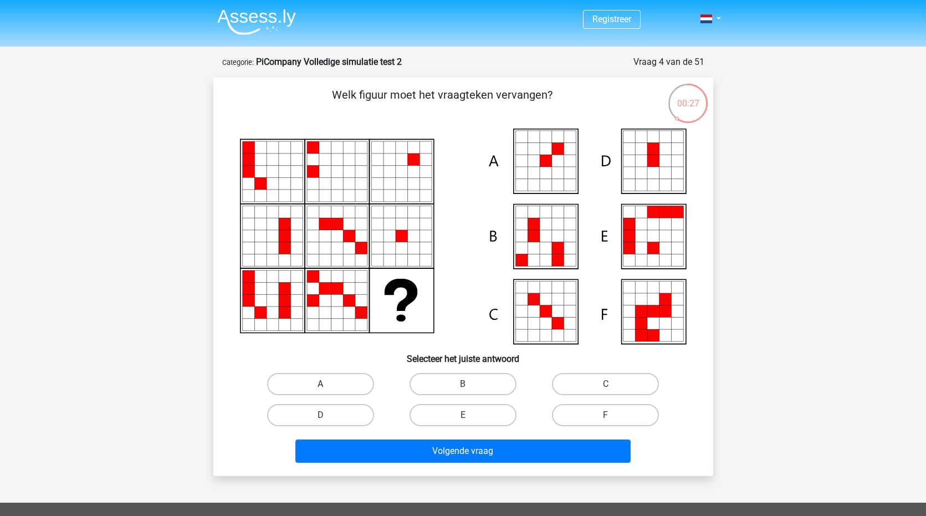
click at [315, 388] on label "A" at bounding box center [320, 384] width 107 height 22
click at [320, 388] on input "A" at bounding box center [323, 387] width 7 height 7
radio input "true"
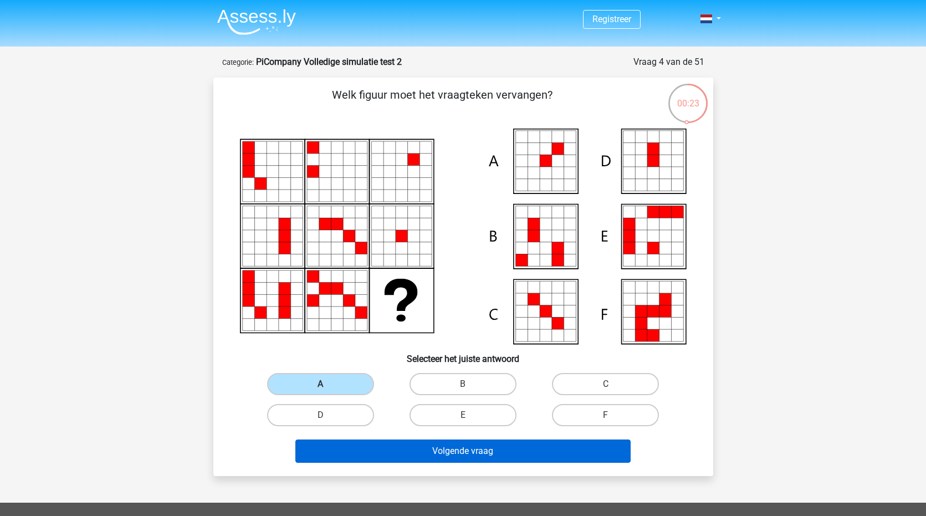
click at [418, 457] on button "Volgende vraag" at bounding box center [462, 450] width 335 height 23
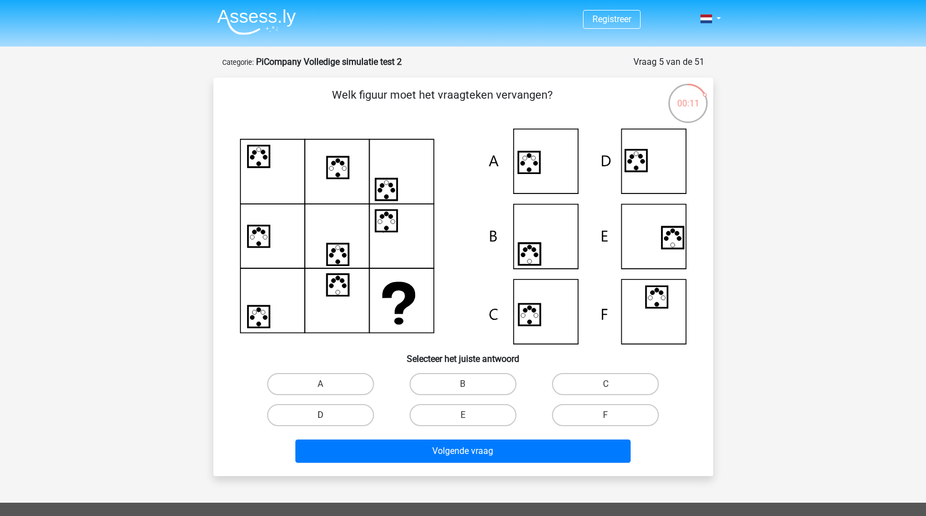
click at [340, 416] on label "D" at bounding box center [320, 415] width 107 height 22
click at [327, 416] on input "D" at bounding box center [323, 418] width 7 height 7
radio input "true"
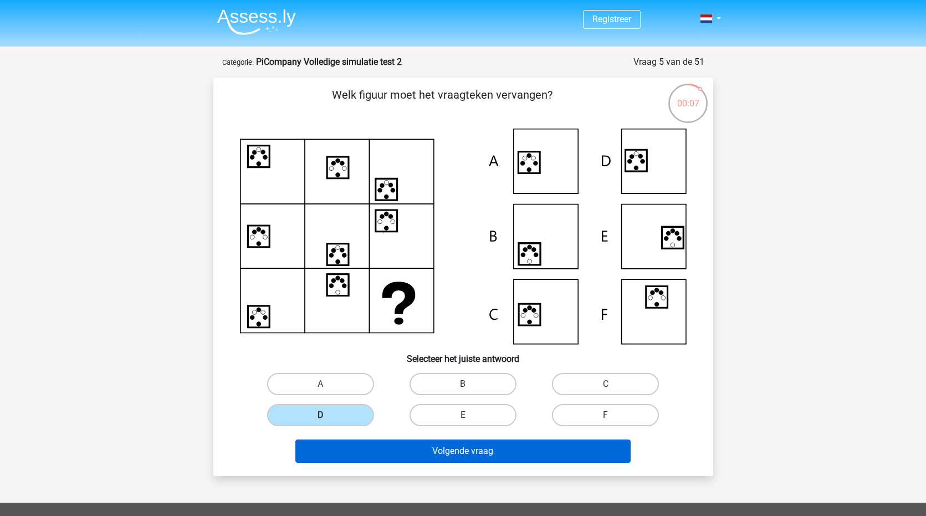
click at [438, 449] on button "Volgende vraag" at bounding box center [462, 450] width 335 height 23
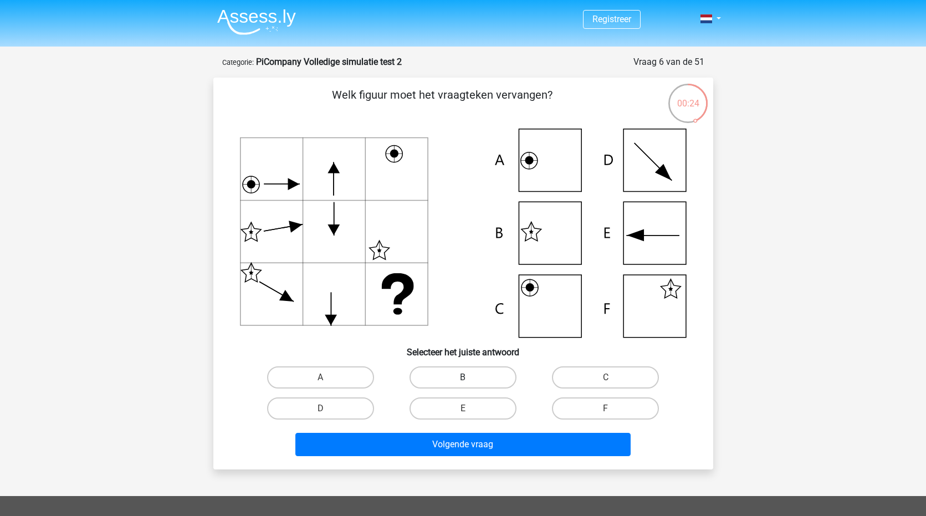
click at [466, 371] on label "B" at bounding box center [462, 377] width 107 height 22
click at [466, 377] on input "B" at bounding box center [466, 380] width 7 height 7
radio input "true"
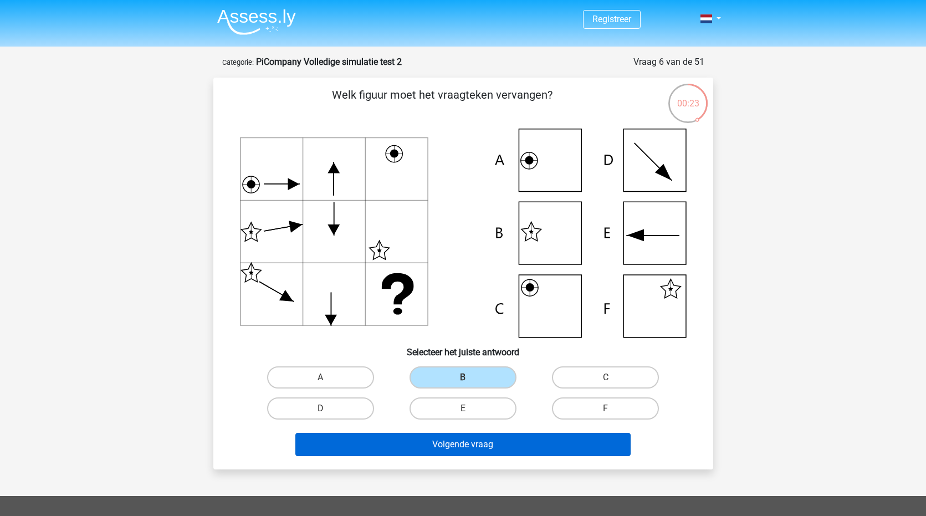
click at [462, 449] on button "Volgende vraag" at bounding box center [462, 444] width 335 height 23
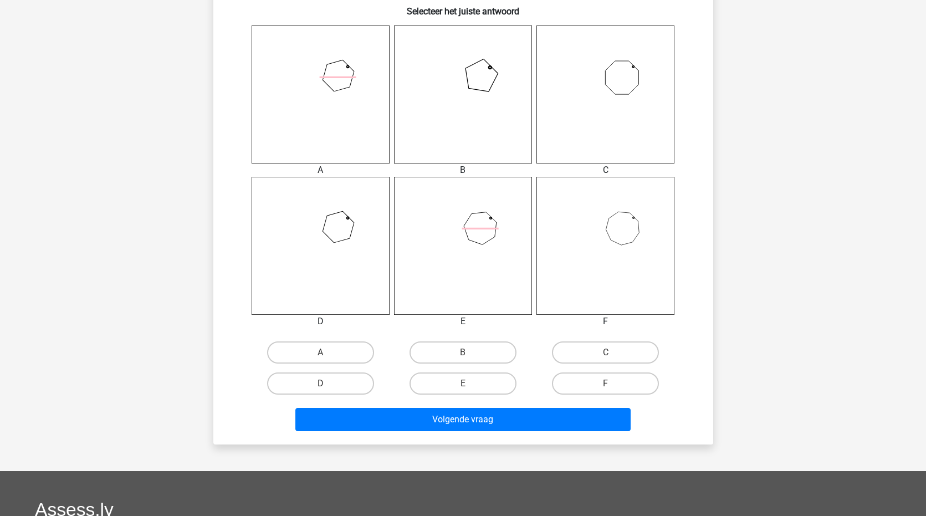
scroll to position [455, 0]
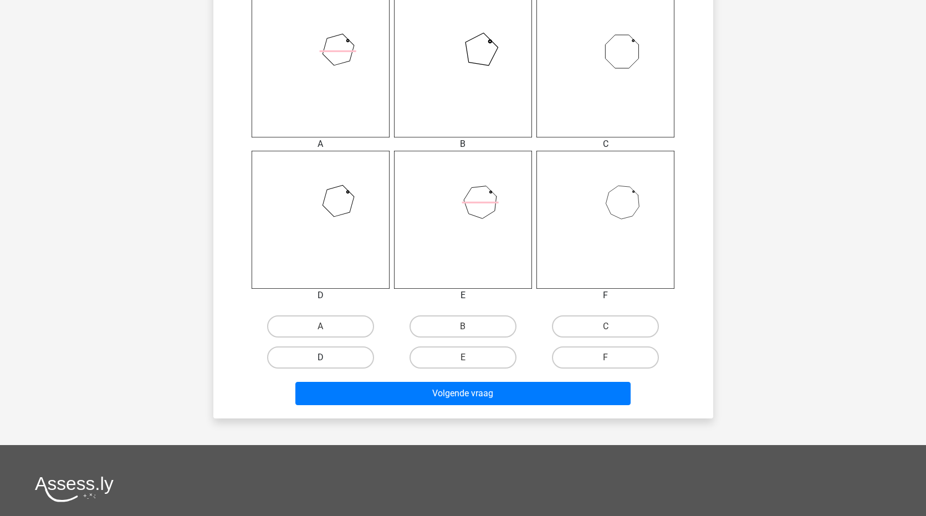
click at [317, 356] on label "D" at bounding box center [320, 357] width 107 height 22
click at [320, 357] on input "D" at bounding box center [323, 360] width 7 height 7
radio input "true"
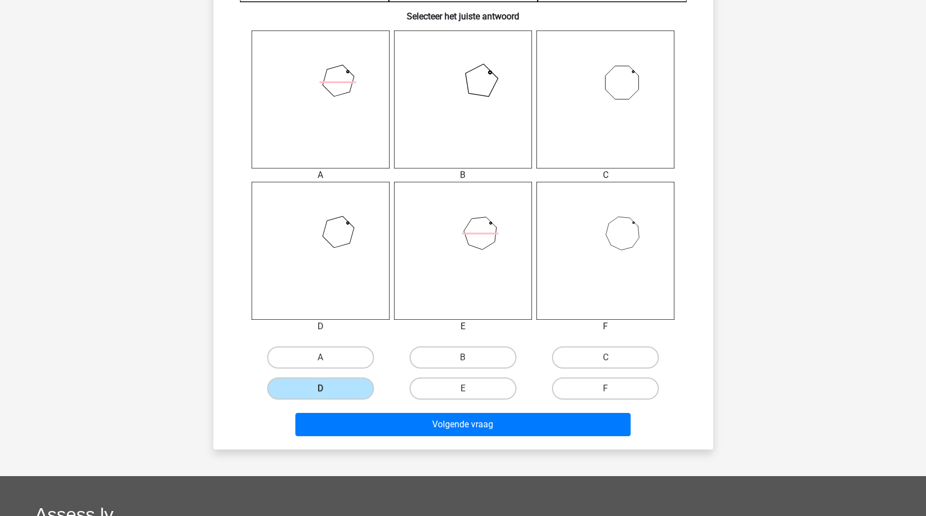
scroll to position [429, 0]
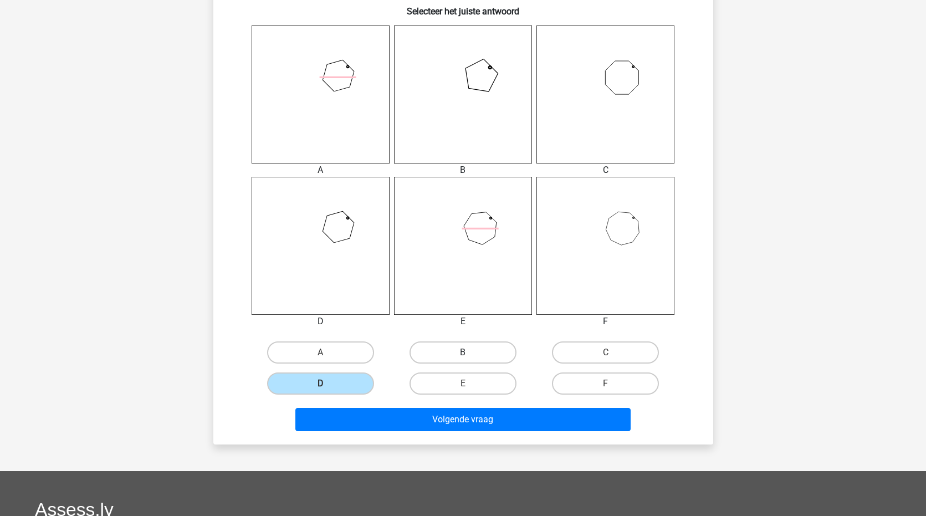
click at [444, 358] on label "B" at bounding box center [462, 352] width 107 height 22
click at [463, 358] on input "B" at bounding box center [466, 355] width 7 height 7
radio input "true"
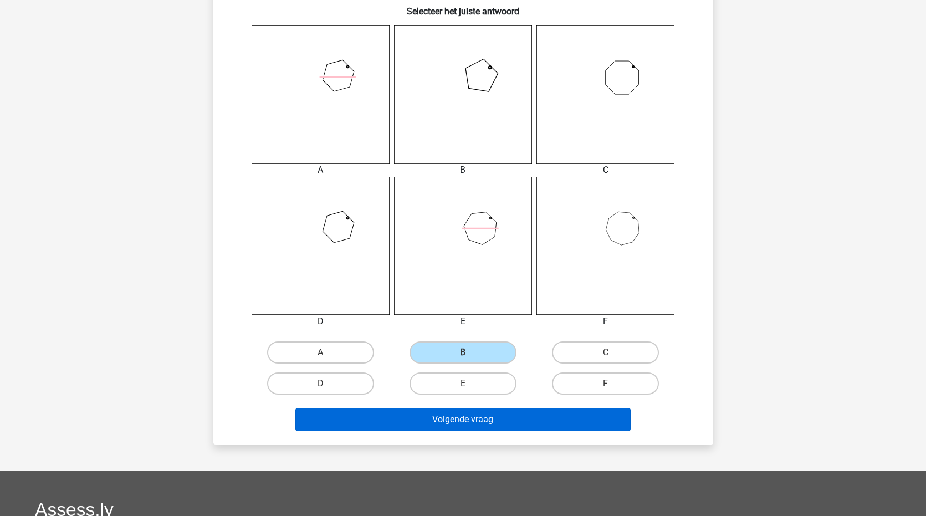
click at [450, 411] on button "Volgende vraag" at bounding box center [462, 419] width 335 height 23
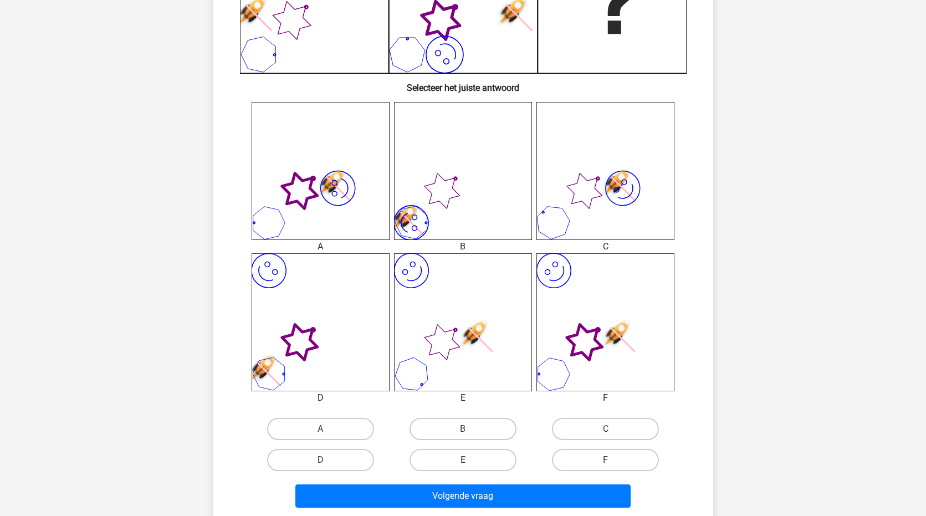
scroll to position [355, 0]
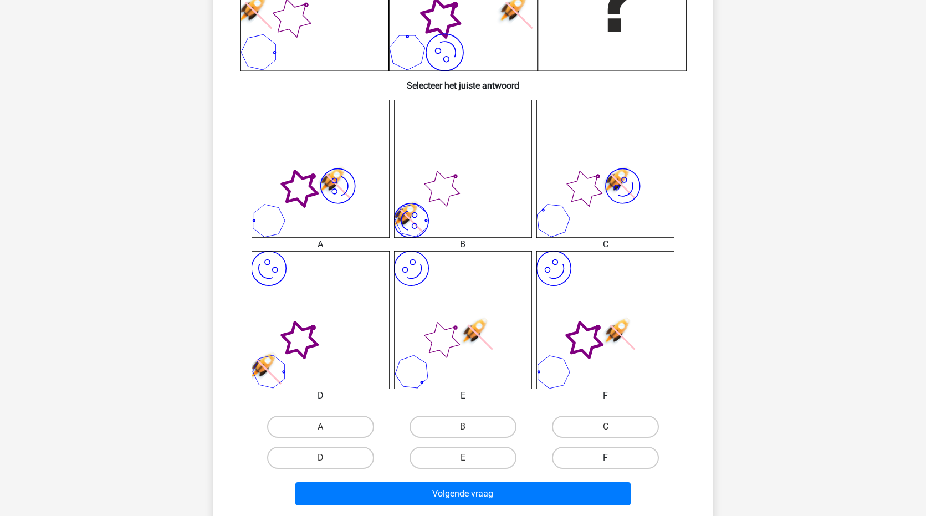
click at [575, 454] on label "F" at bounding box center [605, 458] width 107 height 22
click at [606, 458] on input "F" at bounding box center [609, 461] width 7 height 7
radio input "true"
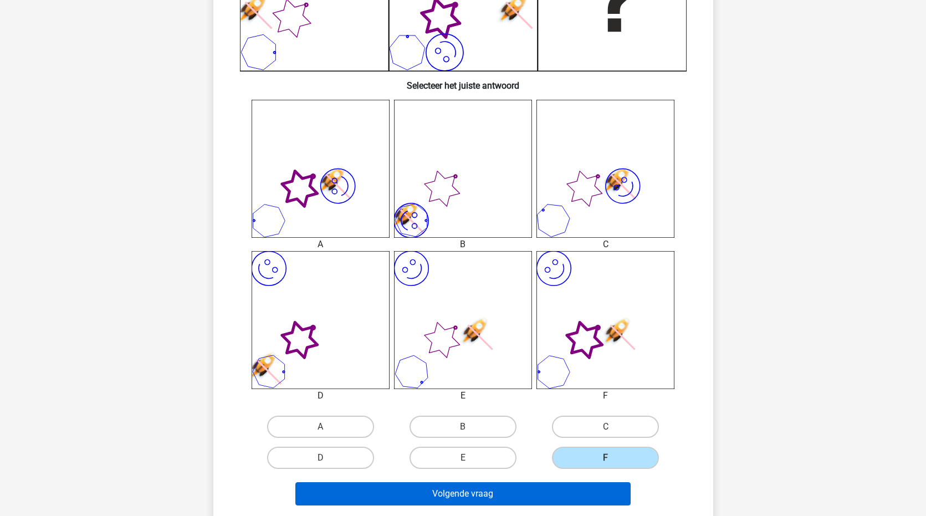
click at [525, 500] on button "Volgende vraag" at bounding box center [462, 493] width 335 height 23
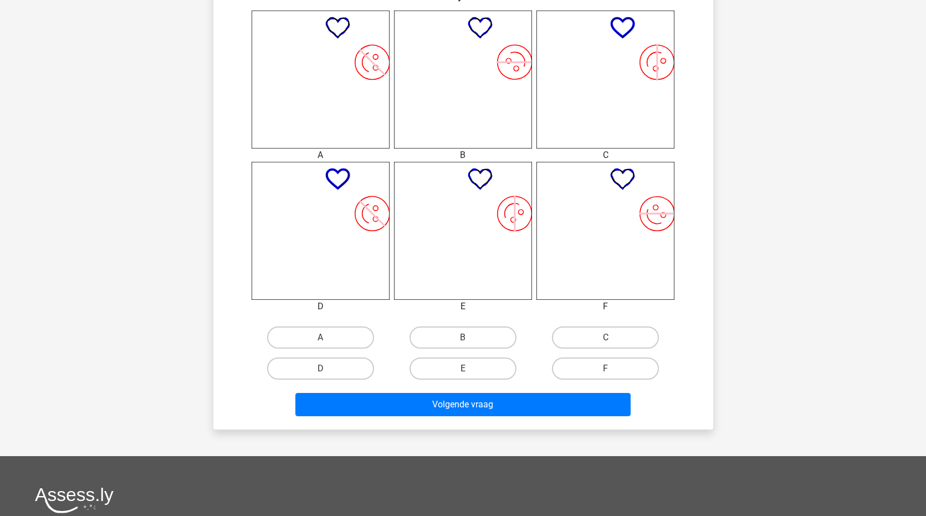
scroll to position [452, 0]
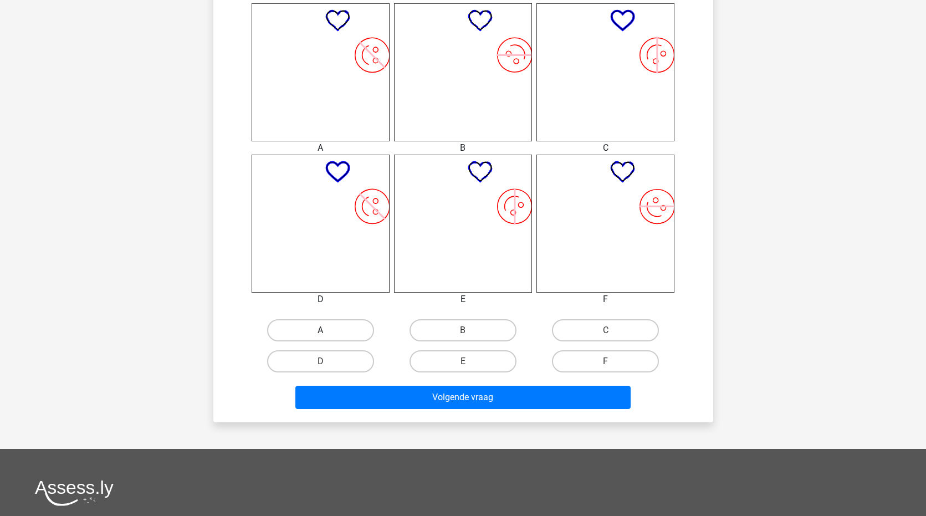
click at [337, 321] on label "A" at bounding box center [320, 330] width 107 height 22
click at [327, 330] on input "A" at bounding box center [323, 333] width 7 height 7
radio input "true"
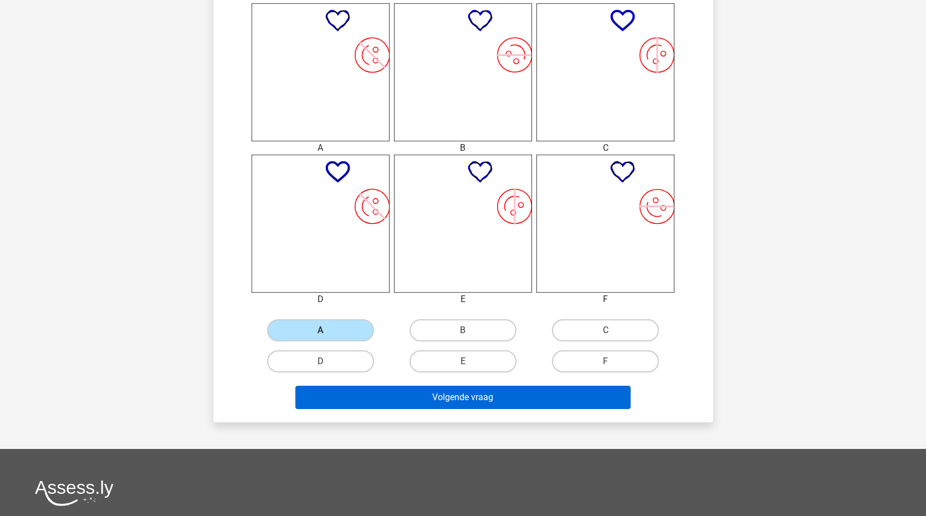
click at [440, 402] on button "Volgende vraag" at bounding box center [462, 397] width 335 height 23
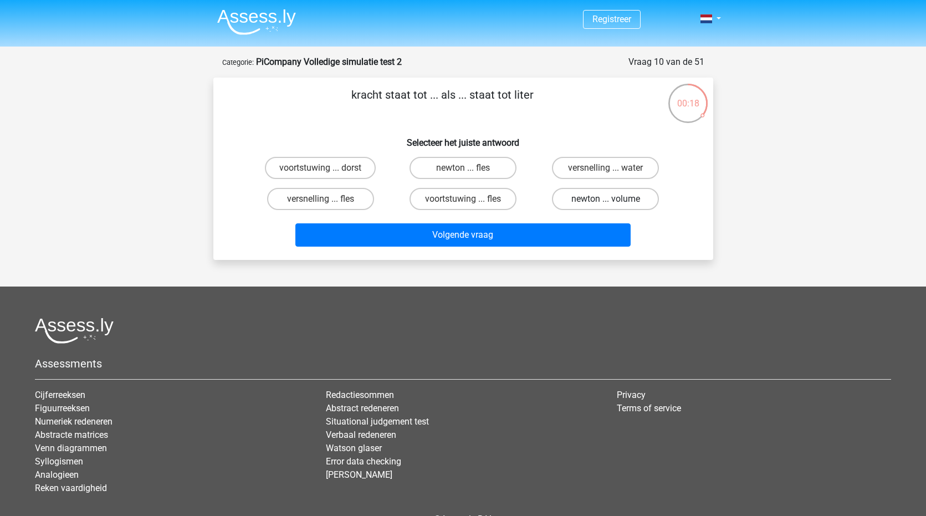
click at [593, 197] on label "newton ... volume" at bounding box center [605, 199] width 107 height 22
click at [606, 199] on input "newton ... volume" at bounding box center [609, 202] width 7 height 7
radio input "true"
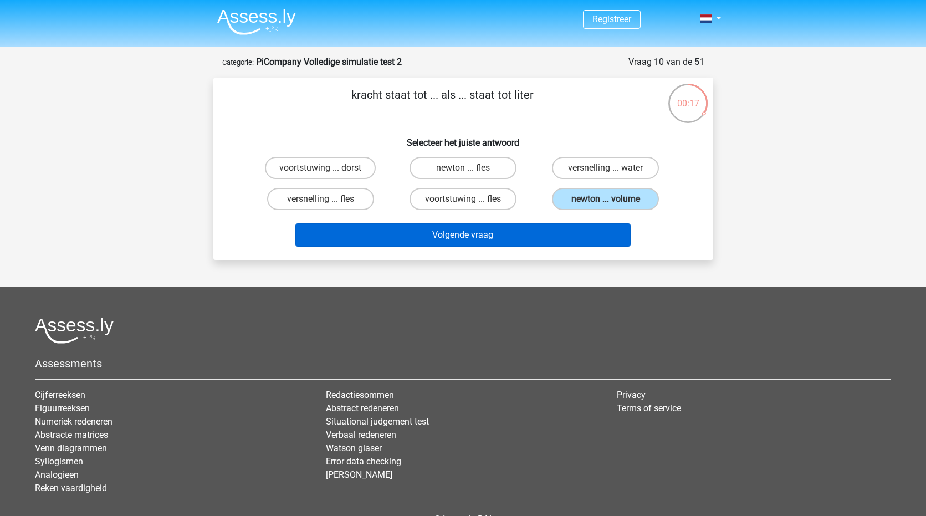
click at [479, 234] on button "Volgende vraag" at bounding box center [462, 234] width 335 height 23
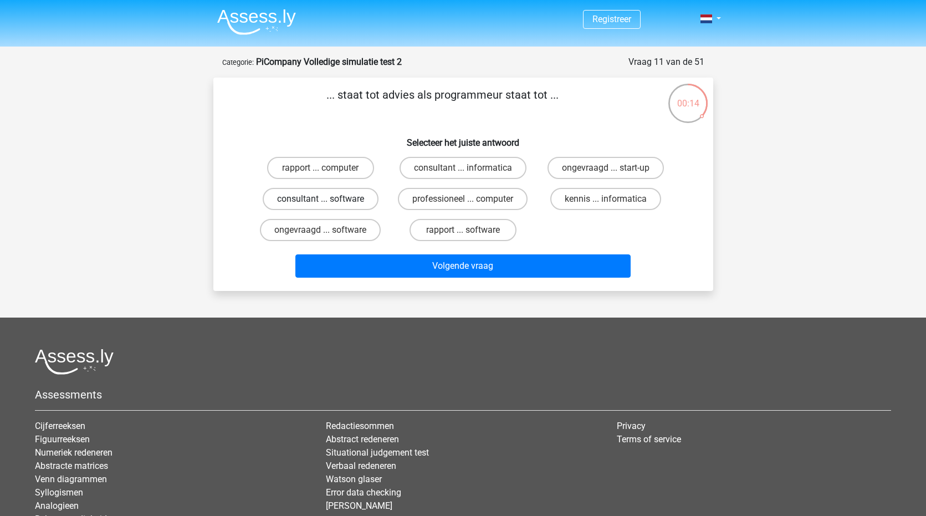
click at [328, 200] on label "consultant ... software" at bounding box center [321, 199] width 116 height 22
click at [327, 200] on input "consultant ... software" at bounding box center [323, 202] width 7 height 7
radio input "true"
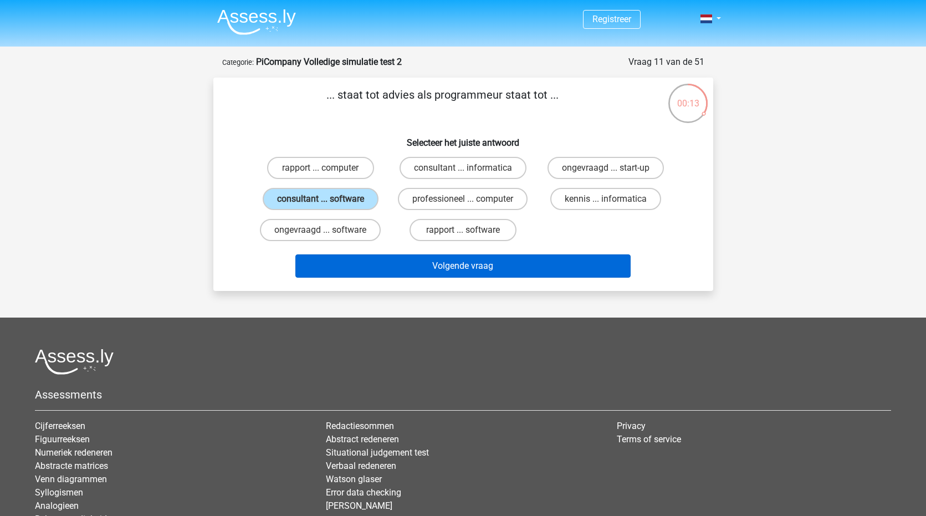
click at [430, 266] on button "Volgende vraag" at bounding box center [462, 265] width 335 height 23
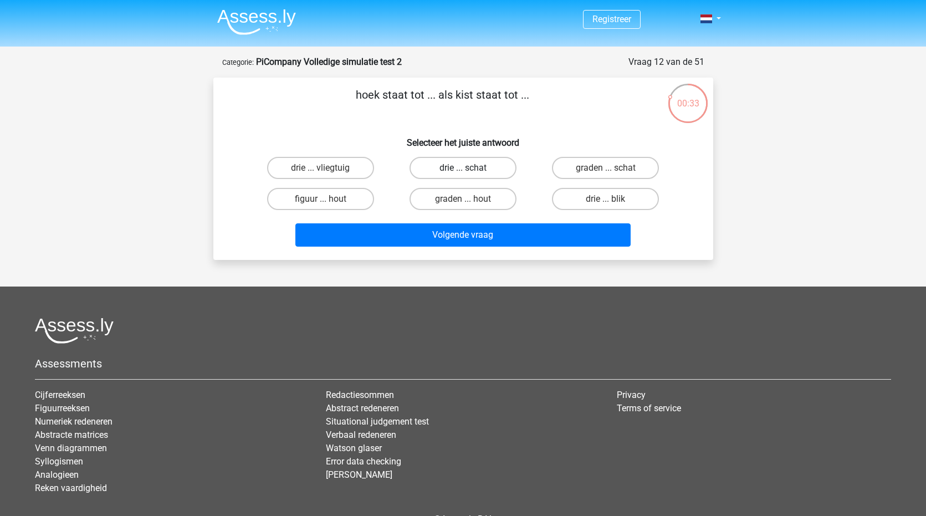
click at [468, 166] on label "drie ... schat" at bounding box center [462, 168] width 107 height 22
click at [468, 168] on input "drie ... schat" at bounding box center [466, 171] width 7 height 7
radio input "true"
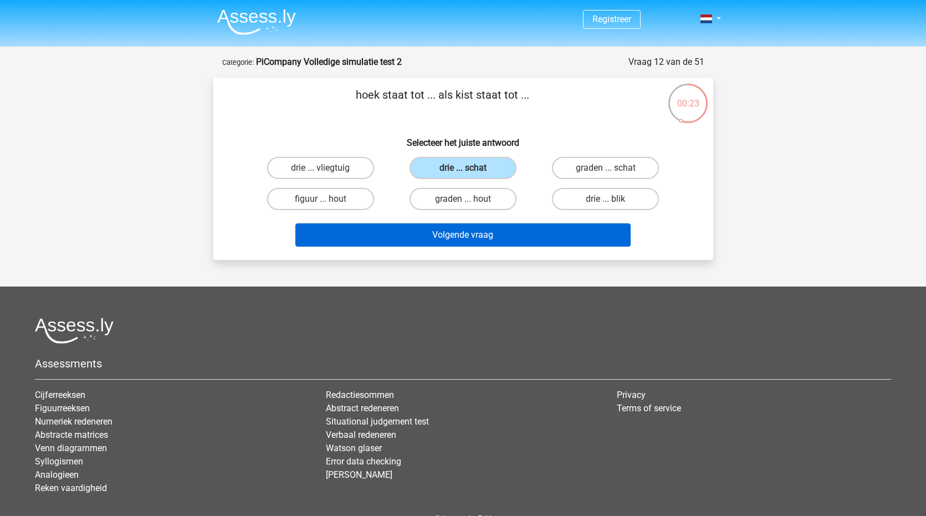
click at [468, 235] on button "Volgende vraag" at bounding box center [462, 234] width 335 height 23
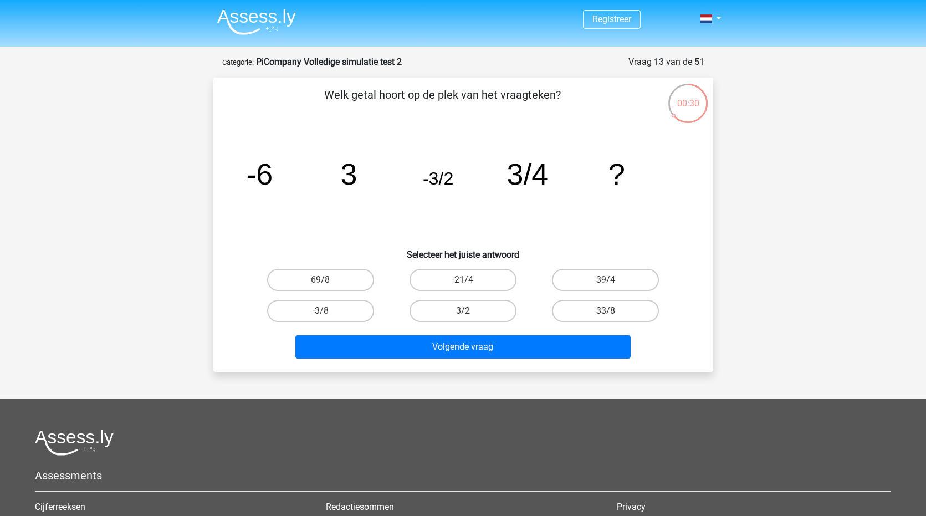
click at [698, 110] on div "00:30" at bounding box center [688, 97] width 42 height 28
click at [325, 312] on input "-3/8" at bounding box center [323, 314] width 7 height 7
radio input "true"
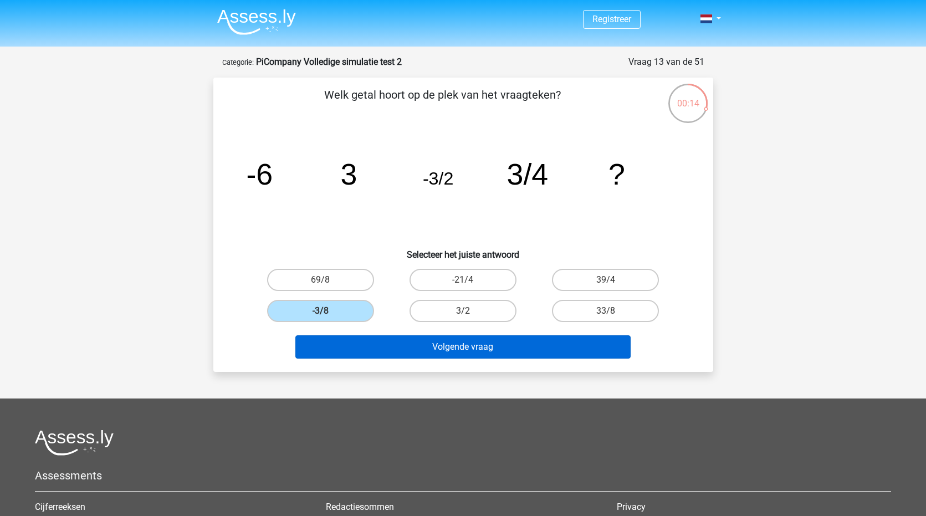
click at [415, 351] on button "Volgende vraag" at bounding box center [462, 346] width 335 height 23
